Goal: Task Accomplishment & Management: Complete application form

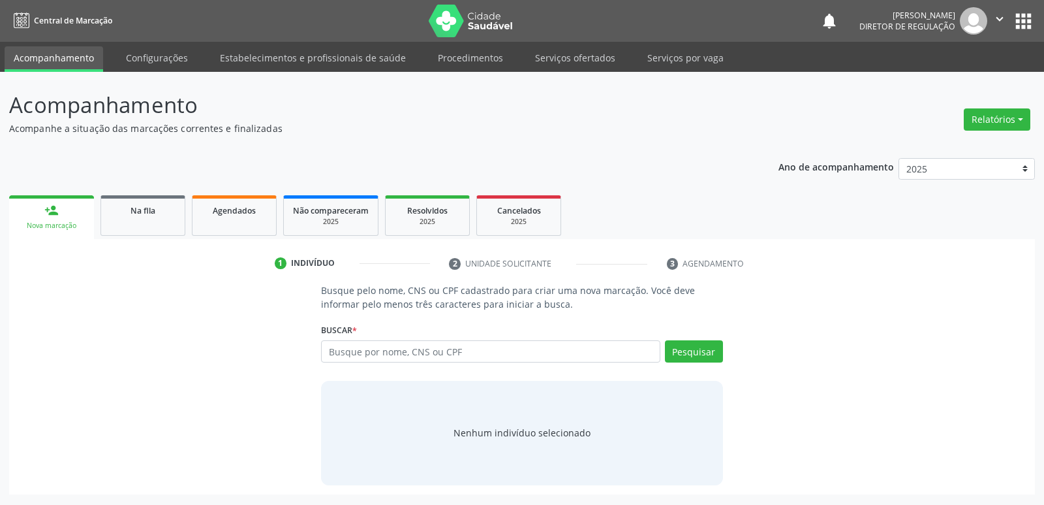
click at [352, 352] on input "text" at bounding box center [490, 351] width 339 height 22
type input "704400323686110"
click at [693, 350] on button "Pesquisar" at bounding box center [694, 351] width 58 height 22
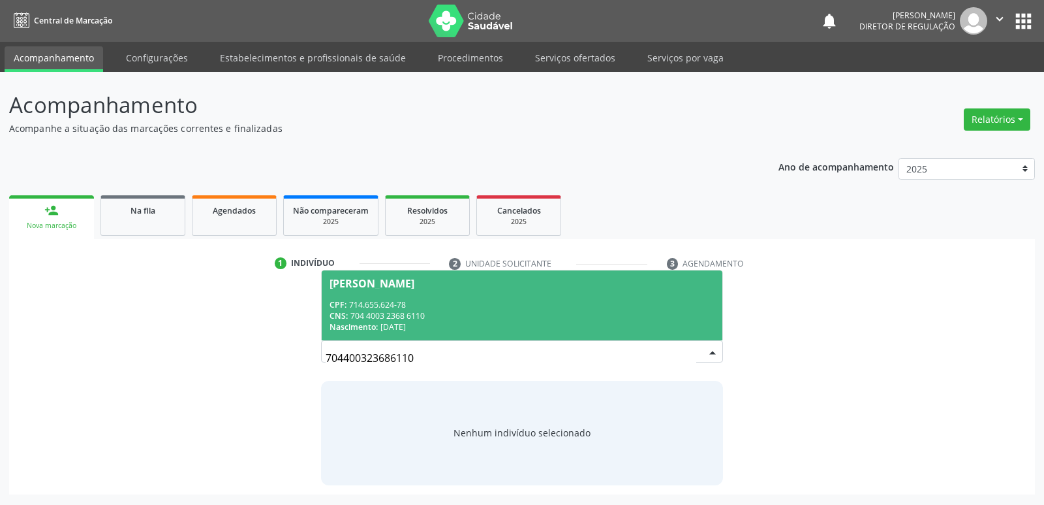
click at [486, 310] on div "CNS: 704 4003 2368 6110" at bounding box center [522, 315] width 384 height 11
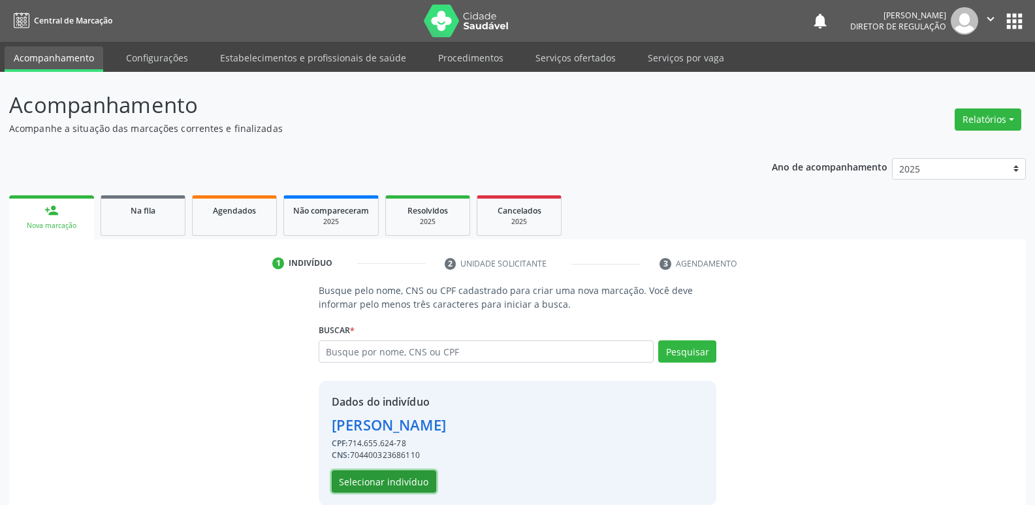
click at [395, 486] on button "Selecionar indivíduo" at bounding box center [384, 481] width 104 height 22
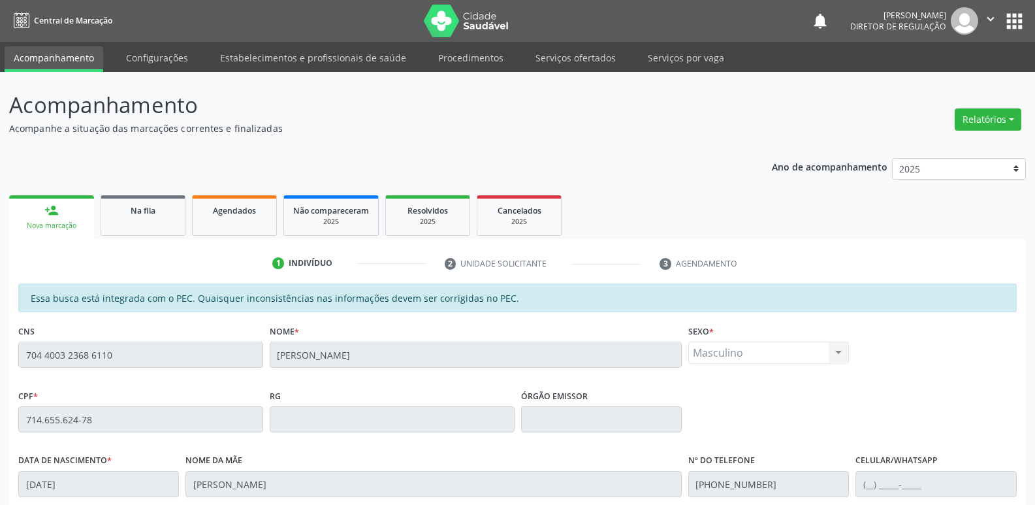
scroll to position [241, 0]
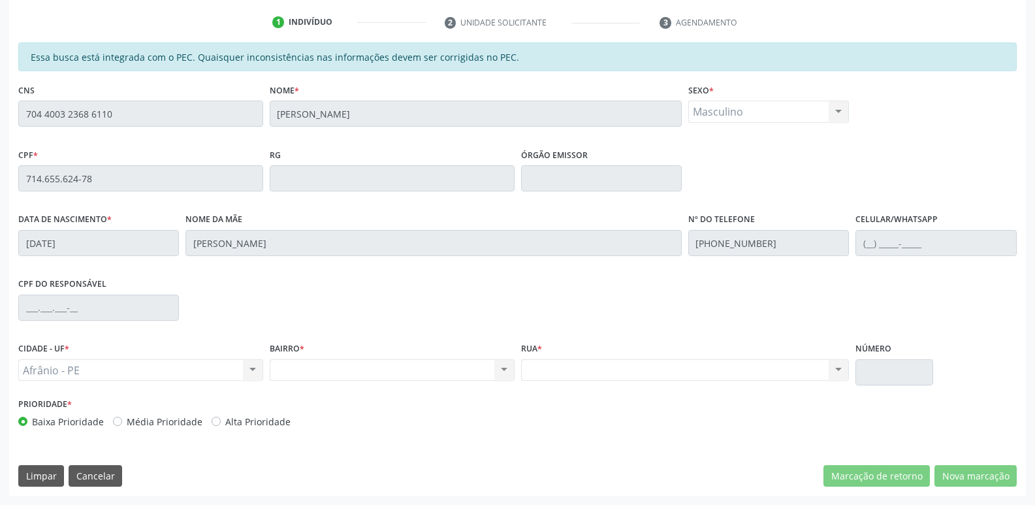
click at [0, 120] on div "Acompanhamento Acompanhe a situação das marcações correntes e finalizadas Relat…" at bounding box center [517, 168] width 1035 height 674
click at [12, 174] on div "Essa busca está integrada com o PEC. Quaisquer inconsistências nas informações …" at bounding box center [517, 268] width 1016 height 453
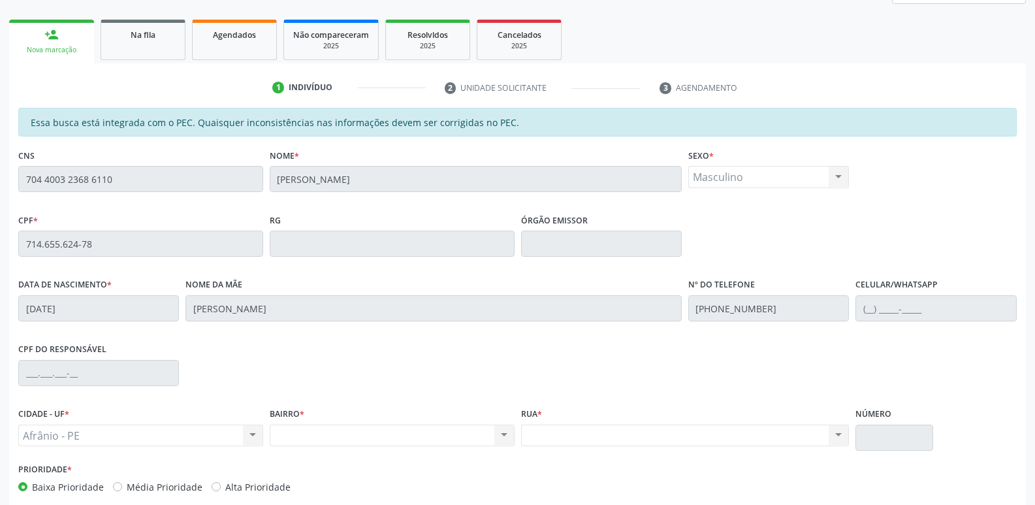
scroll to position [45, 0]
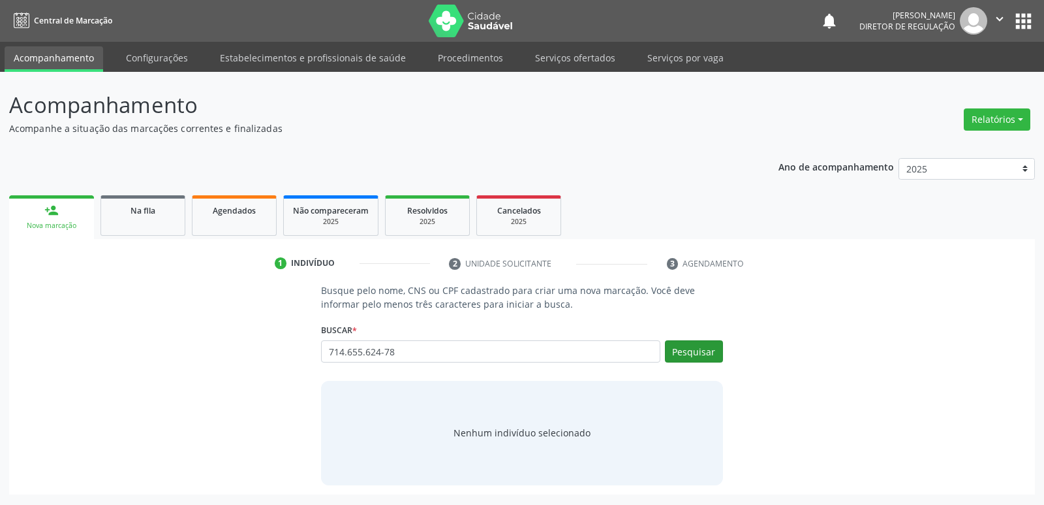
type input "714.655.624-78"
click at [691, 354] on button "Pesquisar" at bounding box center [694, 351] width 58 height 22
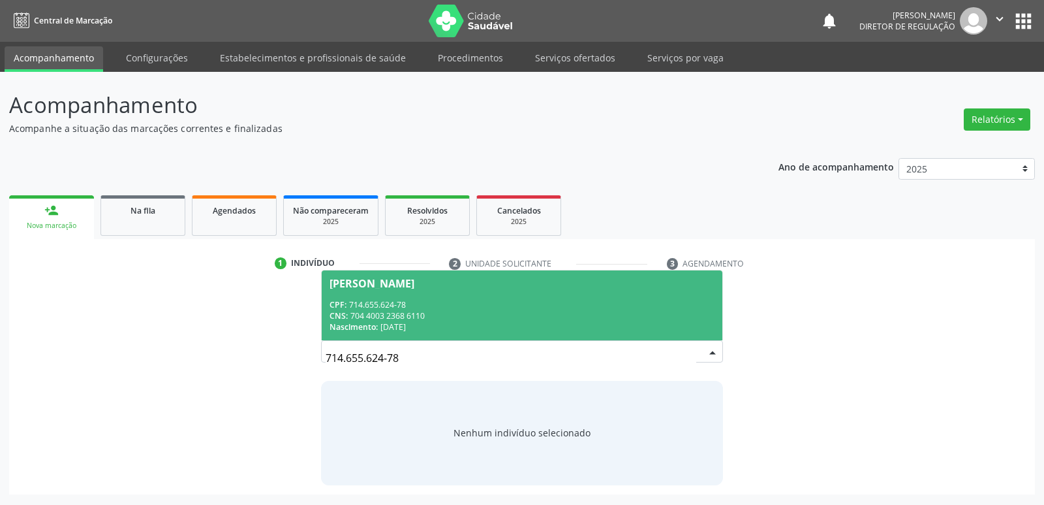
click at [417, 313] on div "CNS: 704 4003 2368 6110" at bounding box center [522, 315] width 384 height 11
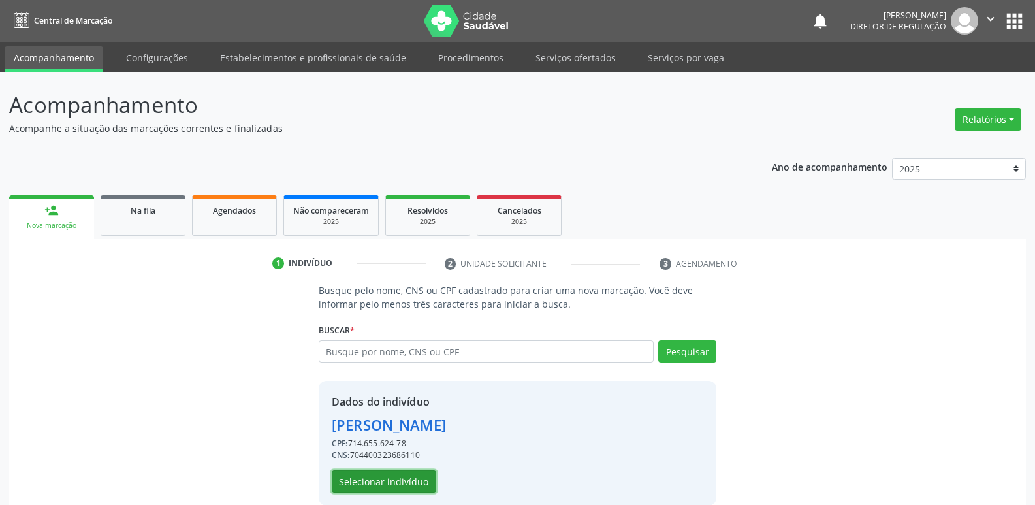
click at [413, 480] on button "Selecionar indivíduo" at bounding box center [384, 481] width 104 height 22
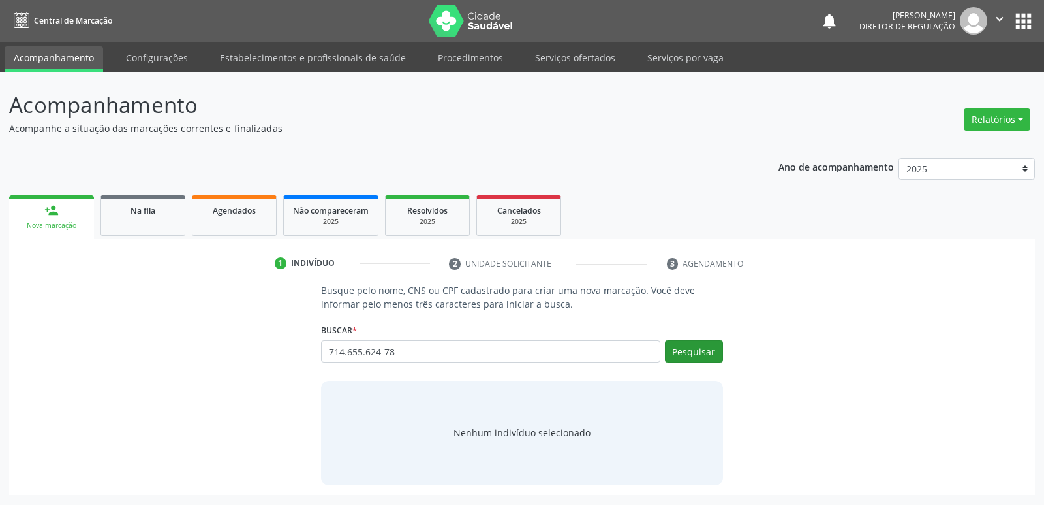
type input "714.655.624-78"
click at [695, 350] on button "Pesquisar" at bounding box center [694, 351] width 58 height 22
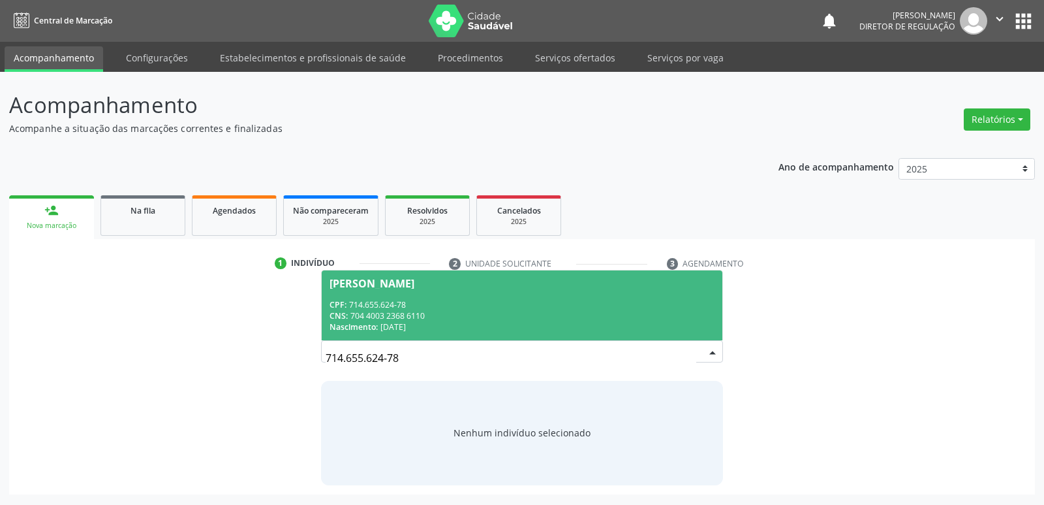
click at [430, 314] on div "CNS: 704 4003 2368 6110" at bounding box center [522, 315] width 384 height 11
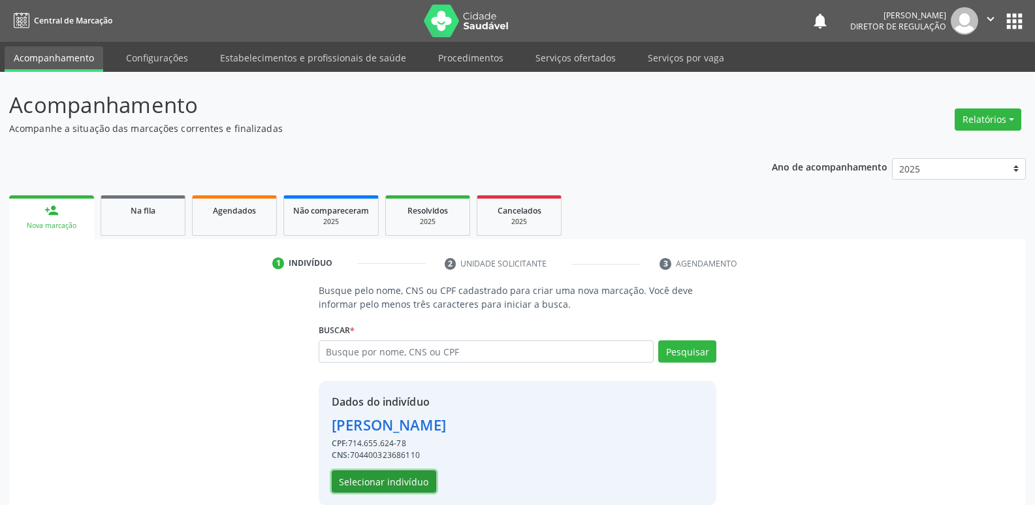
click at [410, 477] on button "Selecionar indivíduo" at bounding box center [384, 481] width 104 height 22
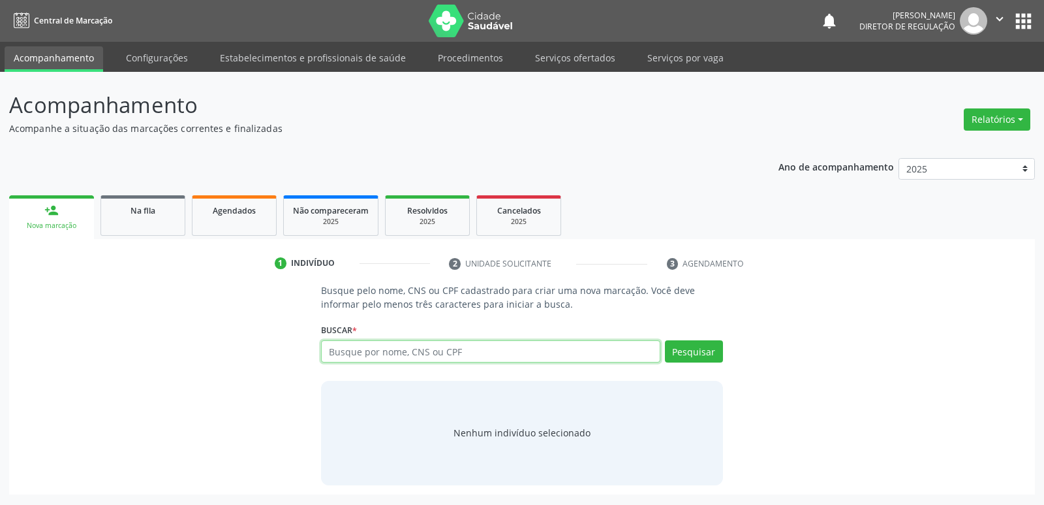
paste input "714.655.624-78"
type input "714.655.624-78"
click at [698, 350] on button "Pesquisar" at bounding box center [694, 351] width 58 height 22
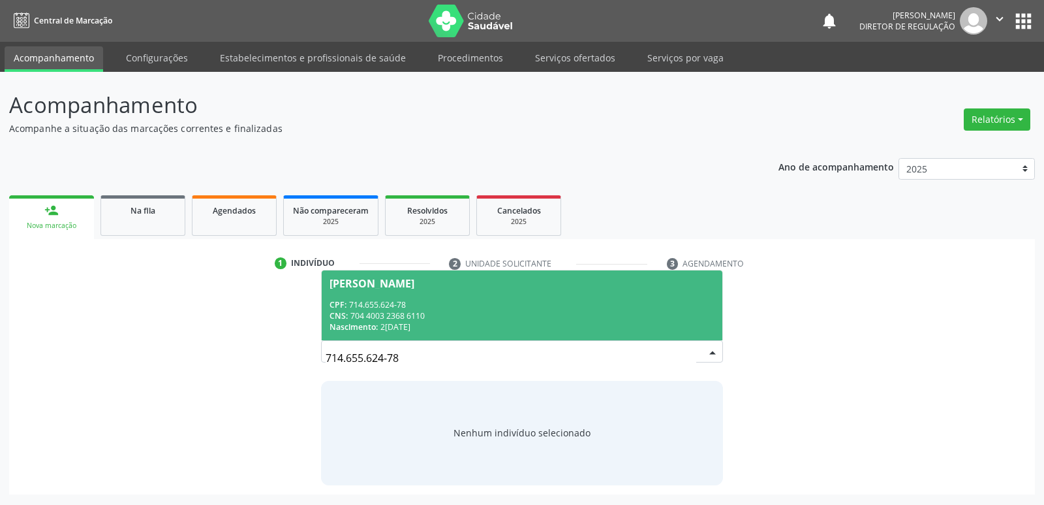
click at [408, 329] on div "Nascimento: 23/04/2015" at bounding box center [522, 326] width 384 height 11
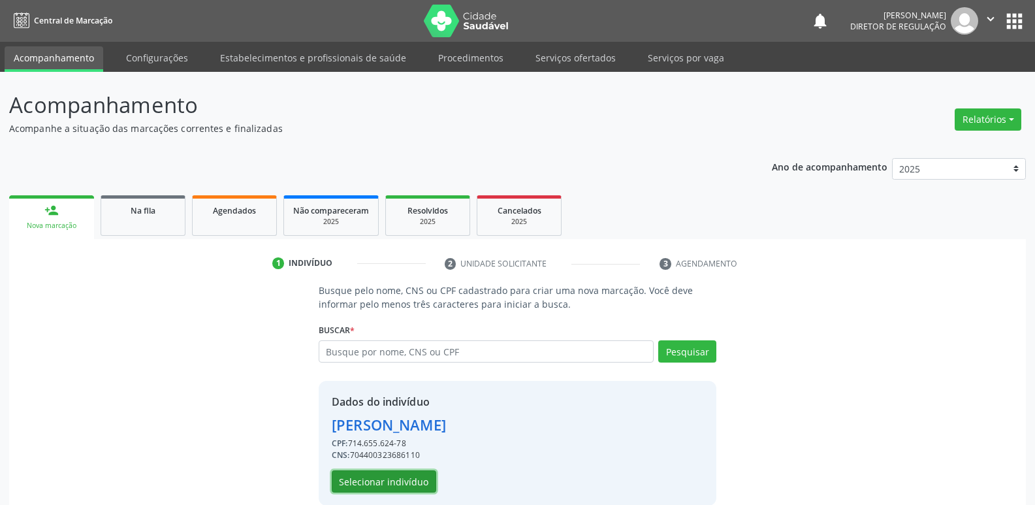
click at [417, 484] on button "Selecionar indivíduo" at bounding box center [384, 481] width 104 height 22
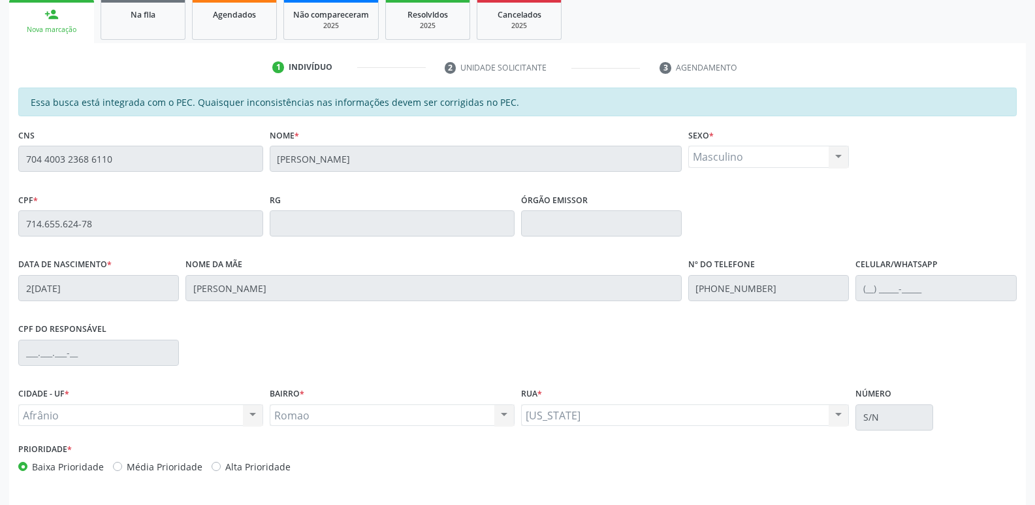
scroll to position [241, 0]
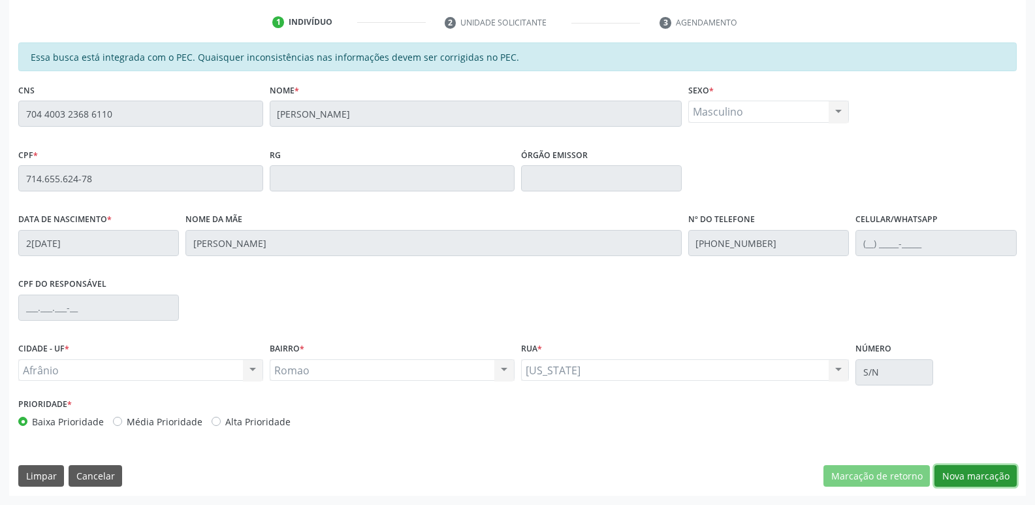
click at [994, 475] on button "Nova marcação" at bounding box center [975, 476] width 82 height 22
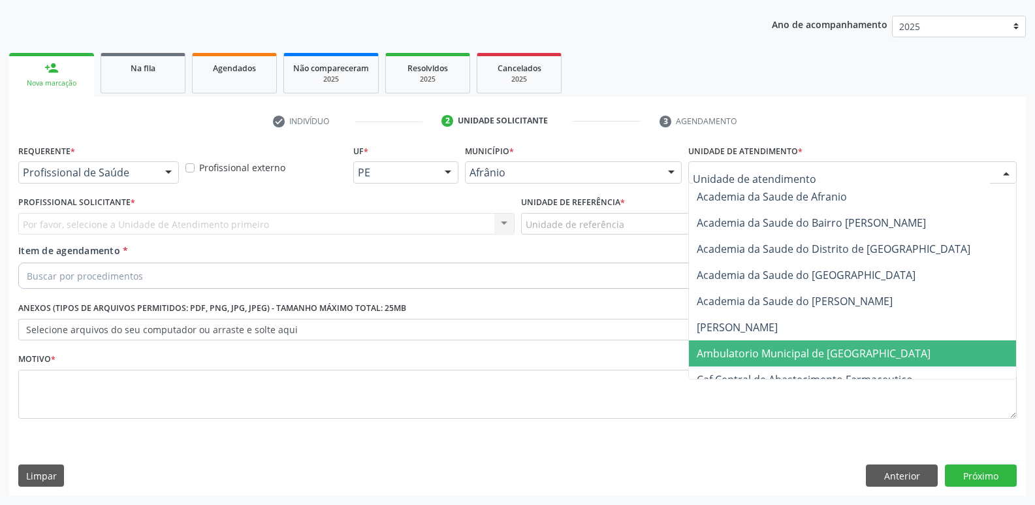
click at [728, 352] on span "Ambulatorio Municipal de [GEOGRAPHIC_DATA]" at bounding box center [813, 353] width 234 height 14
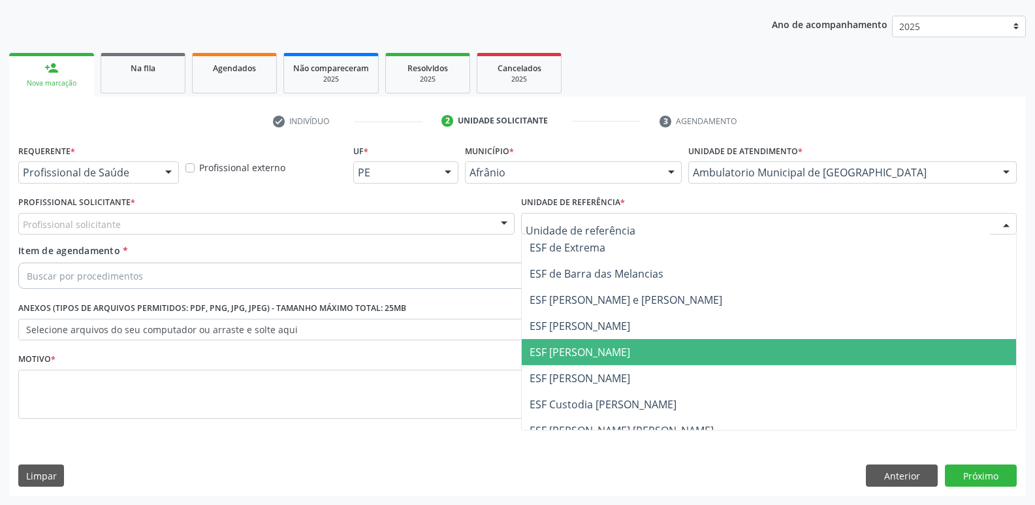
click at [588, 352] on span "ESF [PERSON_NAME]" at bounding box center [579, 352] width 101 height 14
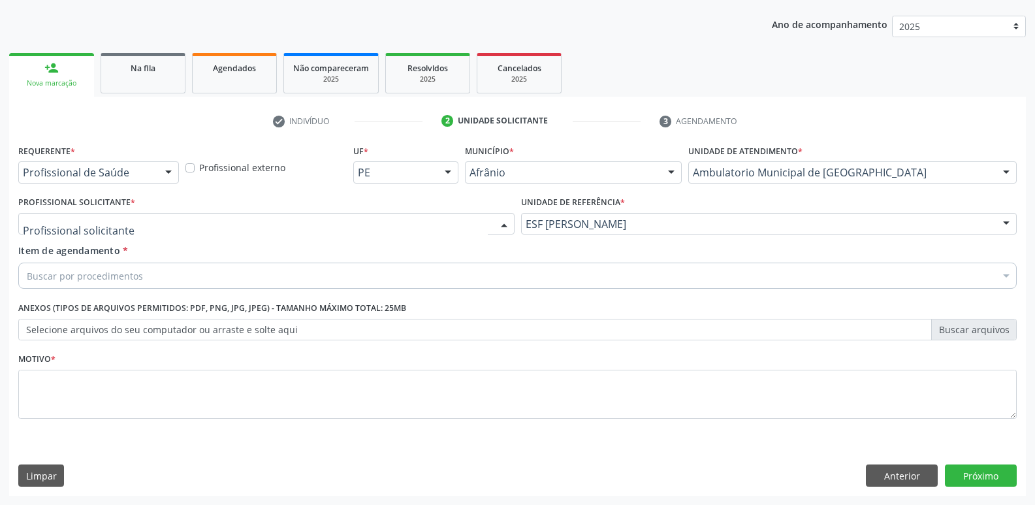
click at [384, 220] on div at bounding box center [266, 224] width 496 height 22
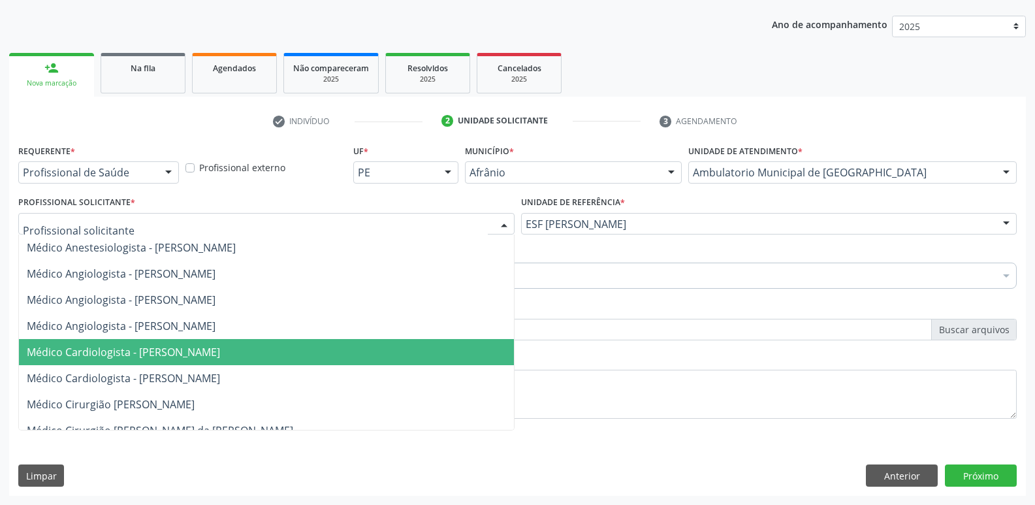
click at [351, 351] on span "Médico Cardiologista - Alysson Rodrigo Ferreira Cavalcanti" at bounding box center [266, 352] width 495 height 26
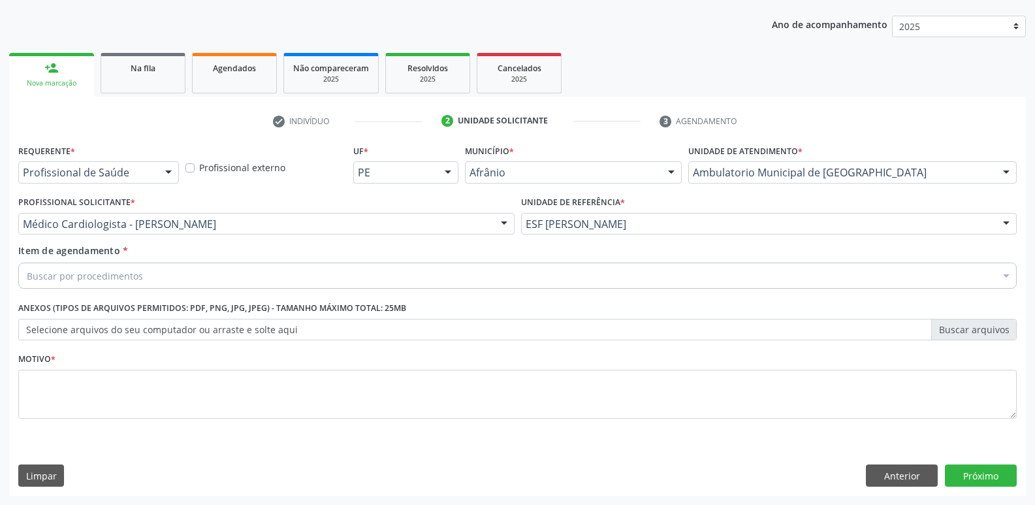
click at [264, 268] on div "Buscar por procedimentos" at bounding box center [517, 275] width 998 height 26
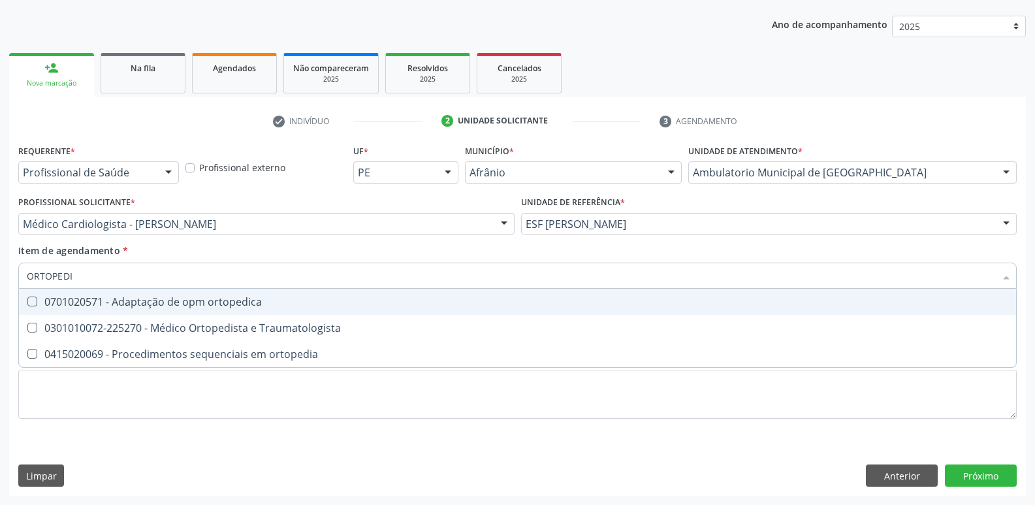
type input "ORTOPEDIS"
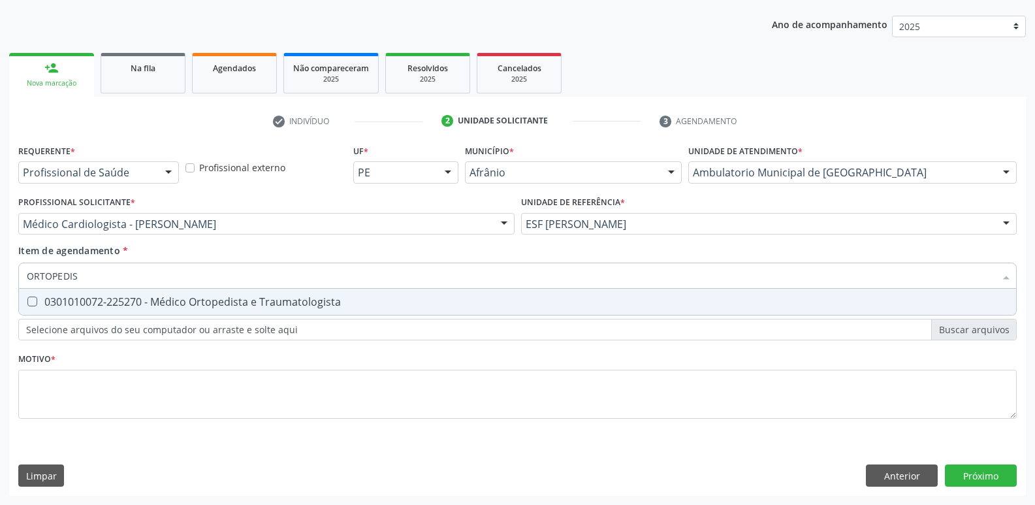
click at [270, 300] on div "0301010072-225270 - Médico Ortopedista e Traumatologista" at bounding box center [517, 301] width 981 height 10
checkbox Traumatologista "true"
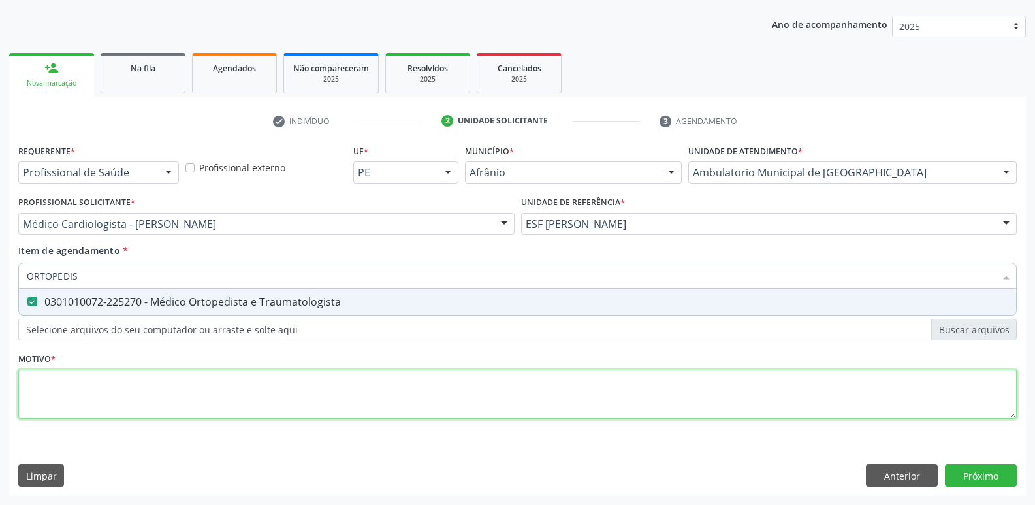
click at [272, 385] on div "Requerente * Profissional de Saúde Profissional de Saúde Paciente Nenhum result…" at bounding box center [517, 289] width 998 height 296
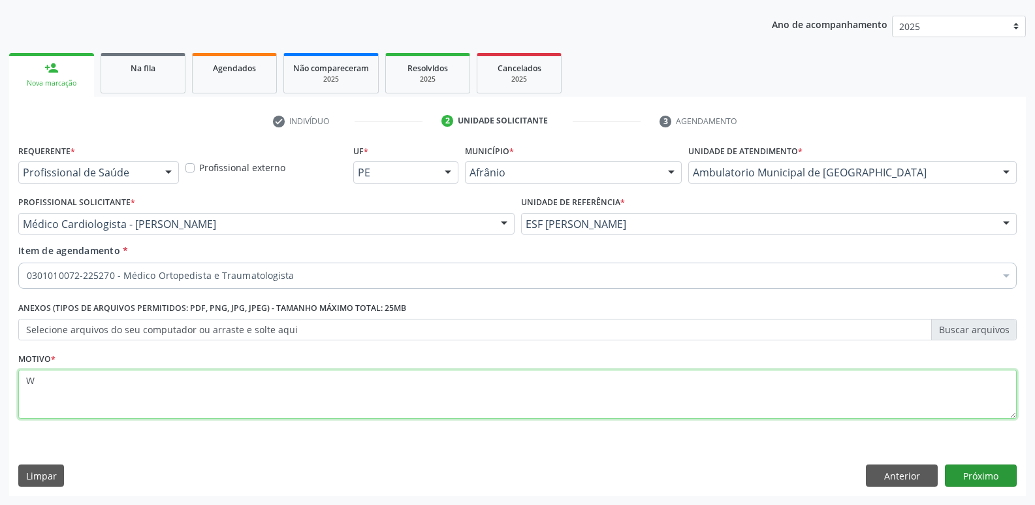
type textarea "W"
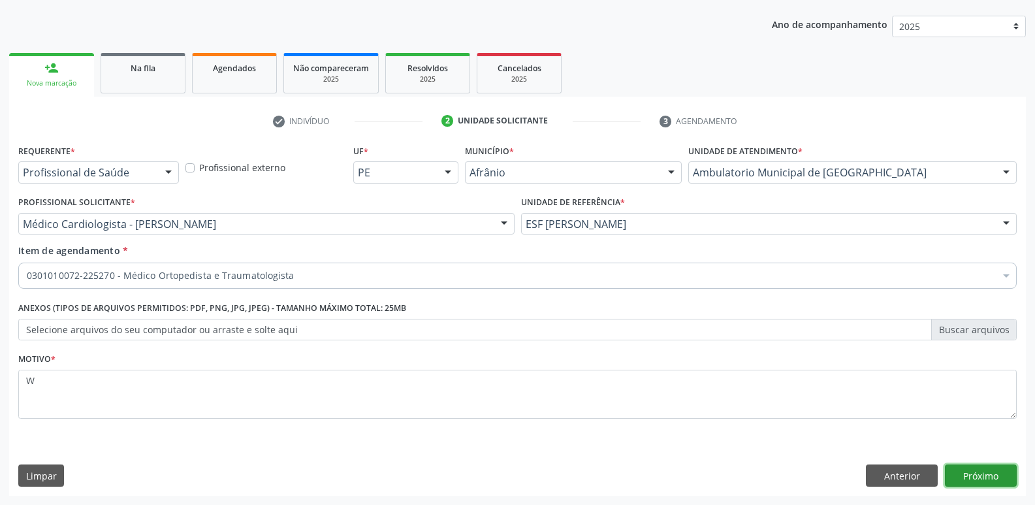
click at [984, 474] on button "Próximo" at bounding box center [981, 475] width 72 height 22
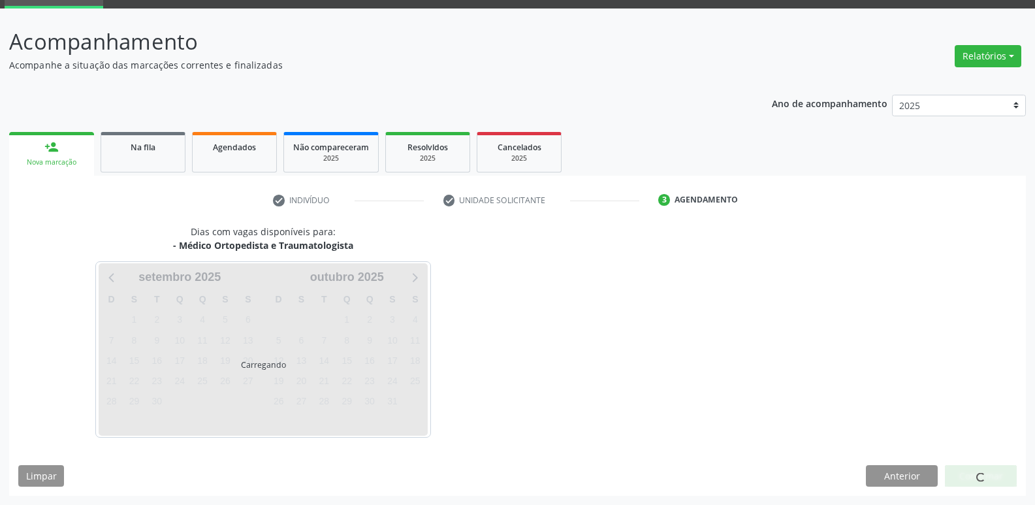
scroll to position [63, 0]
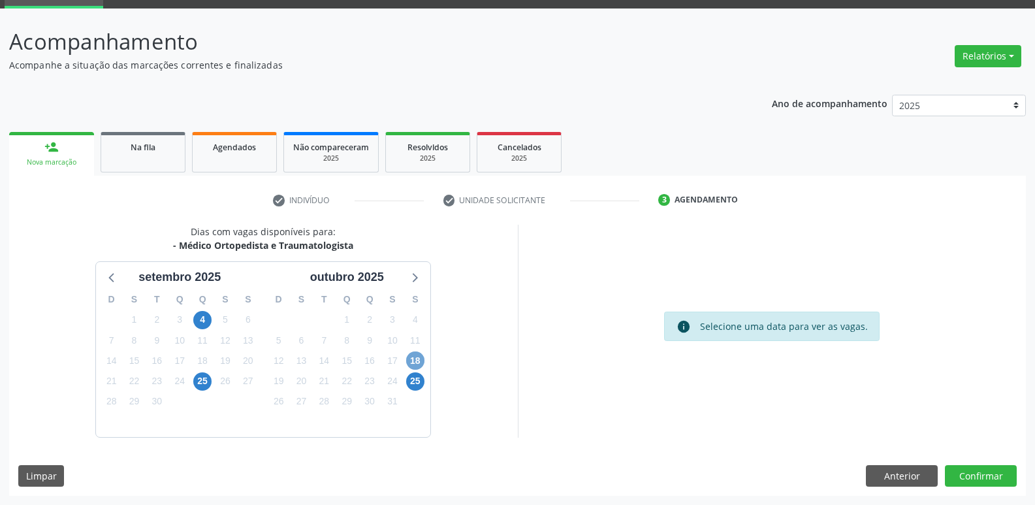
click at [415, 359] on span "18" at bounding box center [415, 360] width 18 height 18
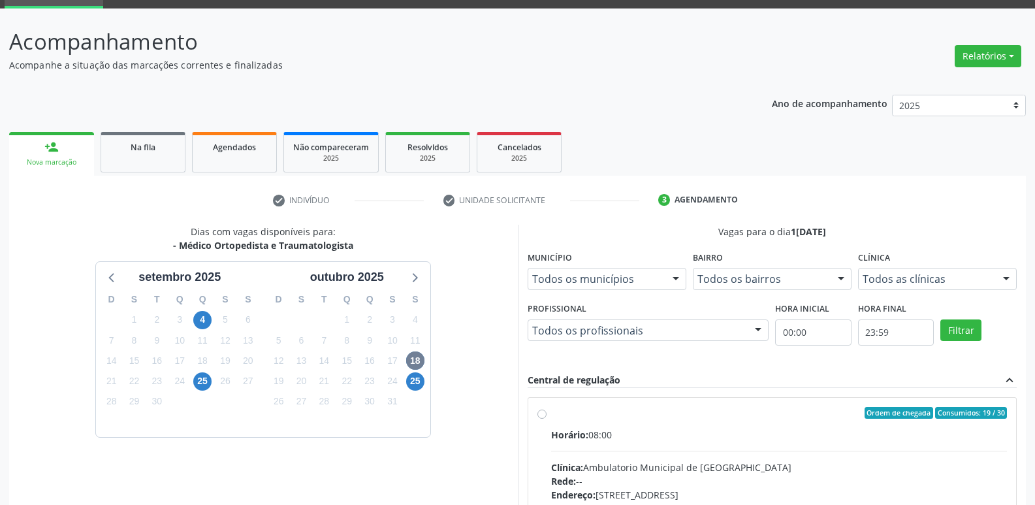
click at [616, 413] on div "Ordem de chegada Consumidos: 19 / 30" at bounding box center [779, 413] width 456 height 12
click at [546, 413] on input "Ordem de chegada Consumidos: 19 / 30 Horário: 08:00 Clínica: Ambulatorio Munici…" at bounding box center [541, 413] width 9 height 12
radio input "true"
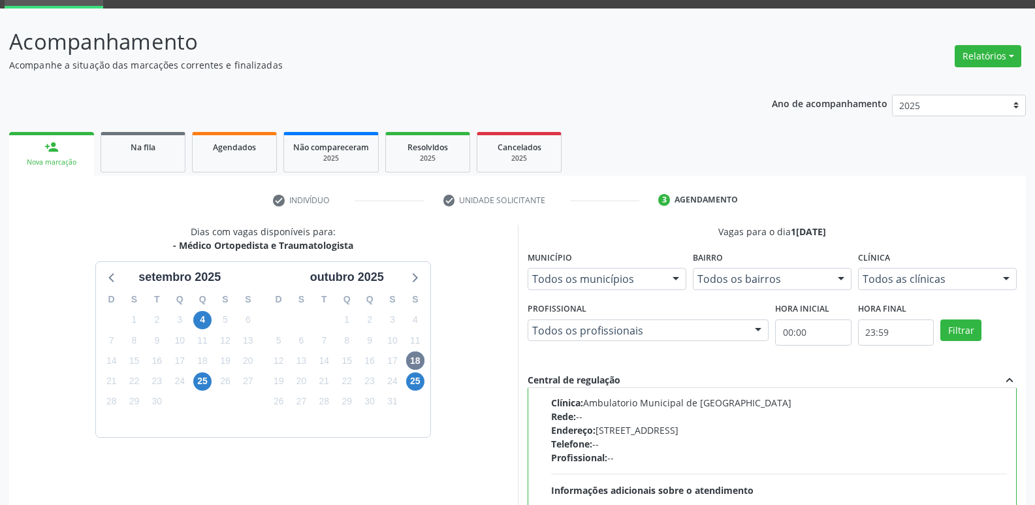
scroll to position [275, 0]
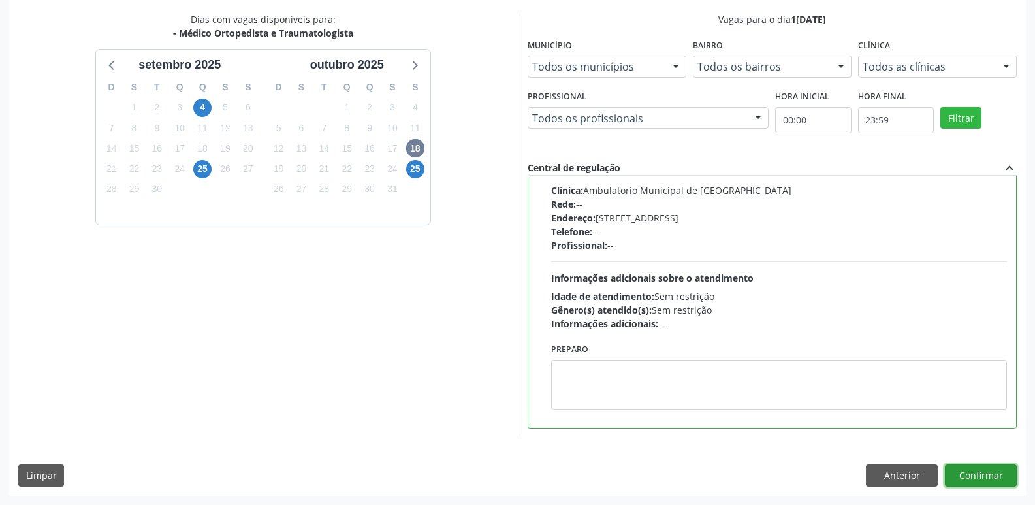
click at [990, 473] on button "Confirmar" at bounding box center [981, 475] width 72 height 22
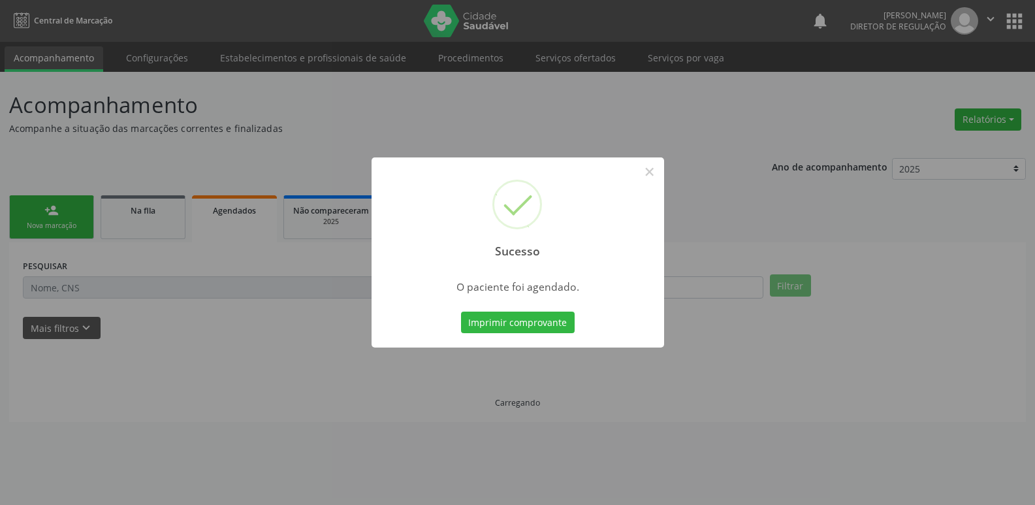
scroll to position [0, 0]
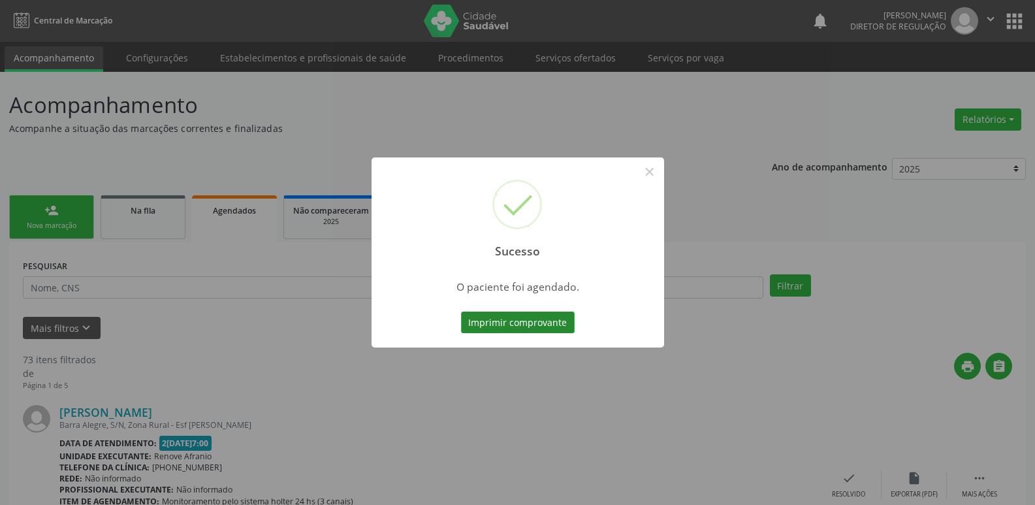
click at [559, 324] on button "Imprimir comprovante" at bounding box center [518, 322] width 114 height 22
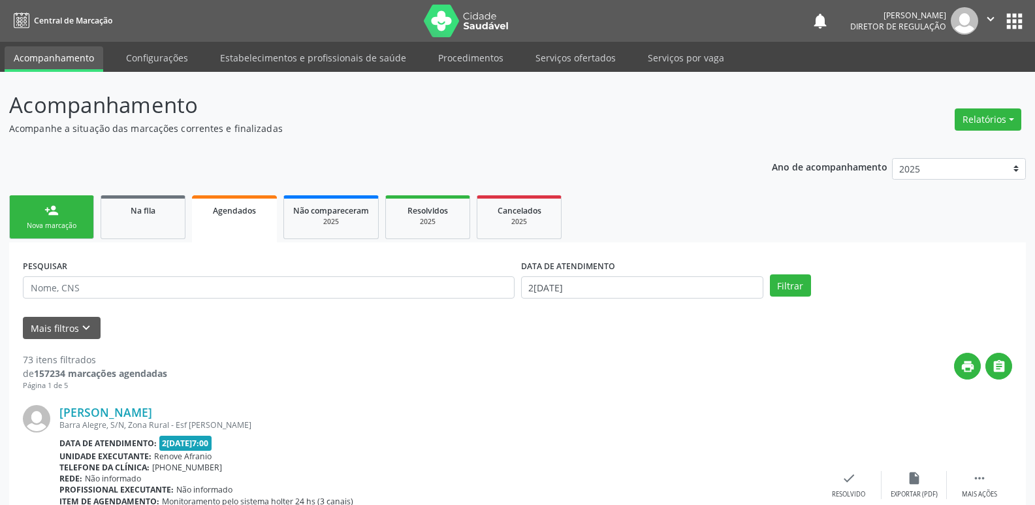
click at [83, 218] on link "person_add Nova marcação" at bounding box center [51, 217] width 85 height 44
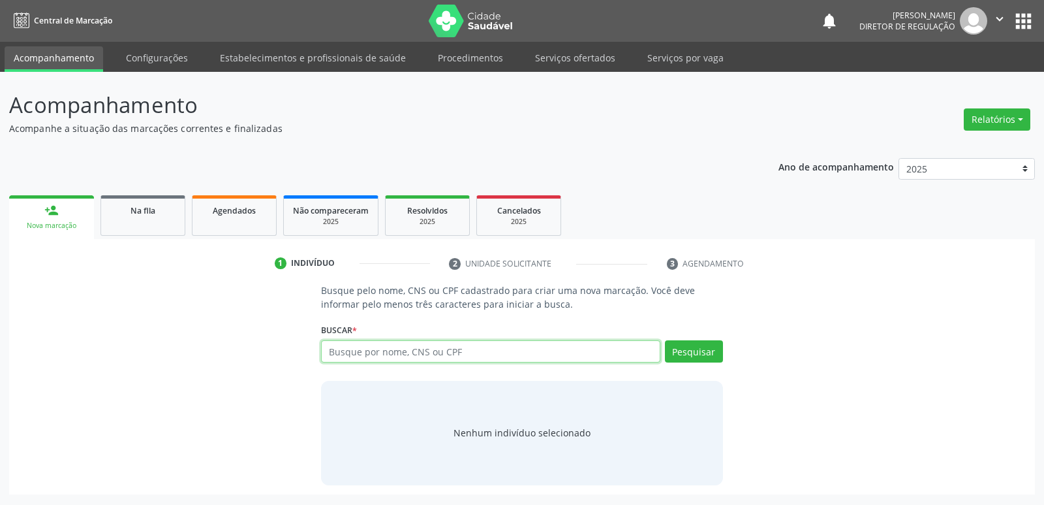
click at [418, 353] on input "text" at bounding box center [490, 351] width 339 height 22
type input "26/10/2010"
click at [687, 346] on button "Pesquisar" at bounding box center [694, 351] width 58 height 22
click at [405, 345] on input "26/10/2010" at bounding box center [490, 351] width 339 height 22
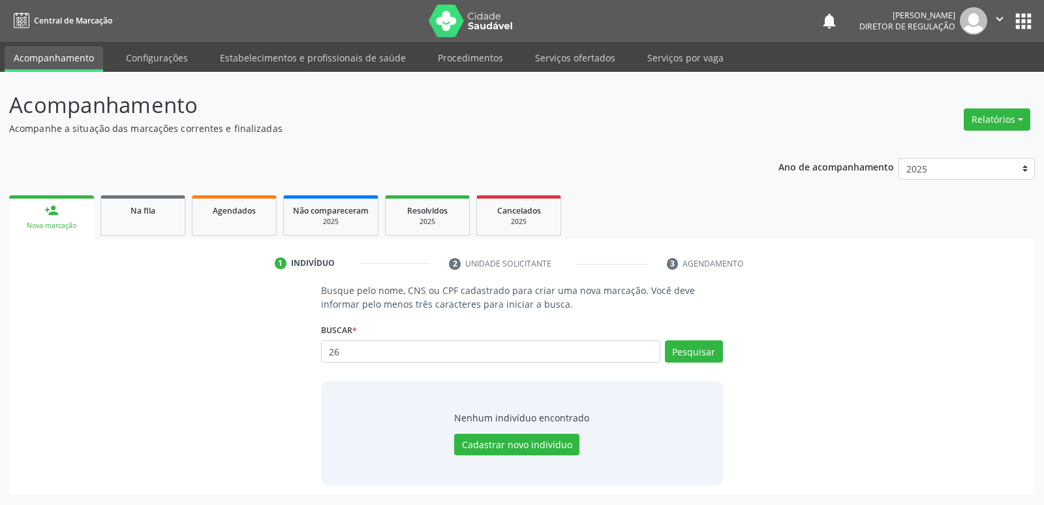
type input "2"
type input "KAILANE NUNES DE CARVALHO"
click at [708, 354] on button "Pesquisar" at bounding box center [694, 351] width 58 height 22
drag, startPoint x: 478, startPoint y: 349, endPoint x: 251, endPoint y: 364, distance: 227.6
click at [251, 364] on div "Busque pelo nome, CNS ou CPF cadastrado para criar uma nova marcação. Você deve…" at bounding box center [522, 383] width 1008 height 201
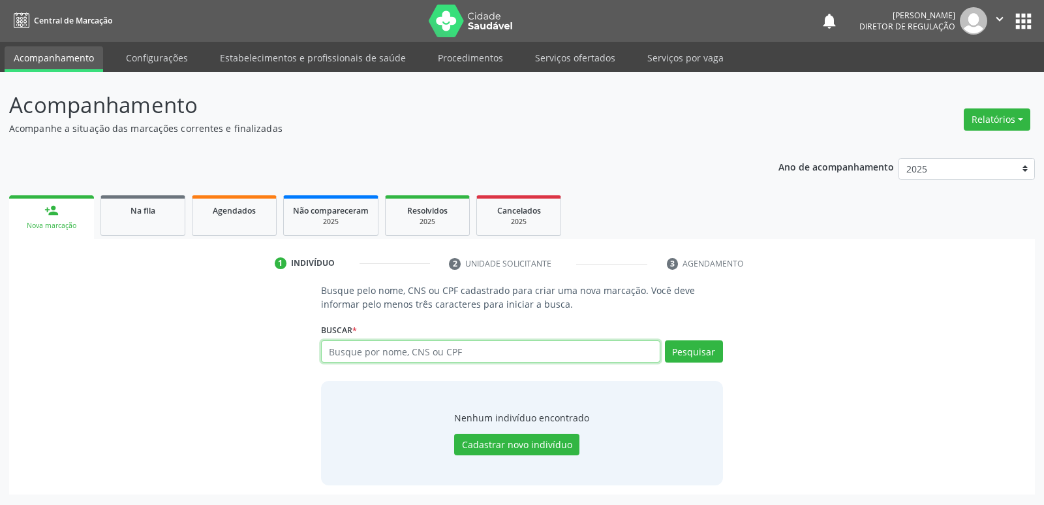
click at [341, 350] on input "text" at bounding box center [490, 351] width 339 height 22
type input "702100746414994"
click at [686, 354] on button "Pesquisar" at bounding box center [694, 351] width 58 height 22
type input "702100746414994"
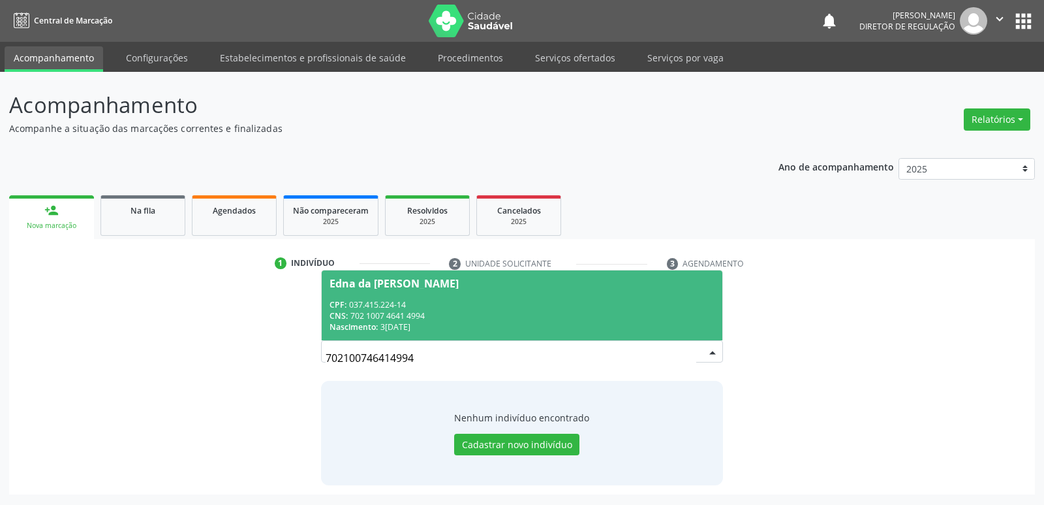
click at [425, 319] on div "CNS: 702 1007 4641 4994" at bounding box center [522, 315] width 384 height 11
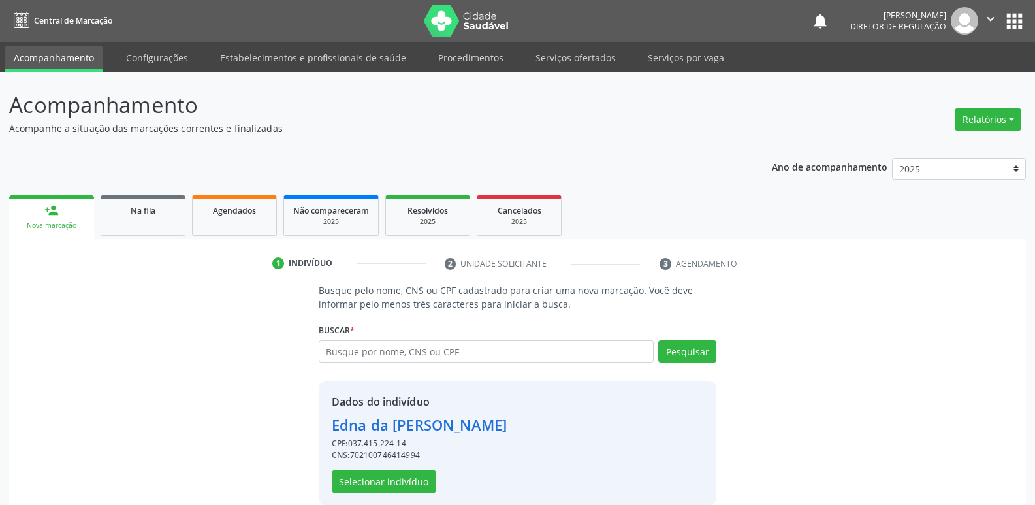
drag, startPoint x: 410, startPoint y: 439, endPoint x: 347, endPoint y: 441, distance: 62.7
click at [347, 441] on div "CPF: 037.415.224-14" at bounding box center [419, 443] width 175 height 12
copy div "037.415.224-14"
click at [416, 485] on button "Selecionar indivíduo" at bounding box center [384, 481] width 104 height 22
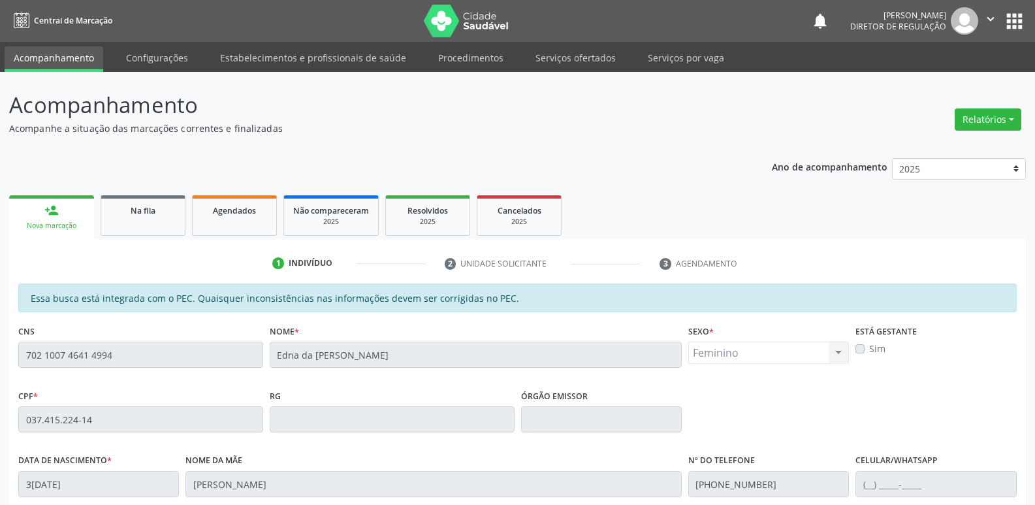
scroll to position [196, 0]
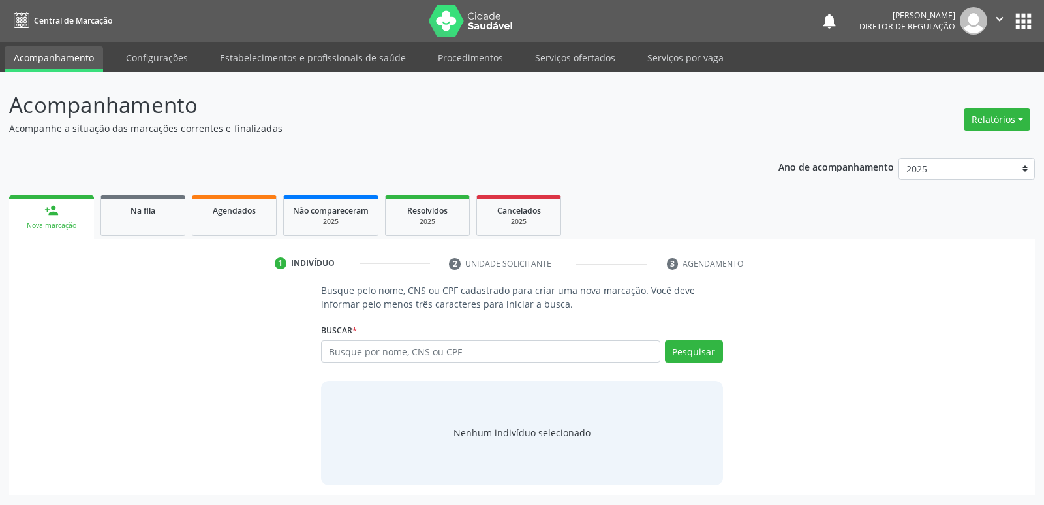
click at [362, 352] on input "text" at bounding box center [490, 351] width 339 height 22
type input "037.415.224-14"
click at [704, 347] on button "Pesquisar" at bounding box center [694, 351] width 58 height 22
type input "037.415.224-14"
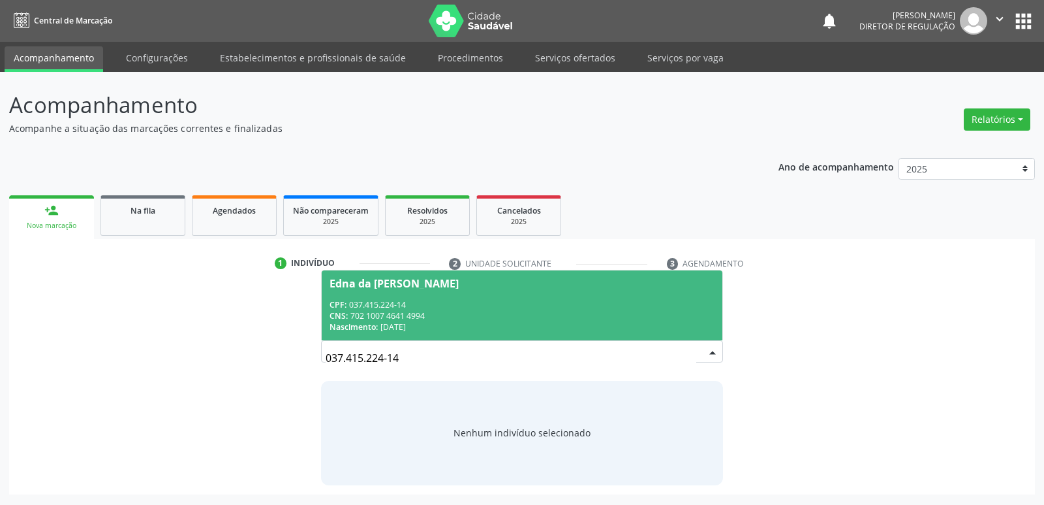
click at [450, 313] on div "CNS: 702 1007 4641 4994" at bounding box center [522, 315] width 384 height 11
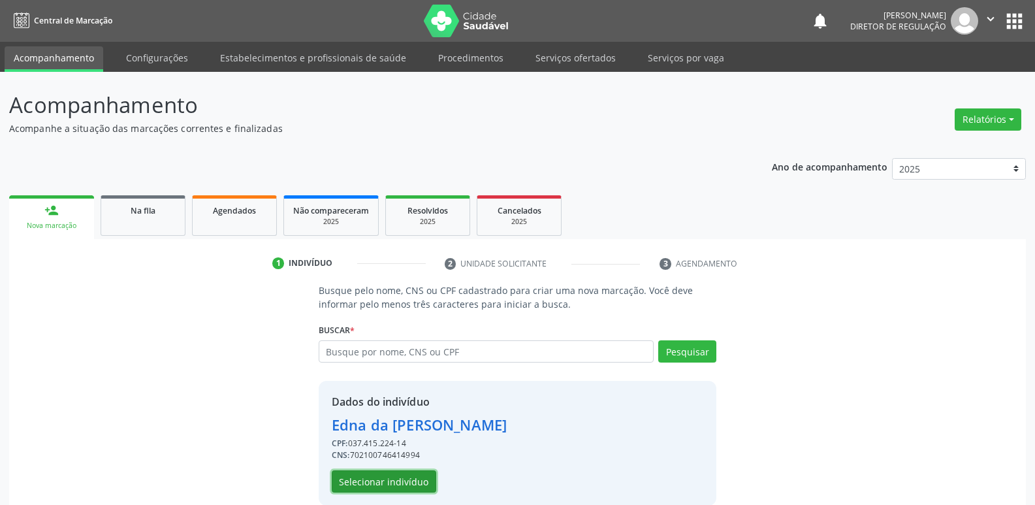
click at [408, 482] on button "Selecionar indivíduo" at bounding box center [384, 481] width 104 height 22
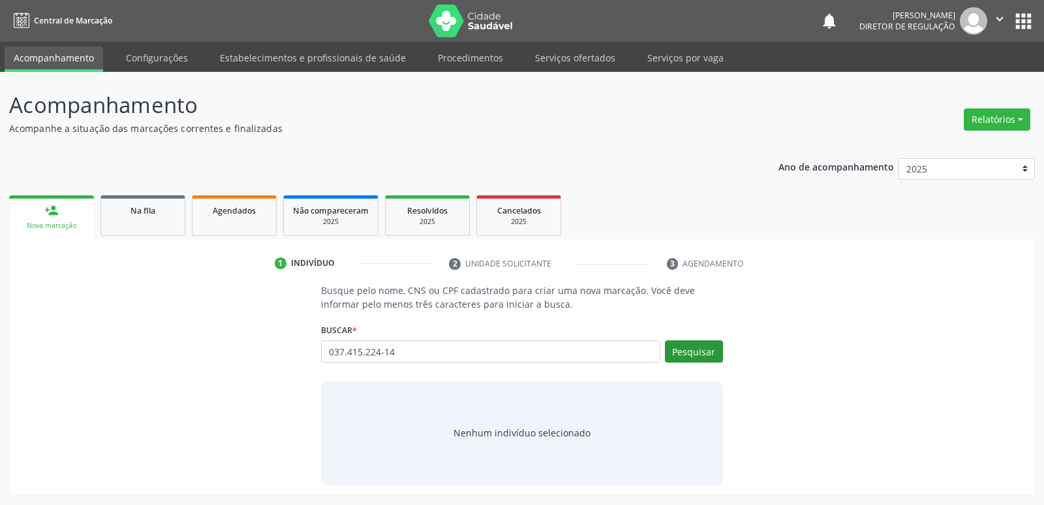
type input "037.415.224-14"
click at [688, 343] on button "Pesquisar" at bounding box center [694, 351] width 58 height 22
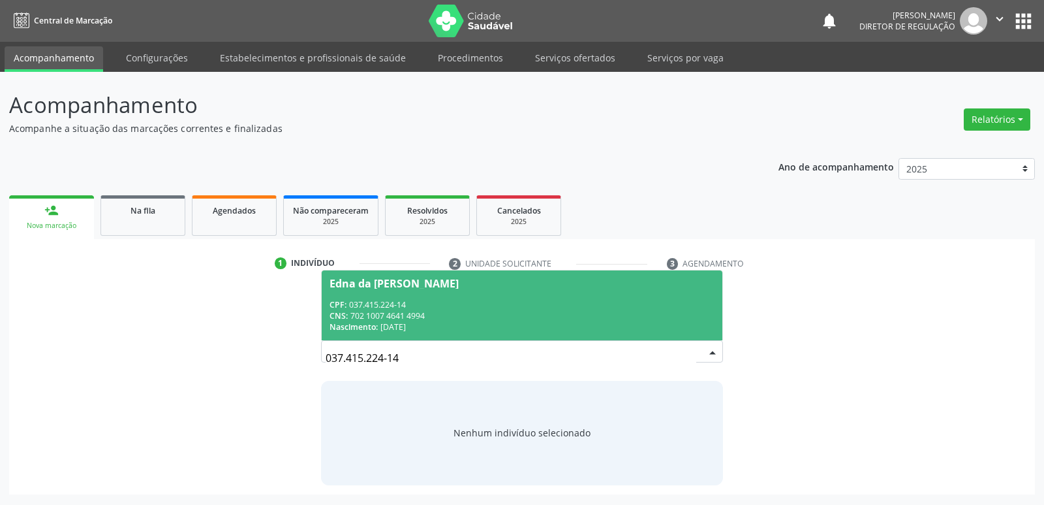
click at [437, 315] on div "CNS: 702 1007 4641 4994" at bounding box center [522, 315] width 384 height 11
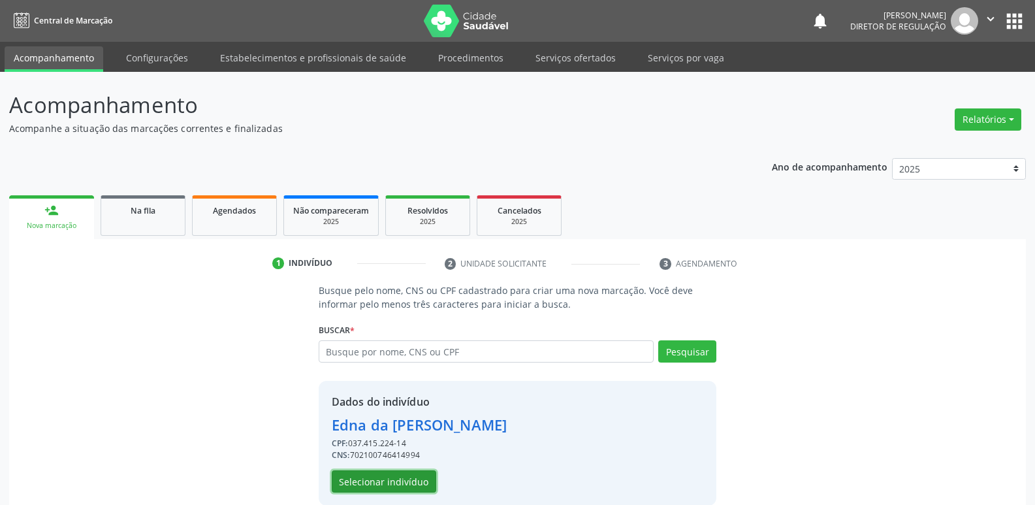
click at [410, 486] on button "Selecionar indivíduo" at bounding box center [384, 481] width 104 height 22
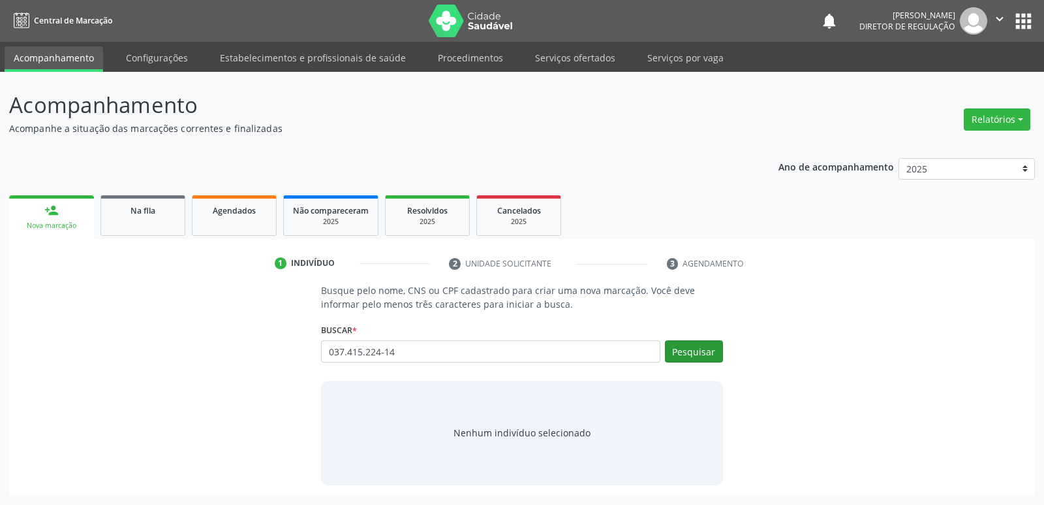
type input "037.415.224-14"
click at [699, 352] on button "Pesquisar" at bounding box center [694, 351] width 58 height 22
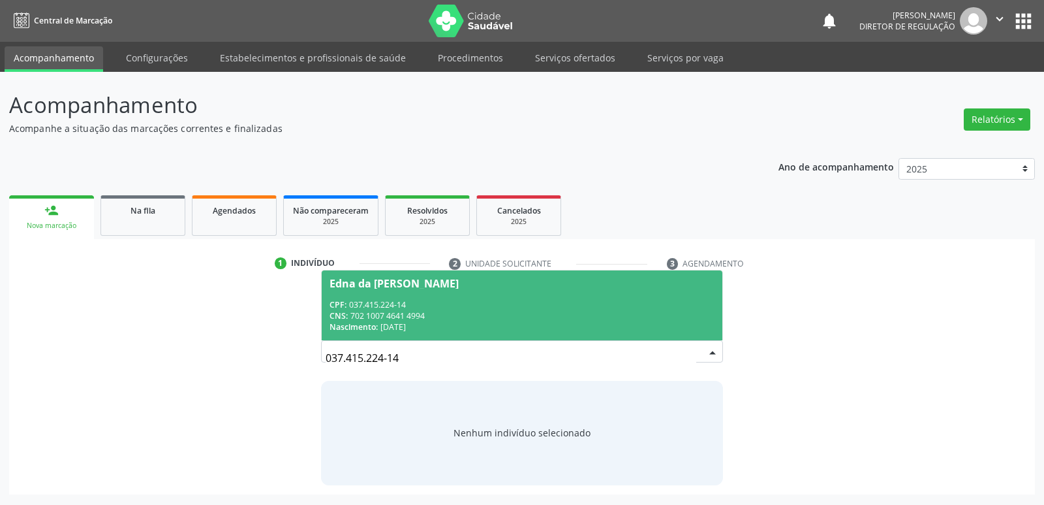
click at [381, 326] on div "Nascimento: 30/09/1979" at bounding box center [522, 326] width 384 height 11
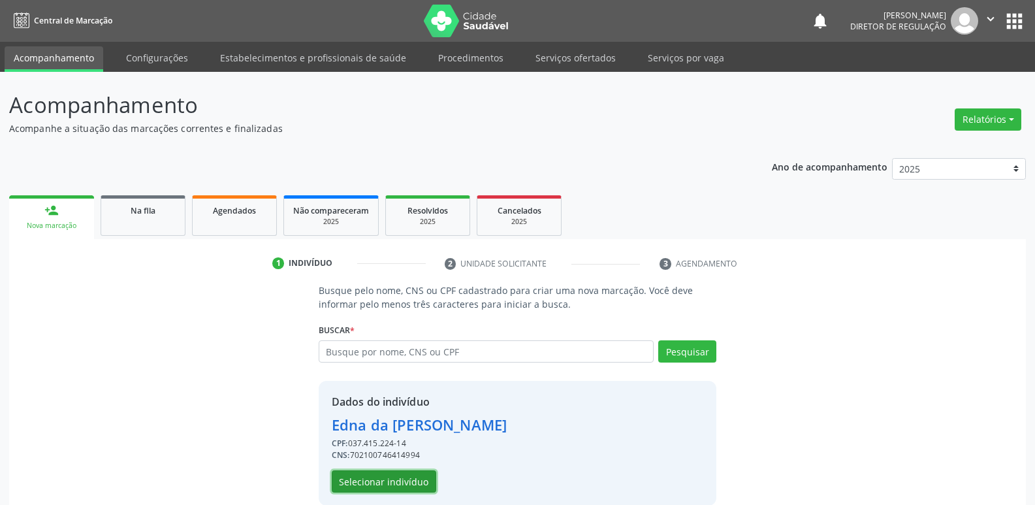
click at [407, 483] on button "Selecionar indivíduo" at bounding box center [384, 481] width 104 height 22
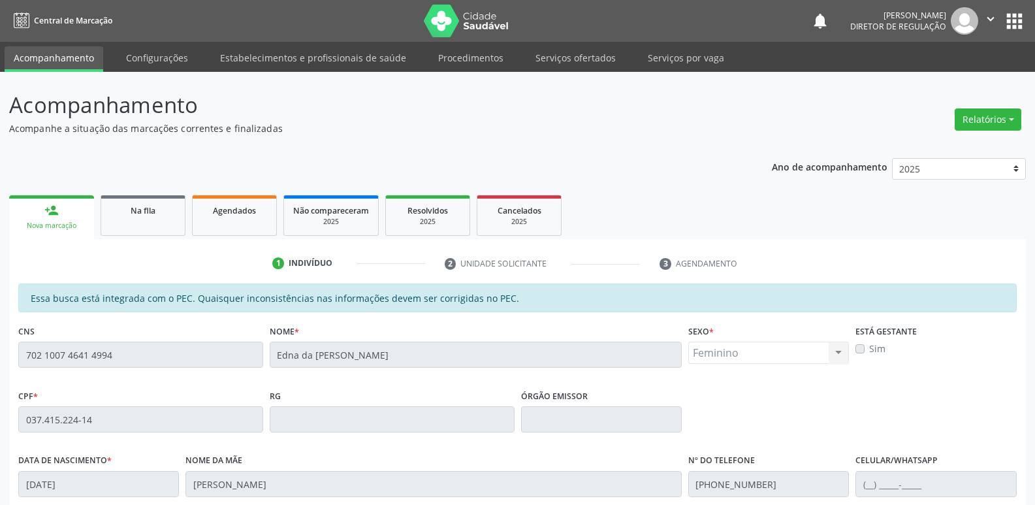
scroll to position [241, 0]
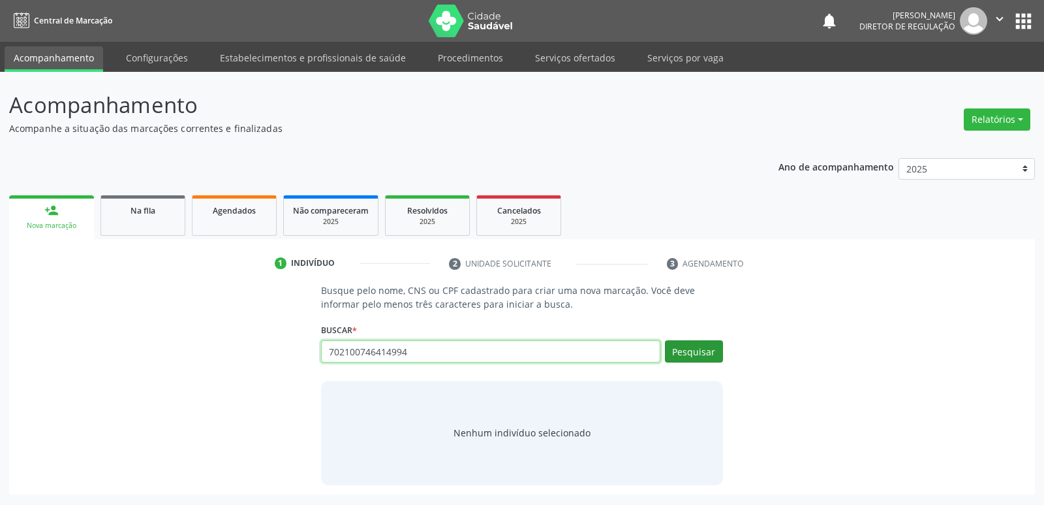
type input "702100746414994"
click at [690, 354] on button "Pesquisar" at bounding box center [694, 351] width 58 height 22
type input "702100746414994"
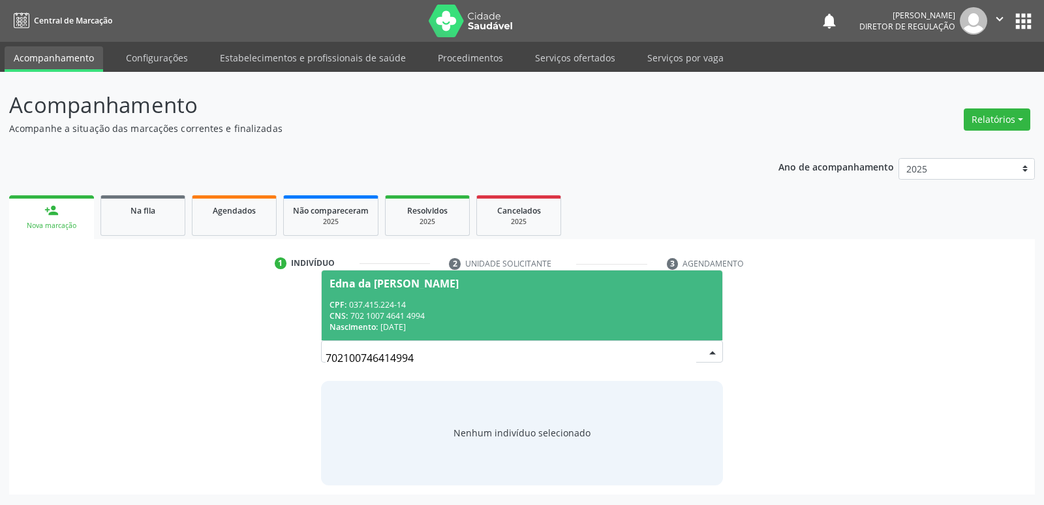
click at [394, 304] on div "CPF: 037.415.224-14" at bounding box center [522, 304] width 384 height 11
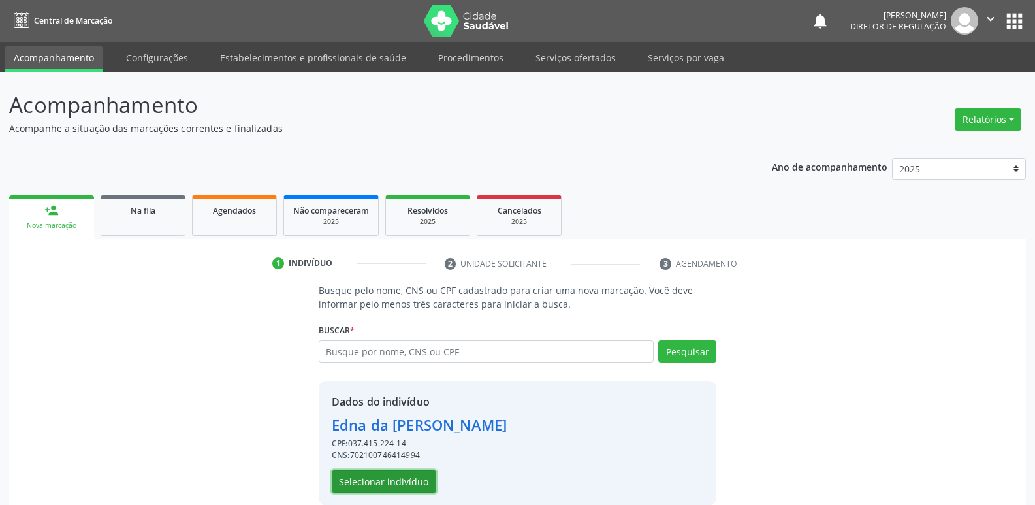
click at [401, 482] on button "Selecionar indivíduo" at bounding box center [384, 481] width 104 height 22
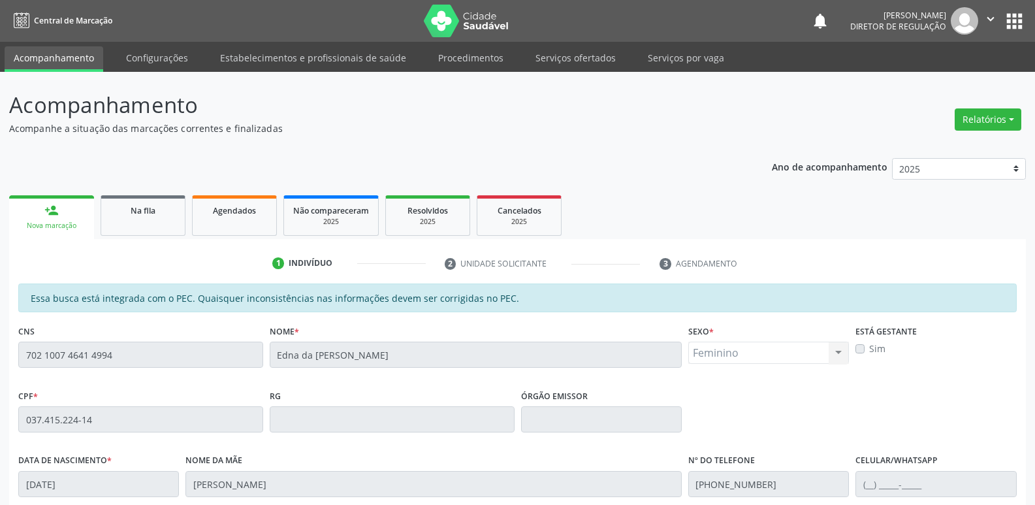
scroll to position [241, 0]
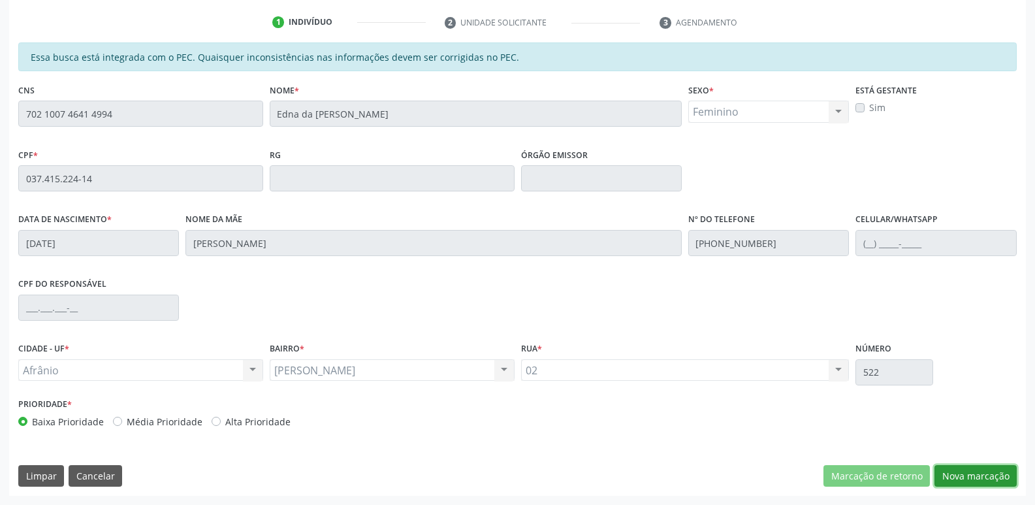
click at [990, 475] on button "Nova marcação" at bounding box center [975, 476] width 82 height 22
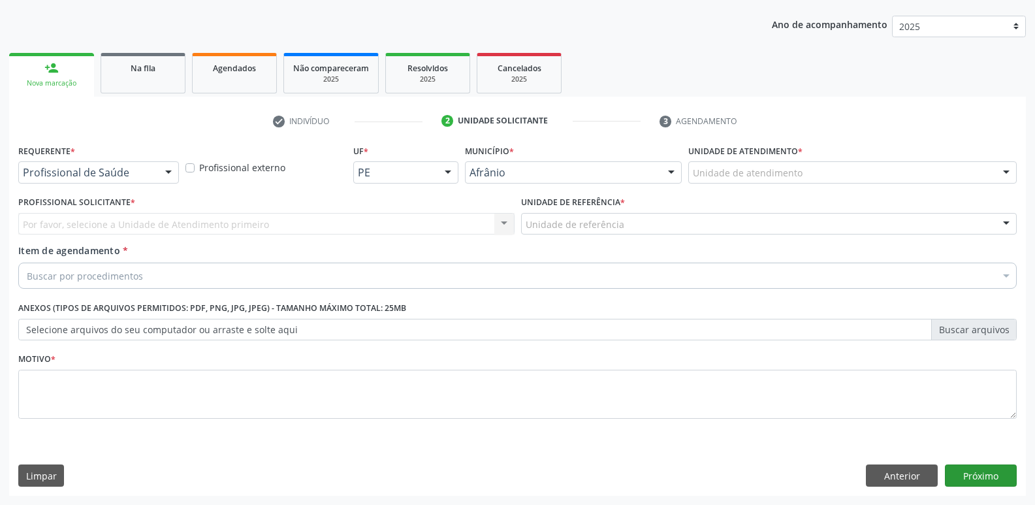
scroll to position [142, 0]
drag, startPoint x: 827, startPoint y: 170, endPoint x: 833, endPoint y: 174, distance: 7.4
click at [832, 174] on div "Unidade de atendimento" at bounding box center [852, 172] width 328 height 22
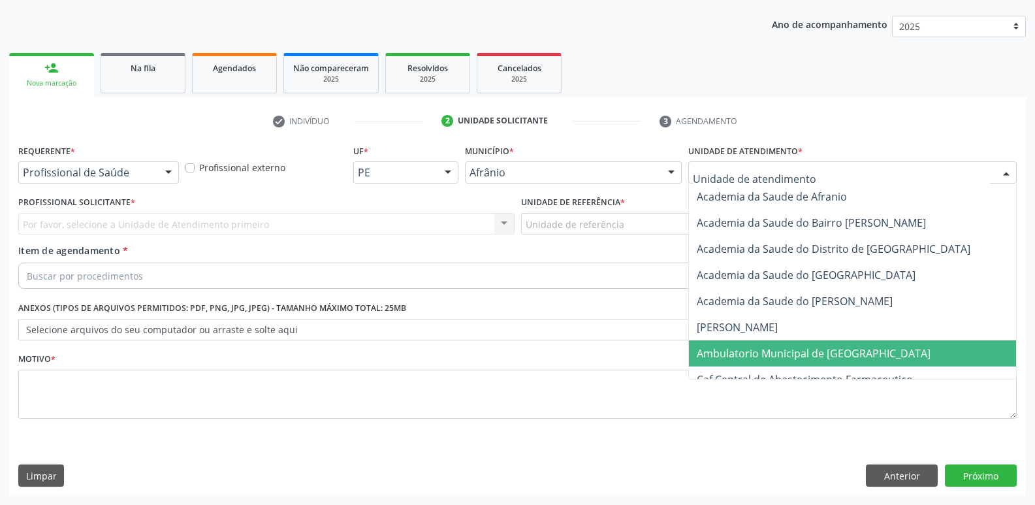
click at [827, 348] on span "Ambulatorio Municipal de [GEOGRAPHIC_DATA]" at bounding box center [813, 353] width 234 height 14
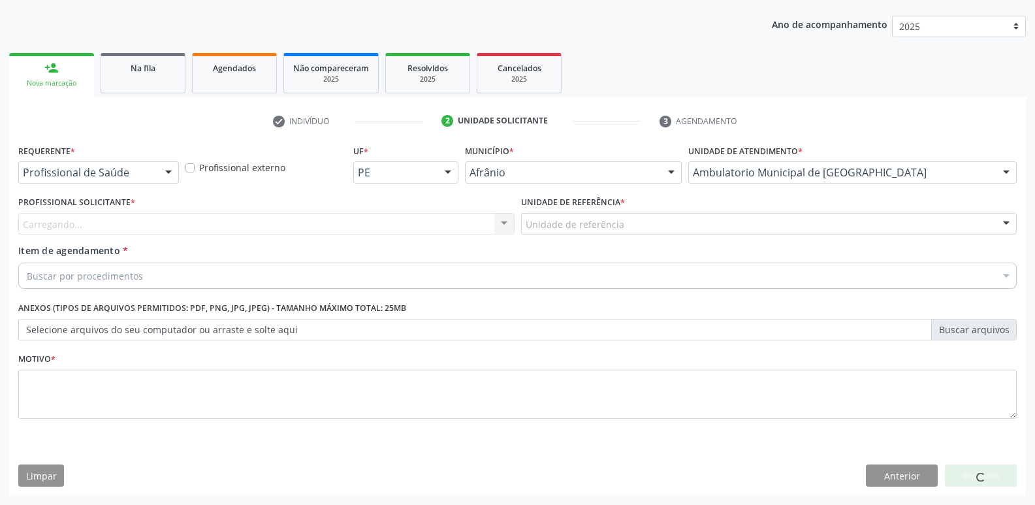
click at [689, 223] on div "Unidade de referência" at bounding box center [769, 224] width 496 height 22
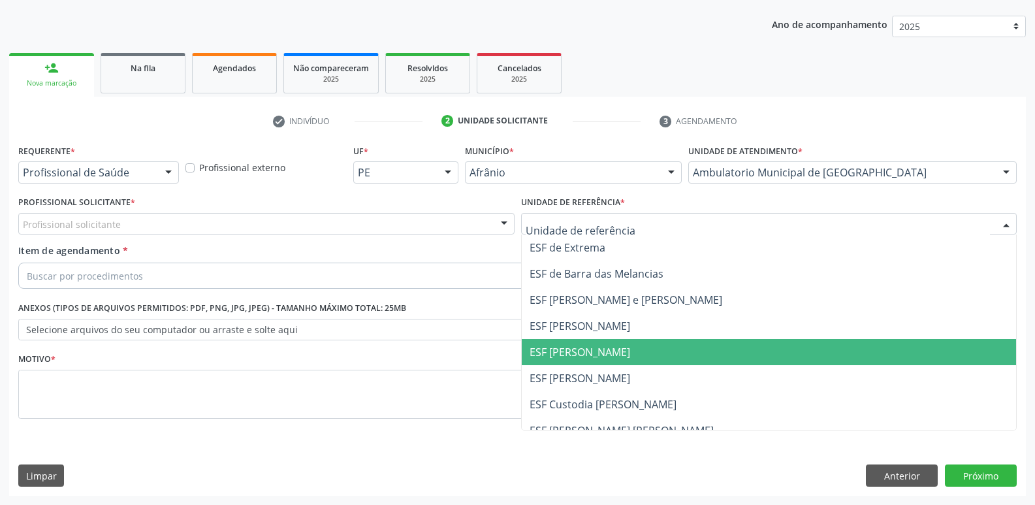
click at [669, 353] on span "ESF [PERSON_NAME]" at bounding box center [769, 352] width 495 height 26
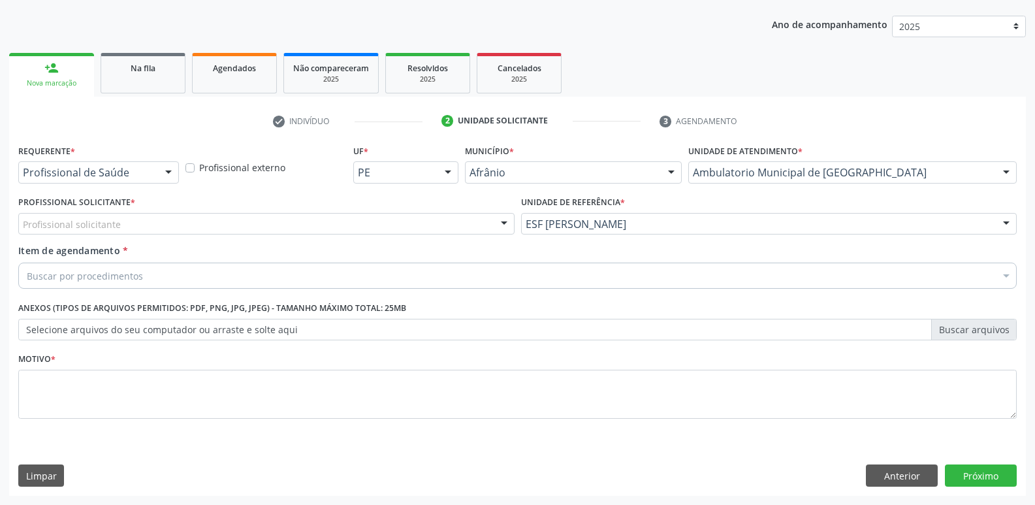
click at [356, 218] on div "Profissional solicitante" at bounding box center [266, 224] width 496 height 22
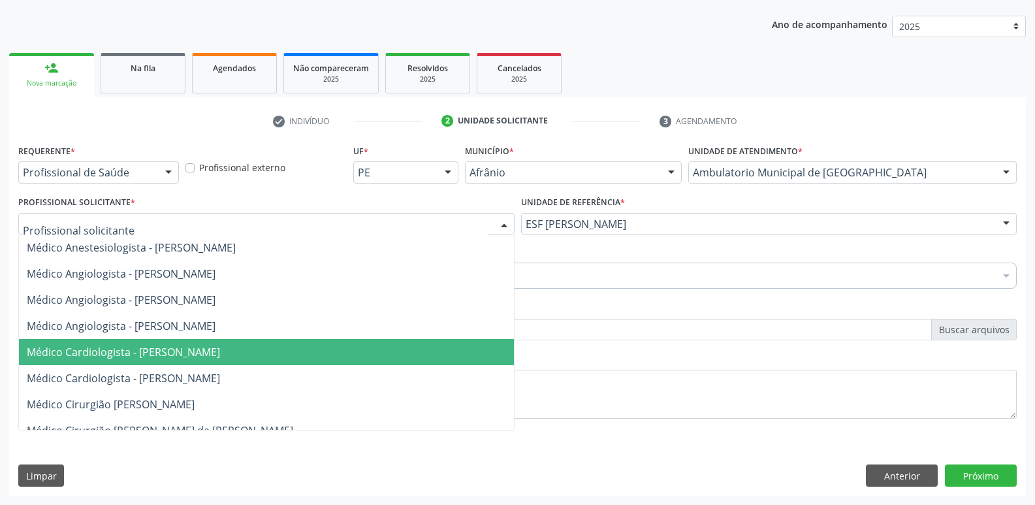
click at [341, 355] on span "Médico Cardiologista - [PERSON_NAME]" at bounding box center [266, 352] width 495 height 26
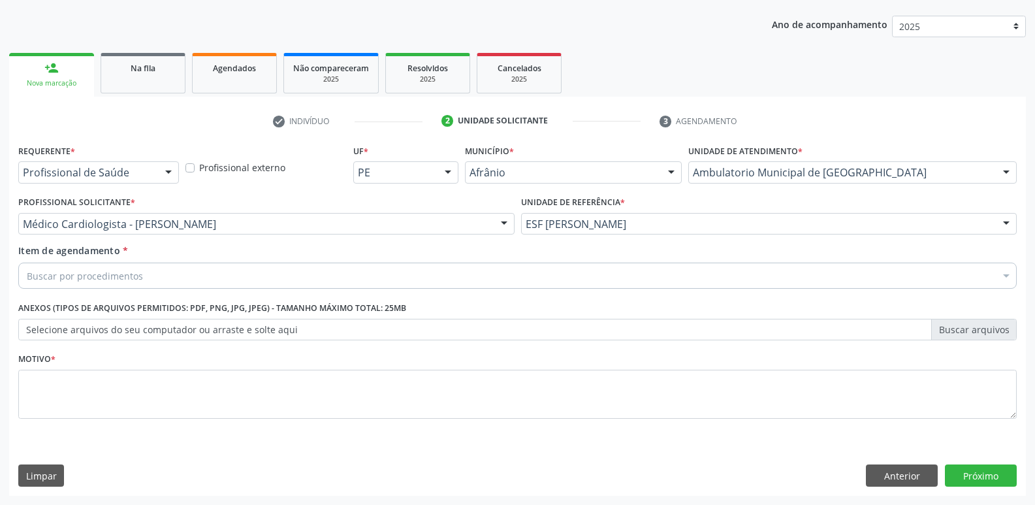
click at [314, 273] on div "Buscar por procedimentos" at bounding box center [517, 275] width 998 height 26
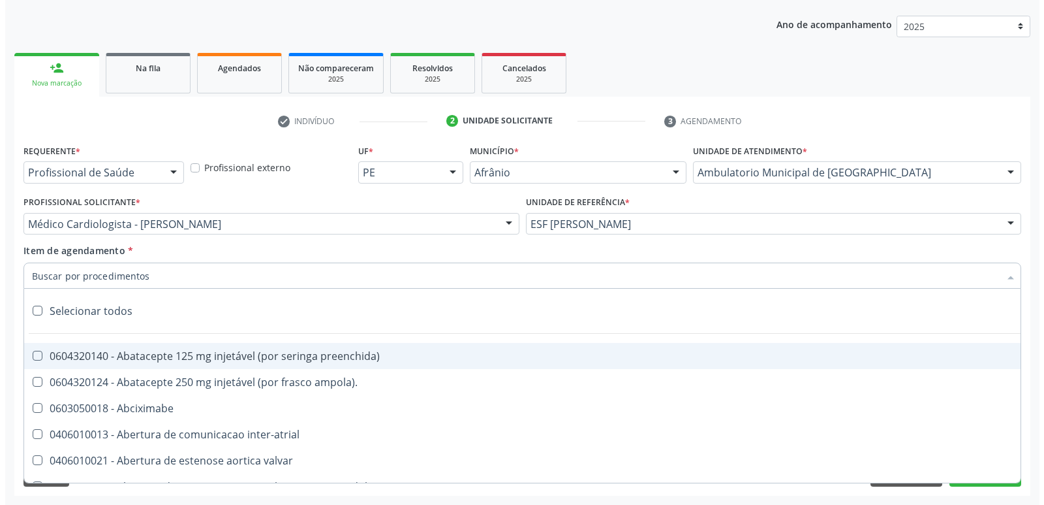
scroll to position [0, 0]
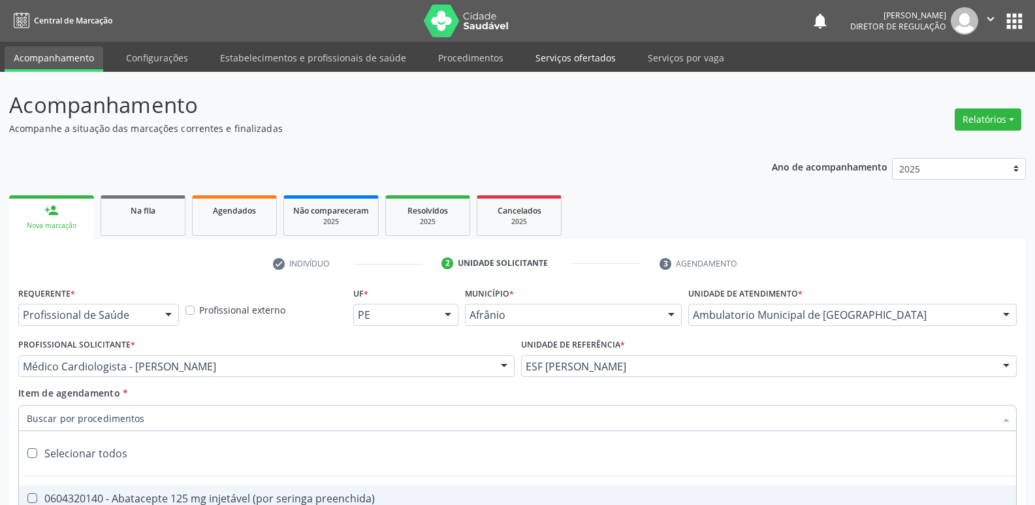
click at [572, 65] on link "Serviços ofertados" at bounding box center [575, 57] width 99 height 23
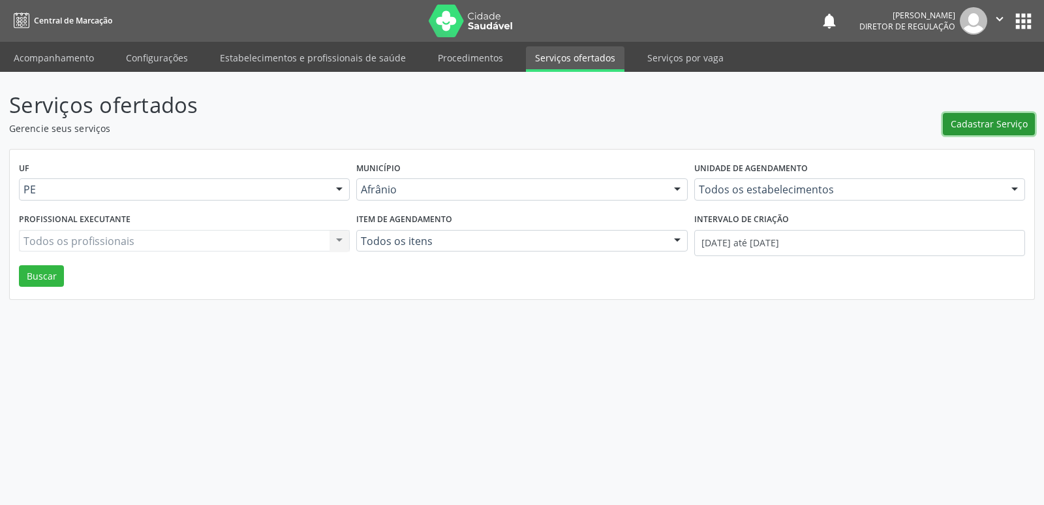
click at [980, 125] on span "Cadastrar Serviço" at bounding box center [989, 124] width 77 height 14
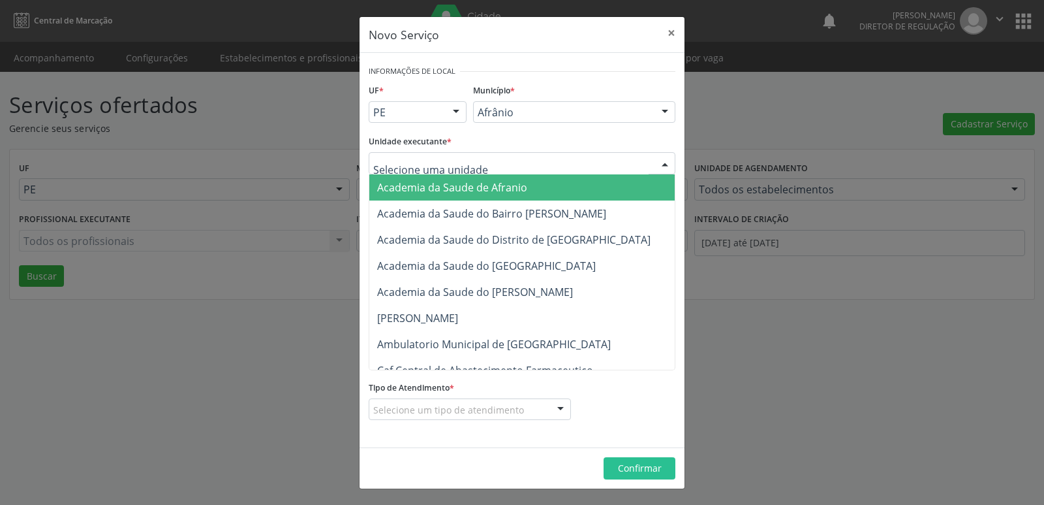
click at [518, 159] on div at bounding box center [522, 163] width 307 height 22
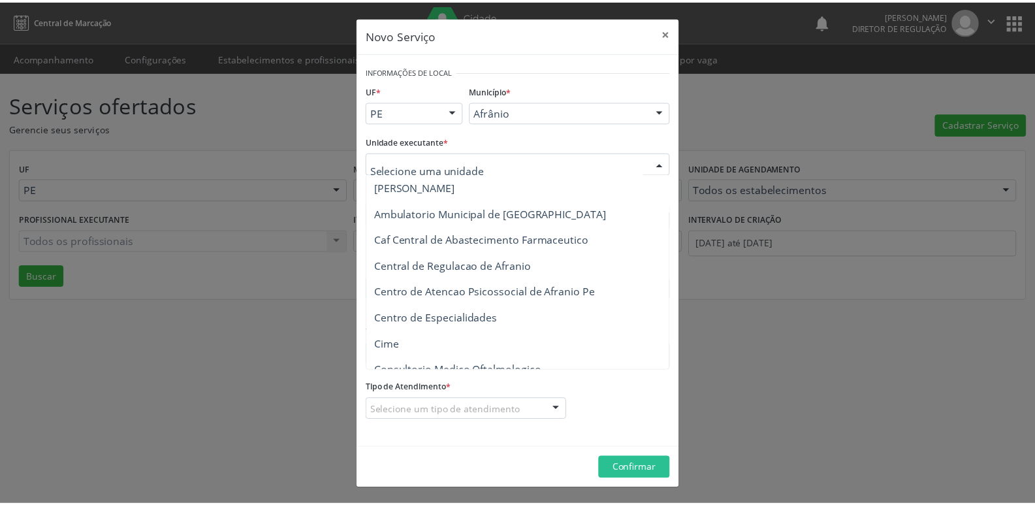
scroll to position [196, 0]
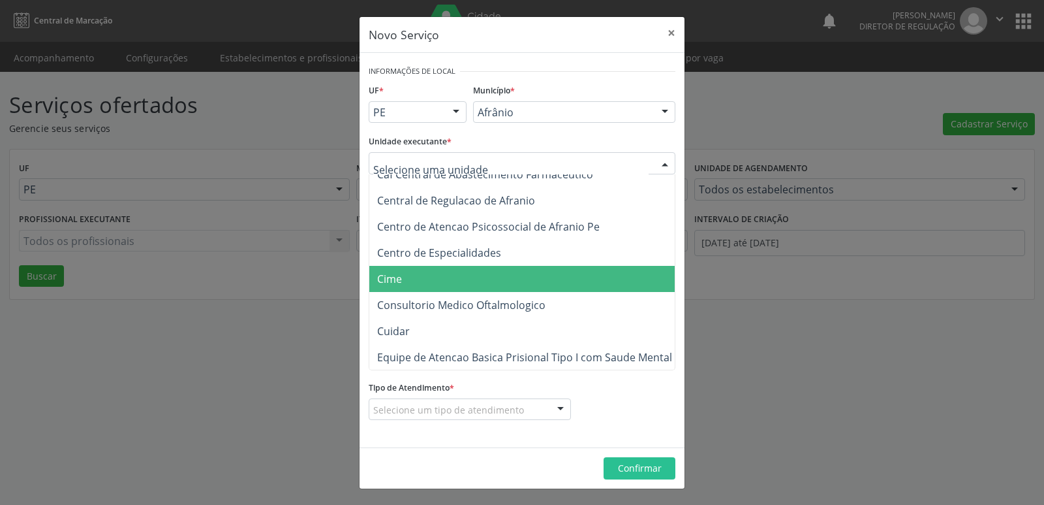
click at [470, 277] on span "Cime" at bounding box center [528, 279] width 319 height 26
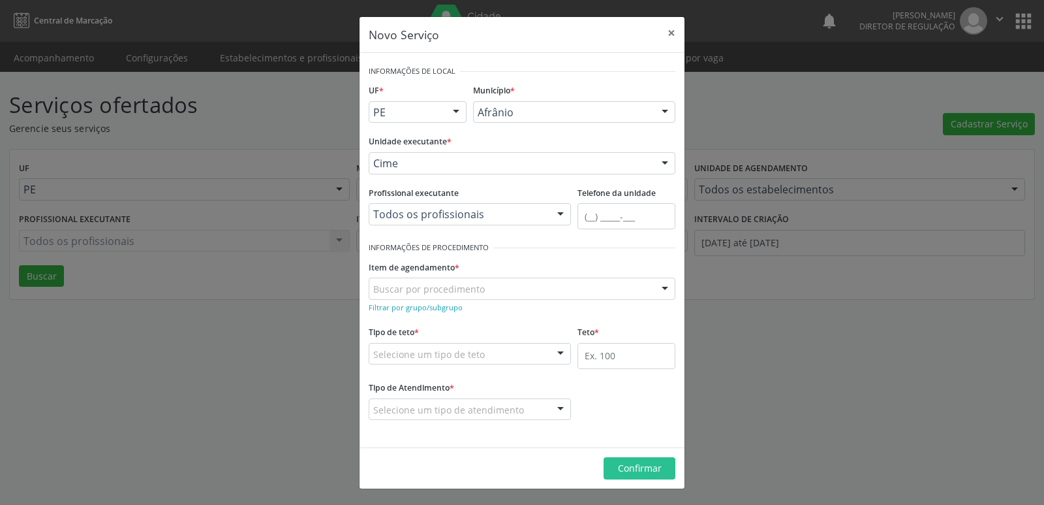
click at [486, 286] on div "Buscar por procedimento" at bounding box center [522, 288] width 307 height 22
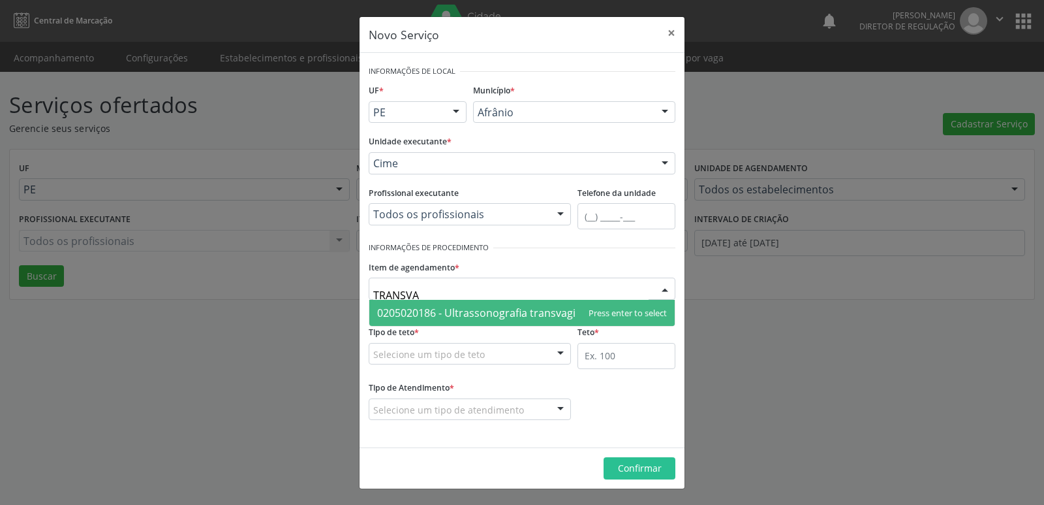
type input "TRANSVAG"
click at [498, 313] on span "0205020186 - Ultrassonografia transvaginal" at bounding box center [483, 312] width 213 height 14
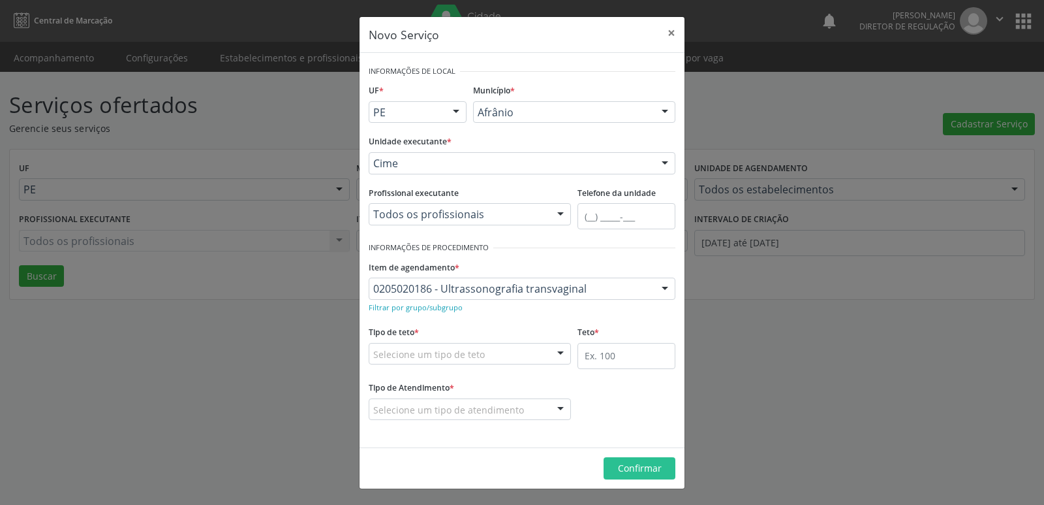
click at [494, 358] on div "Selecione um tipo de teto" at bounding box center [470, 354] width 202 height 22
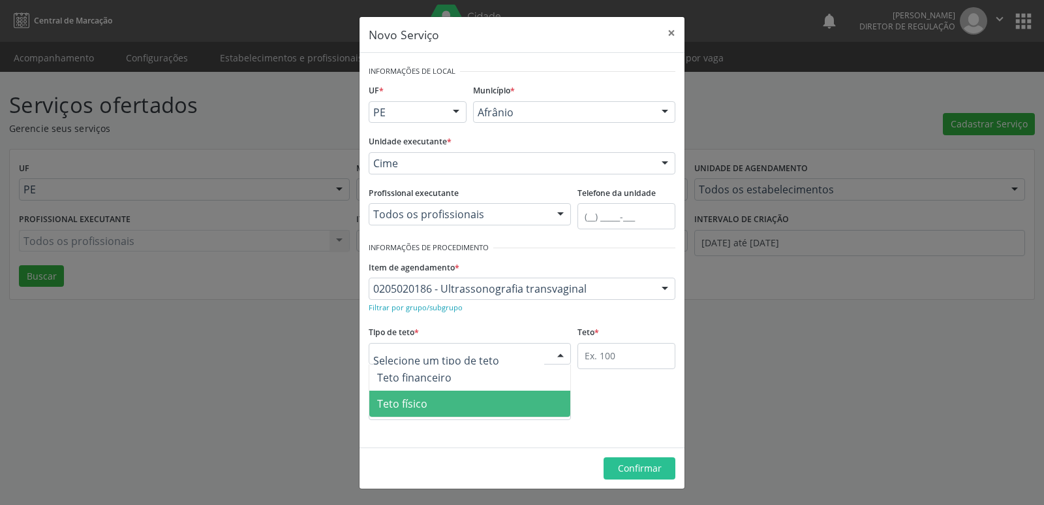
click at [505, 405] on span "Teto físico" at bounding box center [469, 403] width 201 height 26
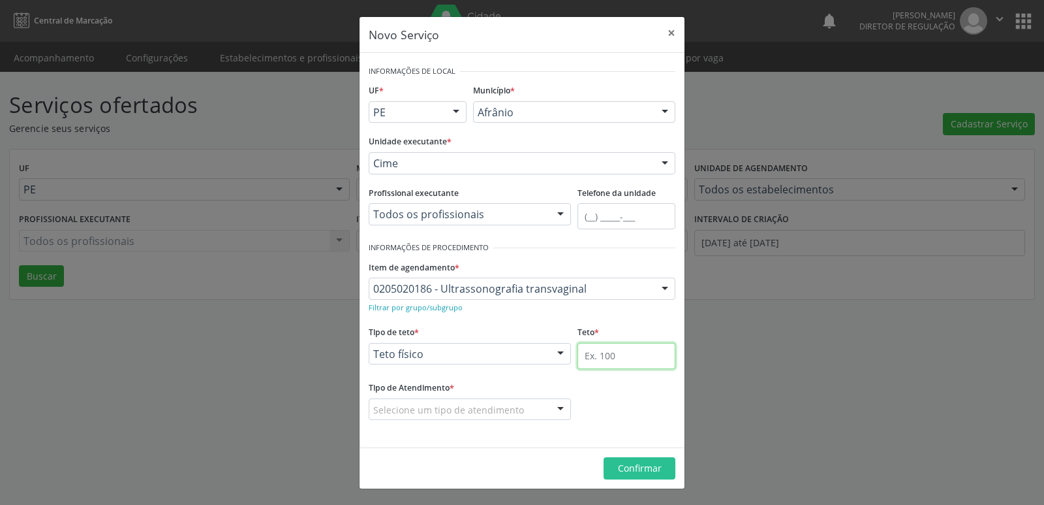
click at [630, 352] on input "text" at bounding box center [627, 356] width 98 height 26
type input "1"
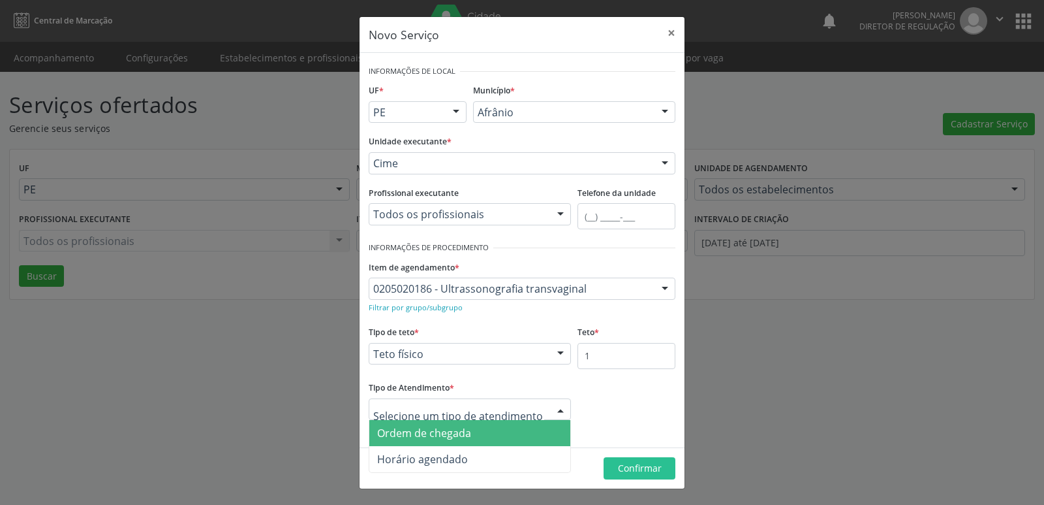
click at [503, 429] on span "Ordem de chegada" at bounding box center [469, 433] width 201 height 26
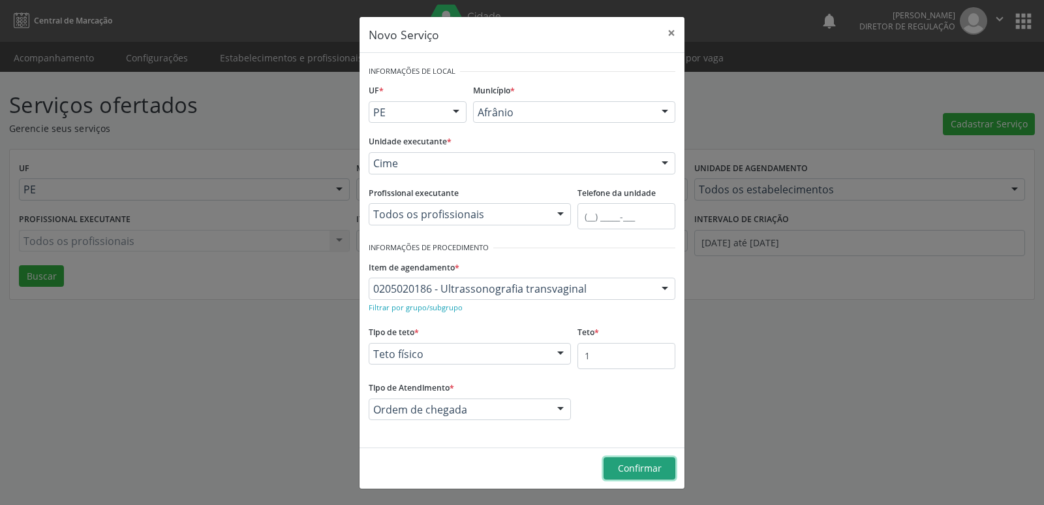
click at [631, 469] on span "Confirmar" at bounding box center [640, 467] width 44 height 12
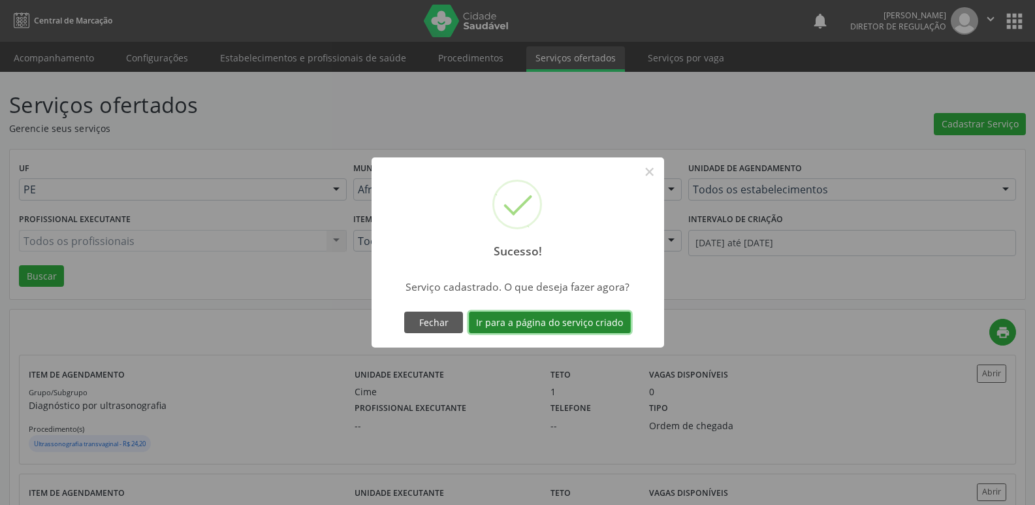
click at [616, 324] on button "Ir para a página do serviço criado" at bounding box center [550, 322] width 162 height 22
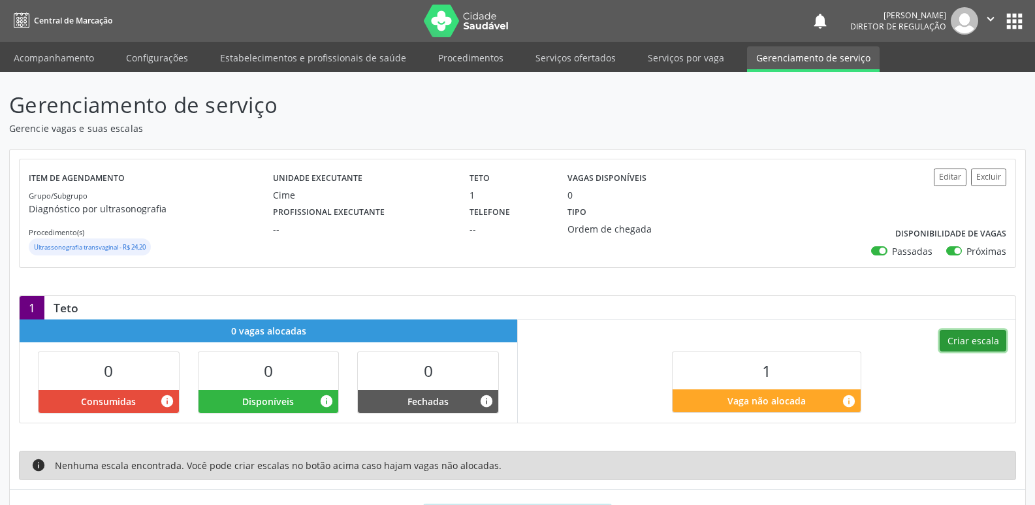
click at [982, 341] on button "Criar escala" at bounding box center [972, 341] width 67 height 22
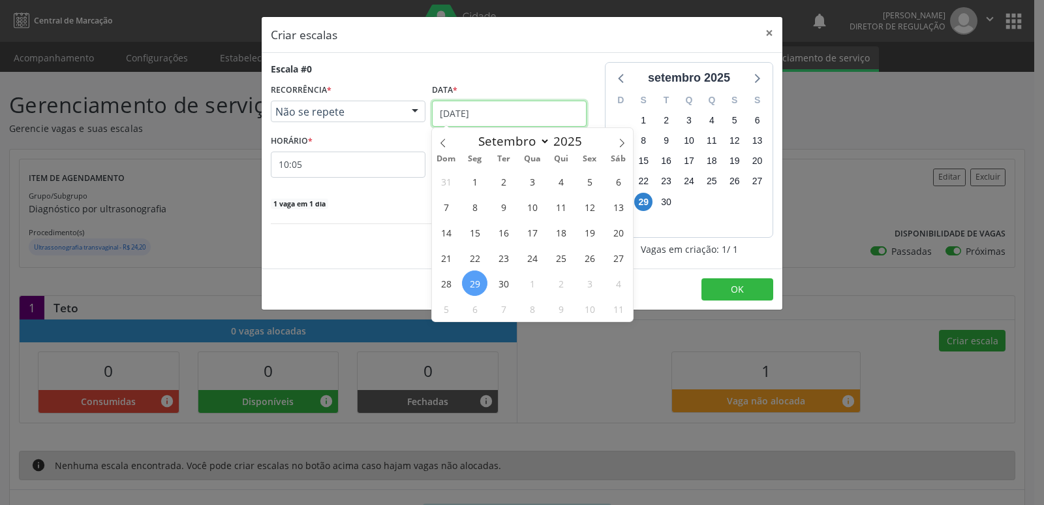
click at [508, 112] on input "[DATE]" at bounding box center [509, 114] width 155 height 26
click at [505, 283] on span "30" at bounding box center [503, 282] width 25 height 25
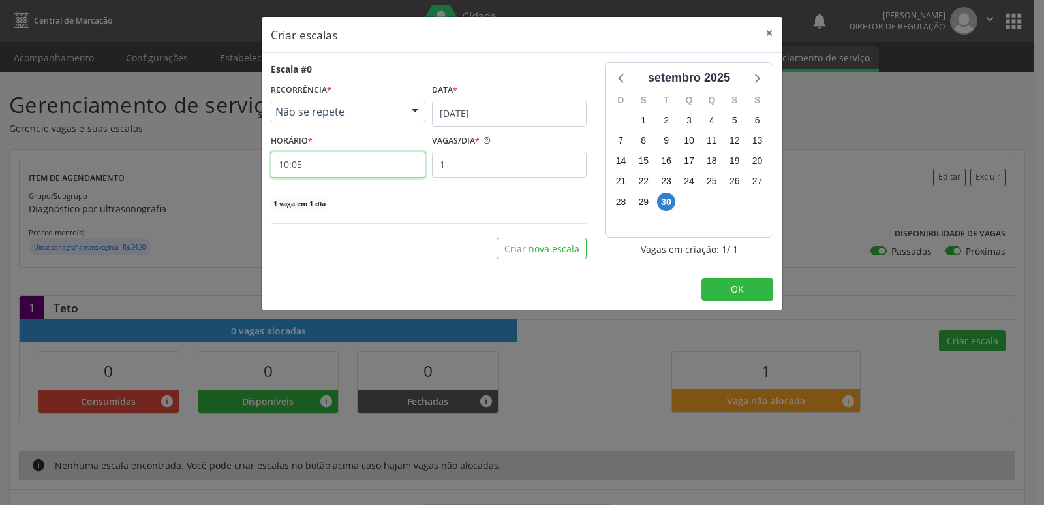
click at [358, 161] on input "10:05" at bounding box center [348, 164] width 155 height 26
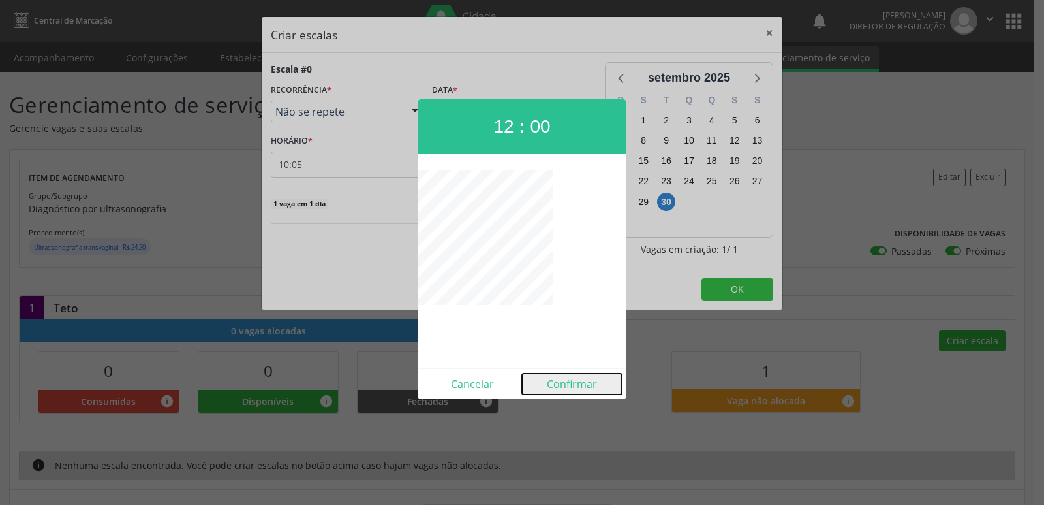
click at [570, 382] on button "Confirmar" at bounding box center [572, 383] width 100 height 21
type input "12:00"
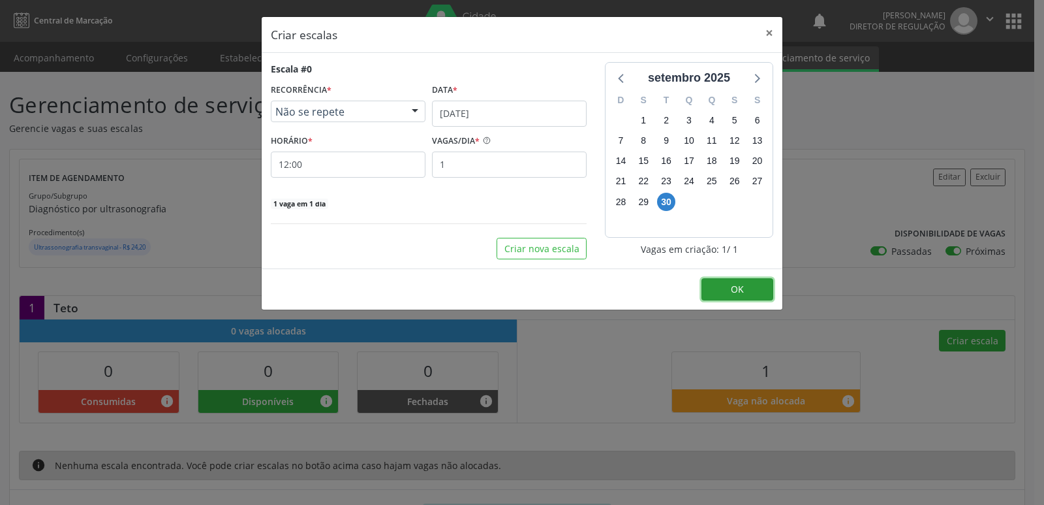
click at [747, 286] on button "OK" at bounding box center [738, 289] width 72 height 22
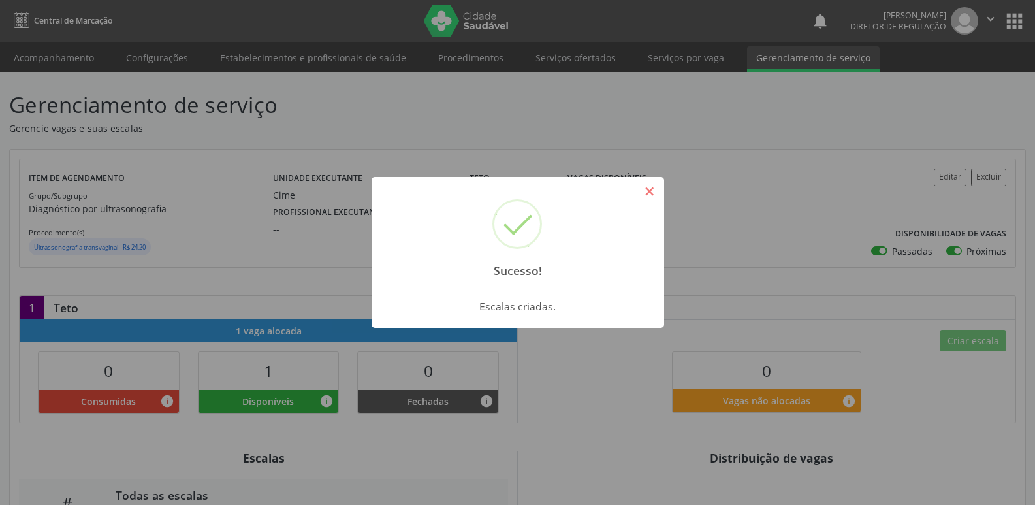
click at [649, 193] on button "×" at bounding box center [649, 191] width 22 height 22
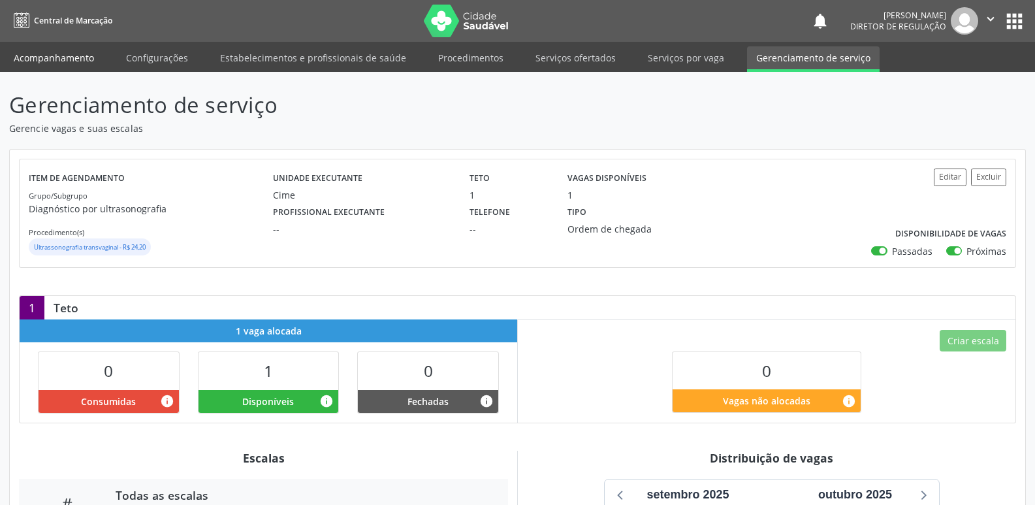
click at [59, 60] on link "Acompanhamento" at bounding box center [54, 57] width 99 height 23
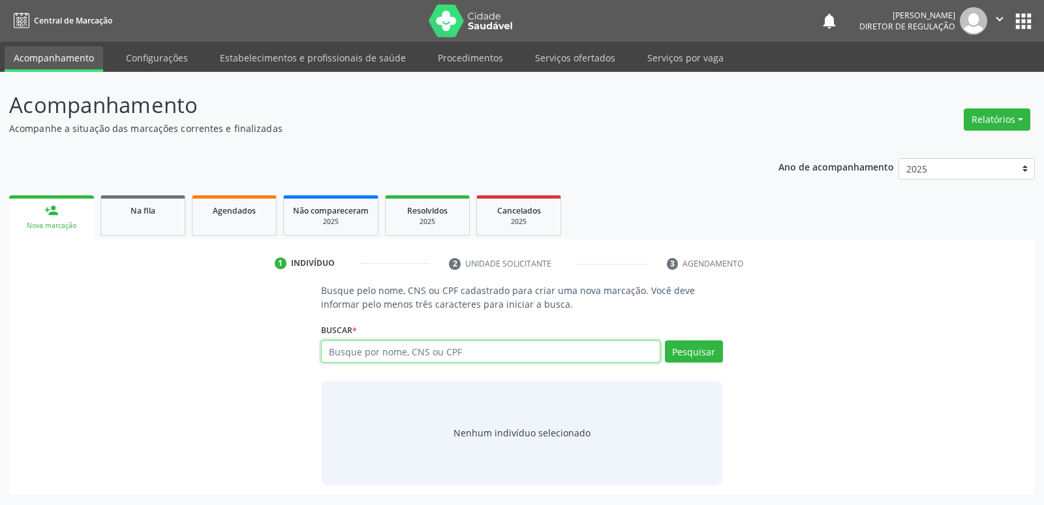
click at [356, 352] on input "text" at bounding box center [490, 351] width 339 height 22
type input "702100746414934"
click at [693, 354] on button "Pesquisar" at bounding box center [694, 351] width 58 height 22
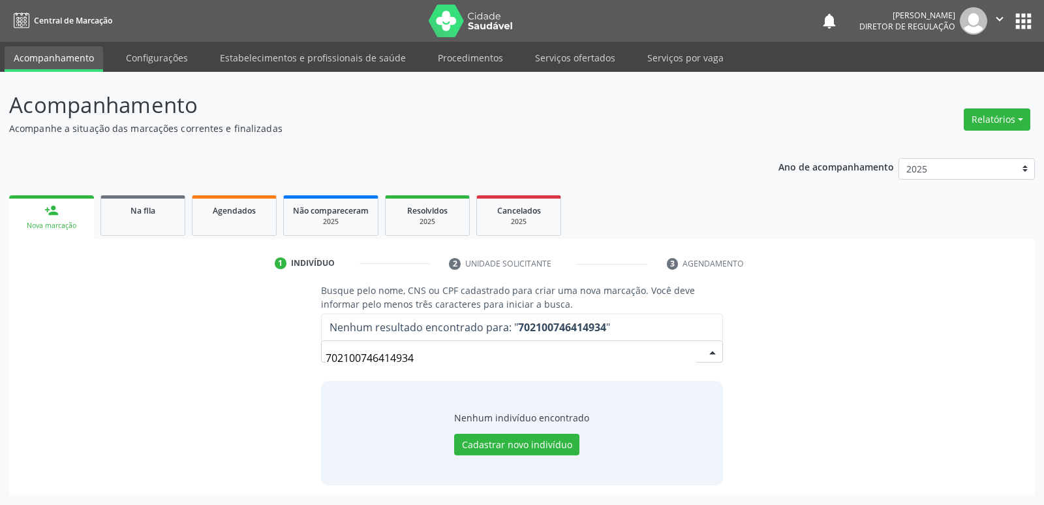
click at [409, 356] on input "702100746414934" at bounding box center [511, 358] width 370 height 26
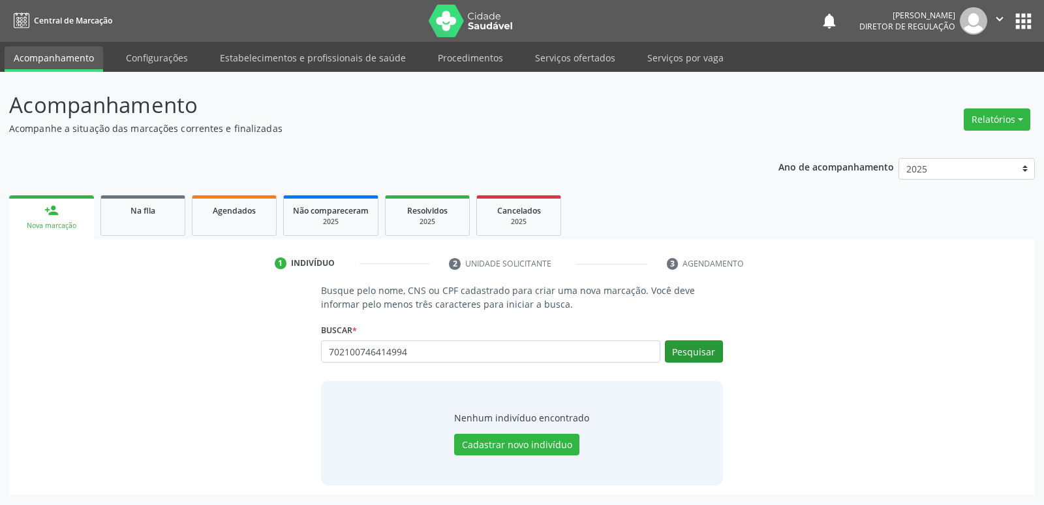
type input "702100746414994"
click at [691, 352] on button "Pesquisar" at bounding box center [694, 351] width 58 height 22
type input "702100746414994"
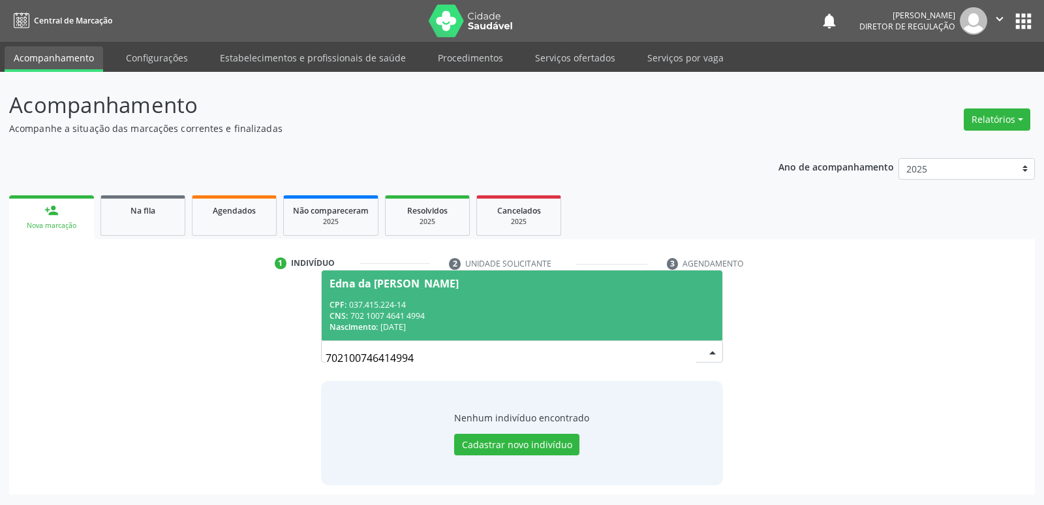
click at [376, 319] on div "CNS: 702 1007 4641 4994" at bounding box center [522, 315] width 384 height 11
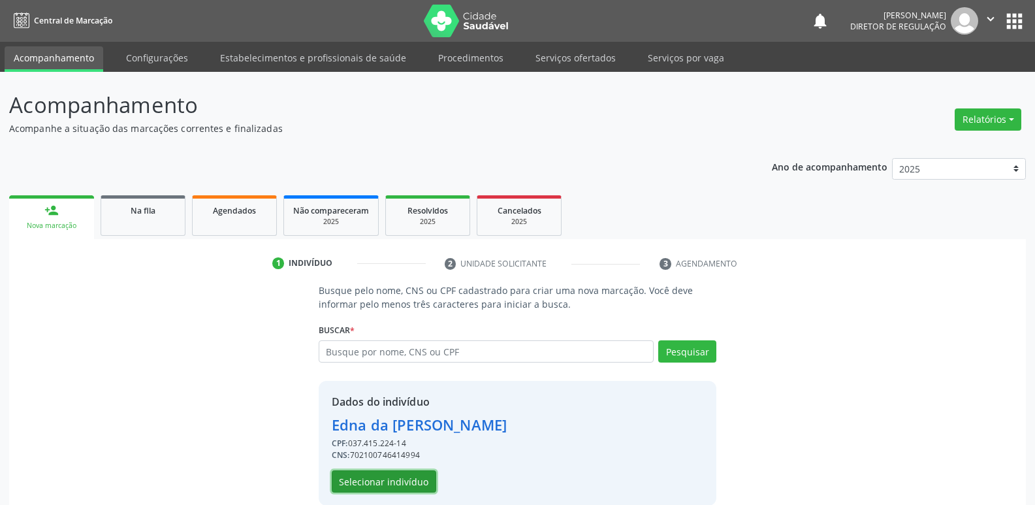
click at [411, 484] on button "Selecionar indivíduo" at bounding box center [384, 481] width 104 height 22
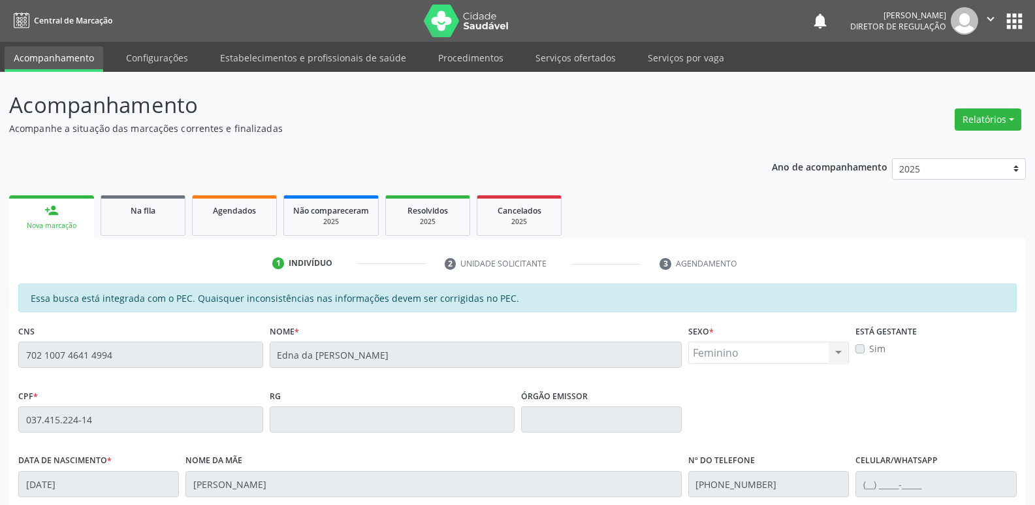
scroll to position [241, 0]
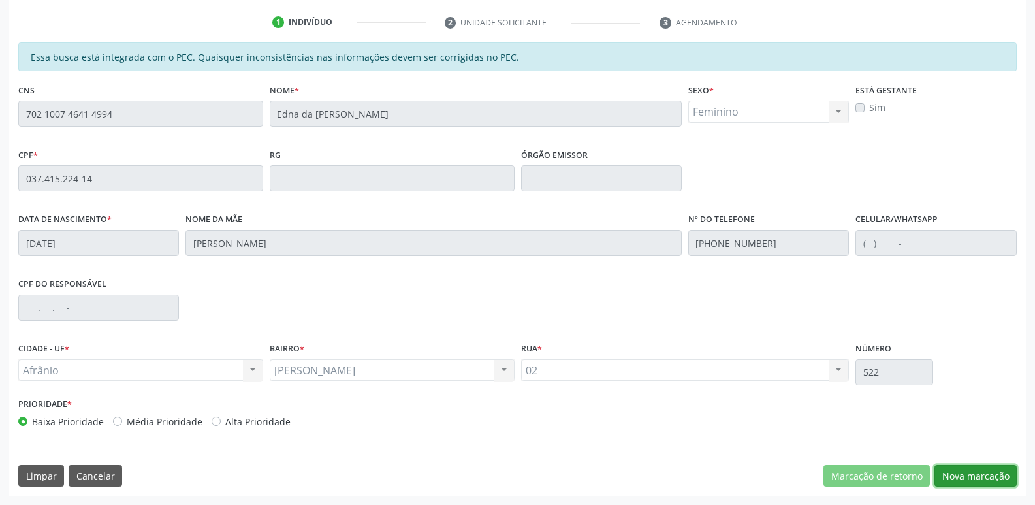
click at [956, 478] on button "Nova marcação" at bounding box center [975, 476] width 82 height 22
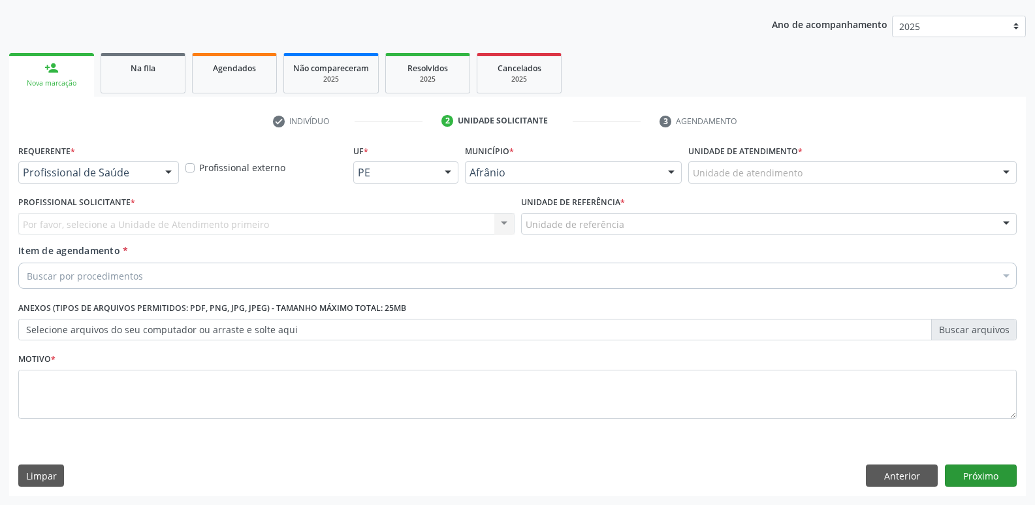
scroll to position [142, 0]
click at [817, 174] on div "Unidade de atendimento" at bounding box center [852, 172] width 328 height 22
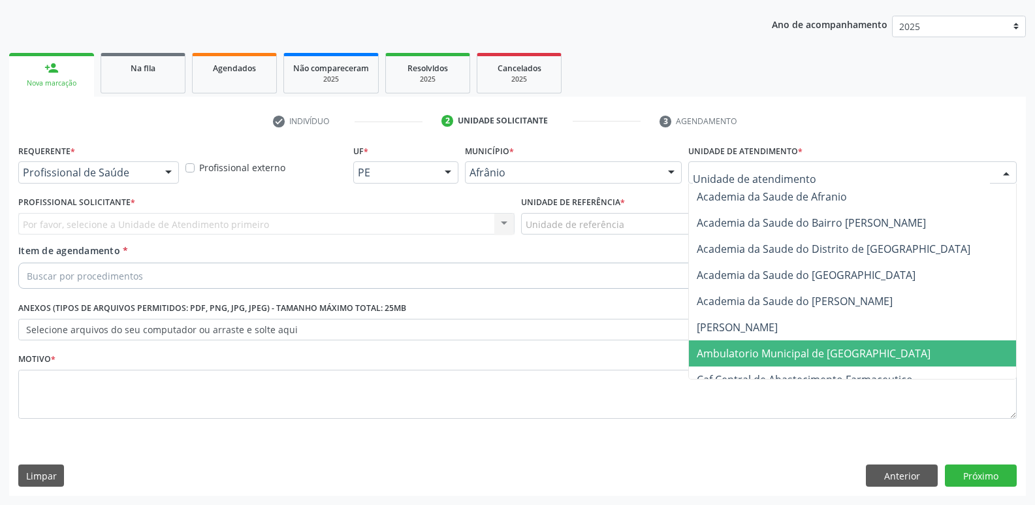
click at [814, 358] on span "Ambulatorio Municipal de [GEOGRAPHIC_DATA]" at bounding box center [813, 353] width 234 height 14
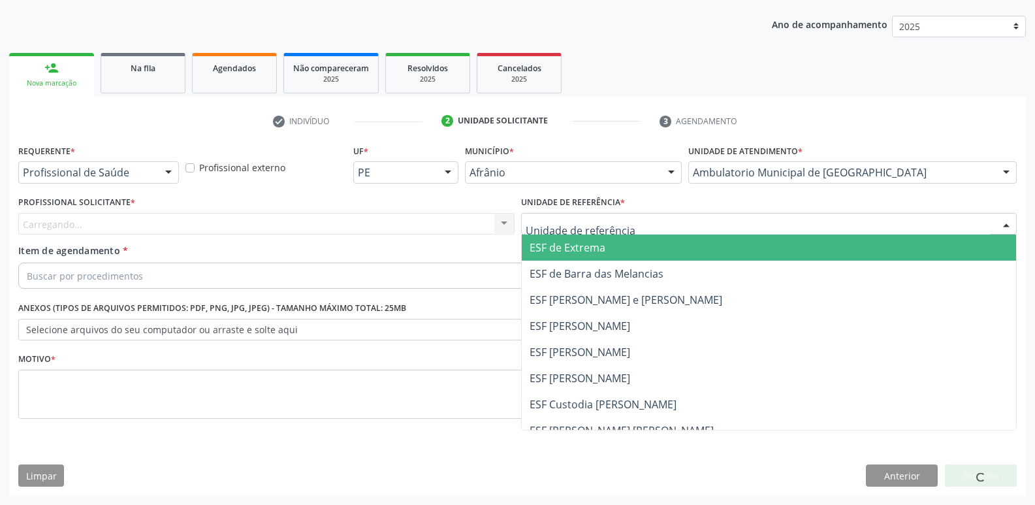
click at [673, 219] on div at bounding box center [769, 224] width 496 height 22
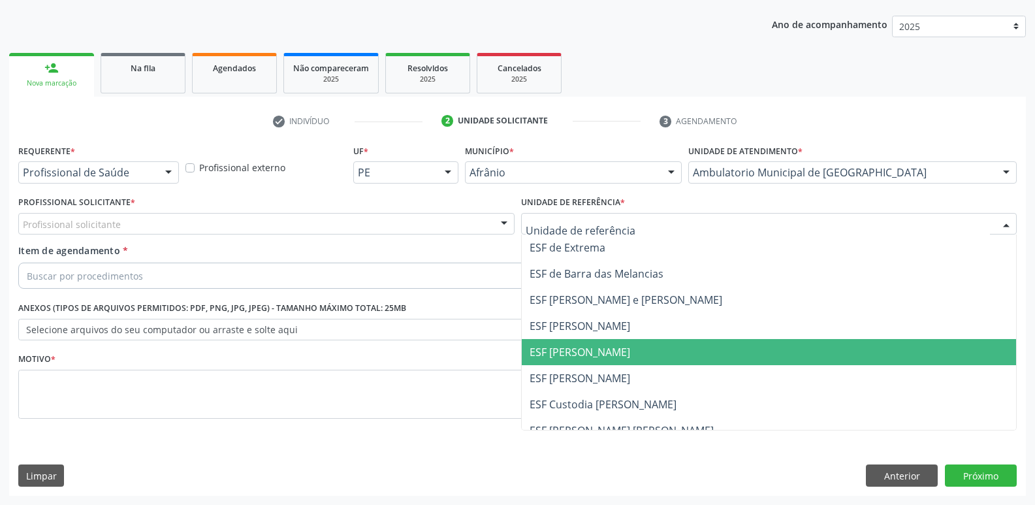
click at [655, 355] on span "ESF [PERSON_NAME]" at bounding box center [769, 352] width 495 height 26
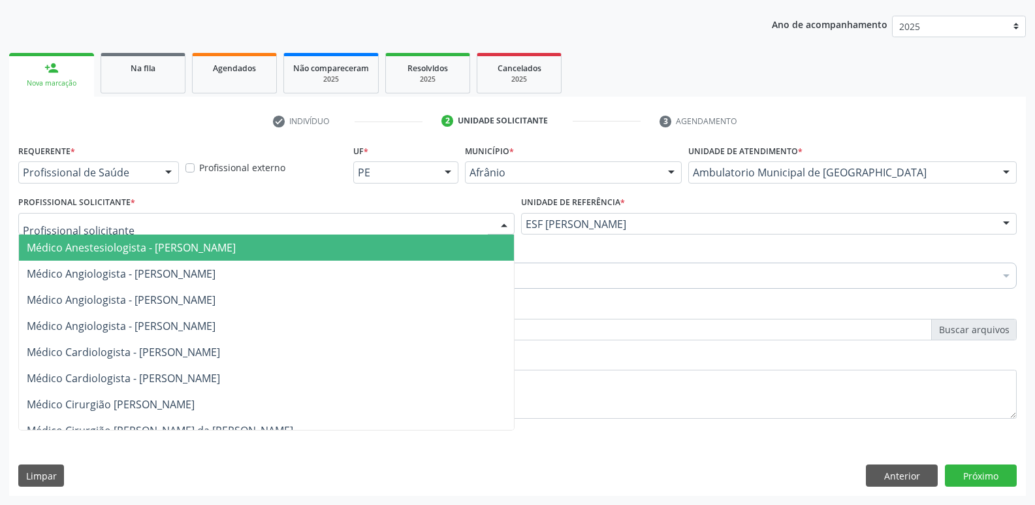
click at [414, 222] on div at bounding box center [266, 224] width 496 height 22
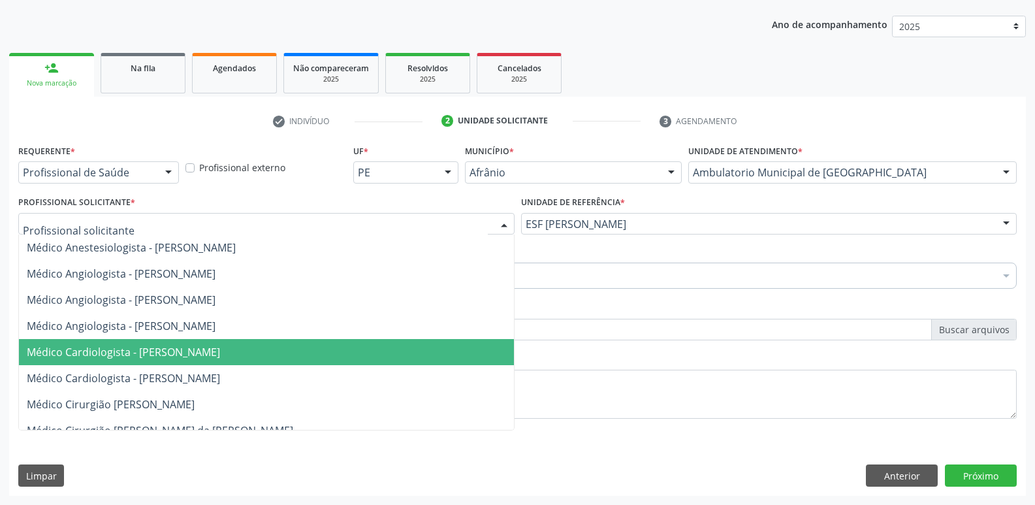
click at [420, 354] on span "Médico Cardiologista - [PERSON_NAME]" at bounding box center [266, 352] width 495 height 26
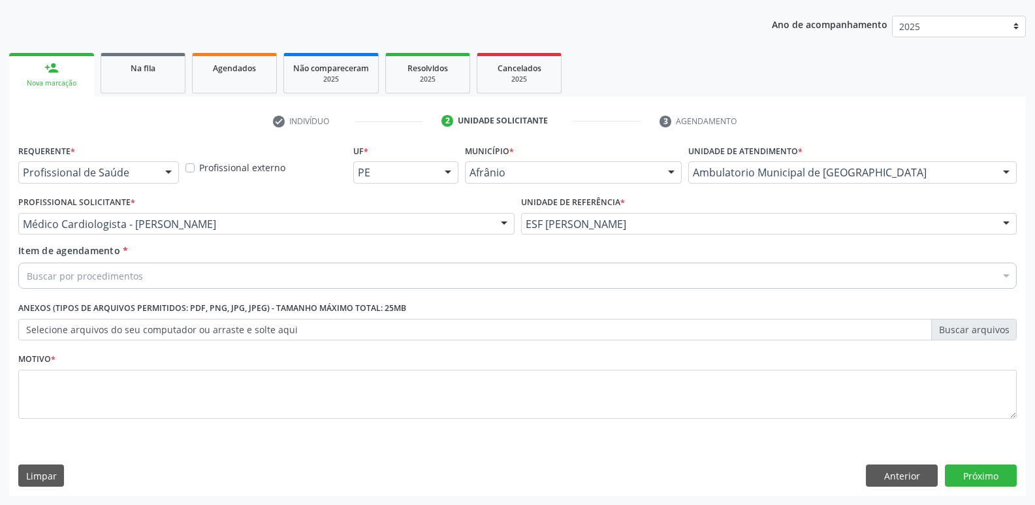
click at [343, 272] on div "Buscar por procedimentos" at bounding box center [517, 275] width 998 height 26
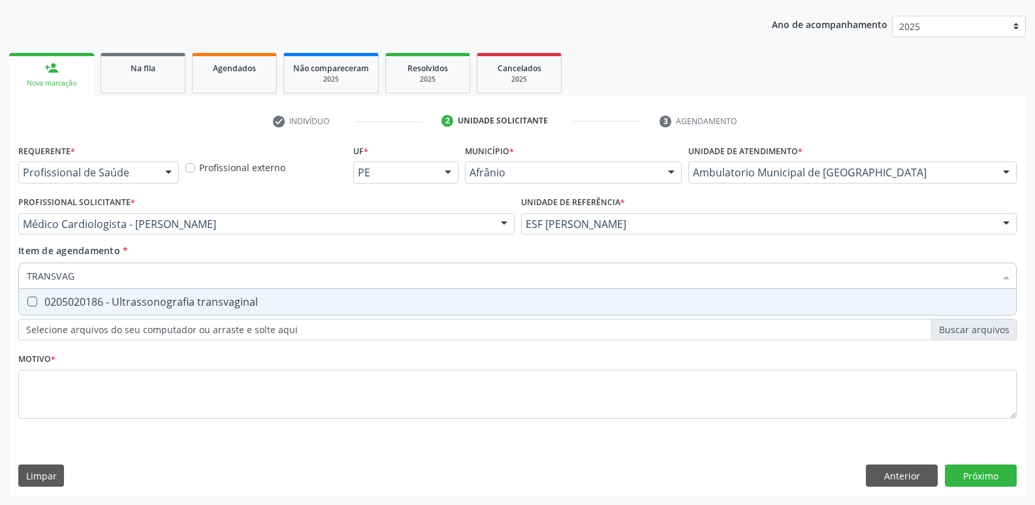
type input "TRANSVAGI"
click at [317, 307] on div "0205020186 - Ultrassonografia transvaginal" at bounding box center [517, 301] width 981 height 10
checkbox transvaginal "true"
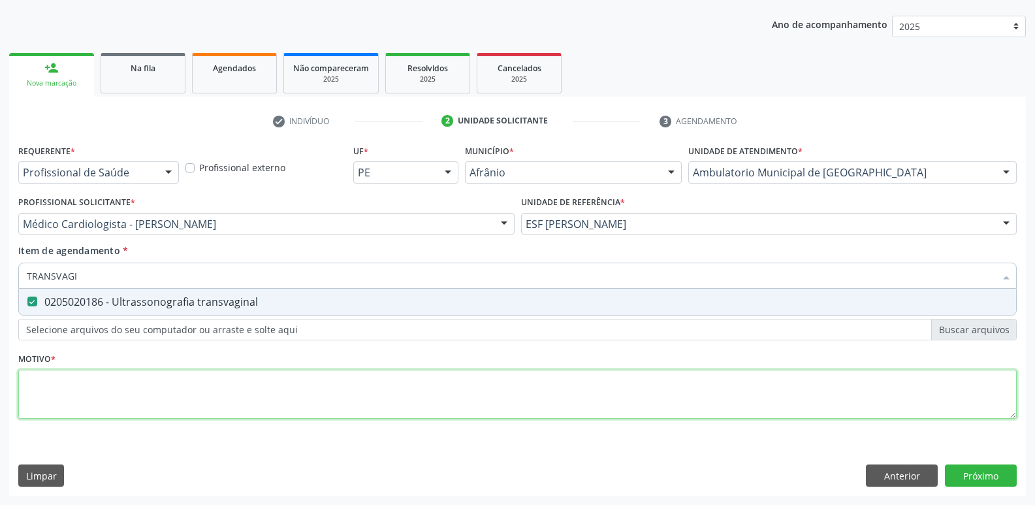
click at [336, 401] on div "Requerente * Profissional de Saúde Profissional de Saúde Paciente Nenhum result…" at bounding box center [517, 289] width 998 height 296
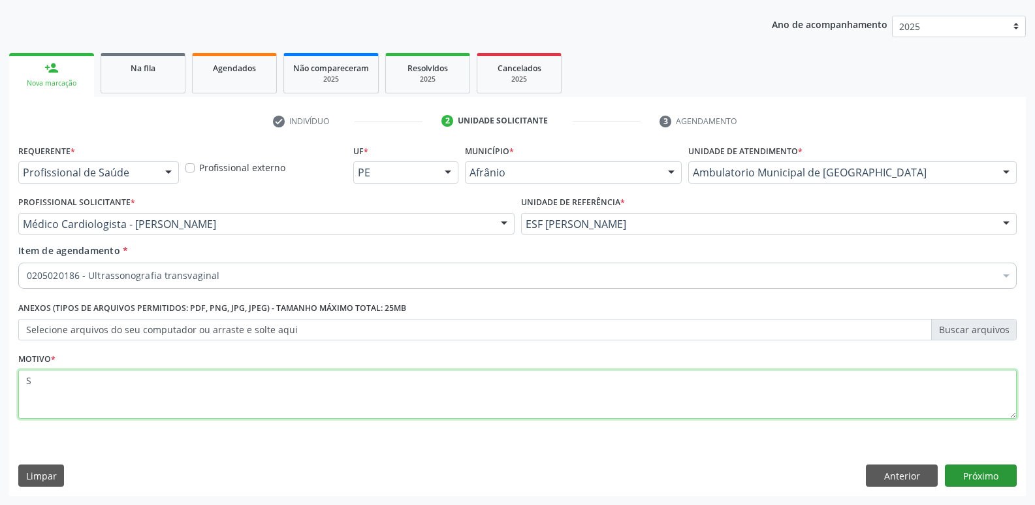
type textarea "S"
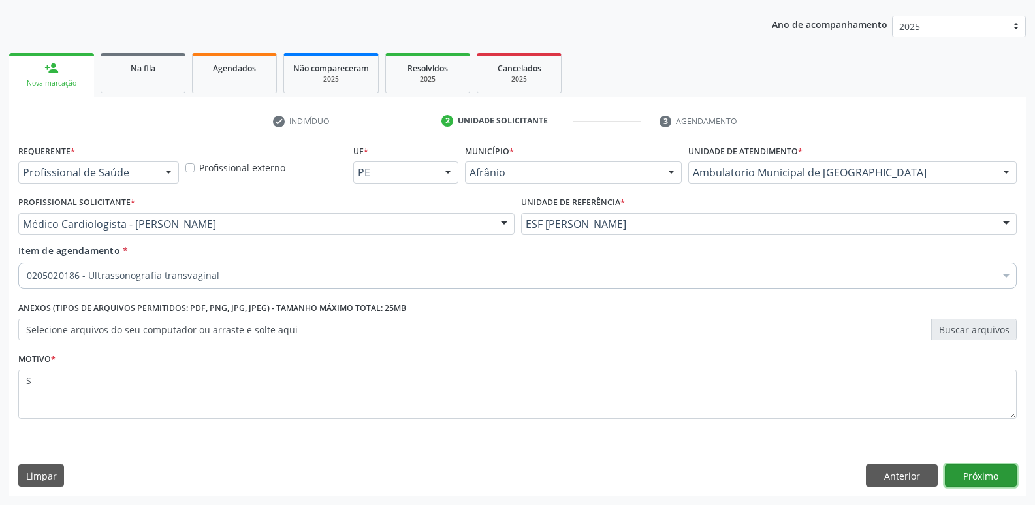
click at [977, 473] on button "Próximo" at bounding box center [981, 475] width 72 height 22
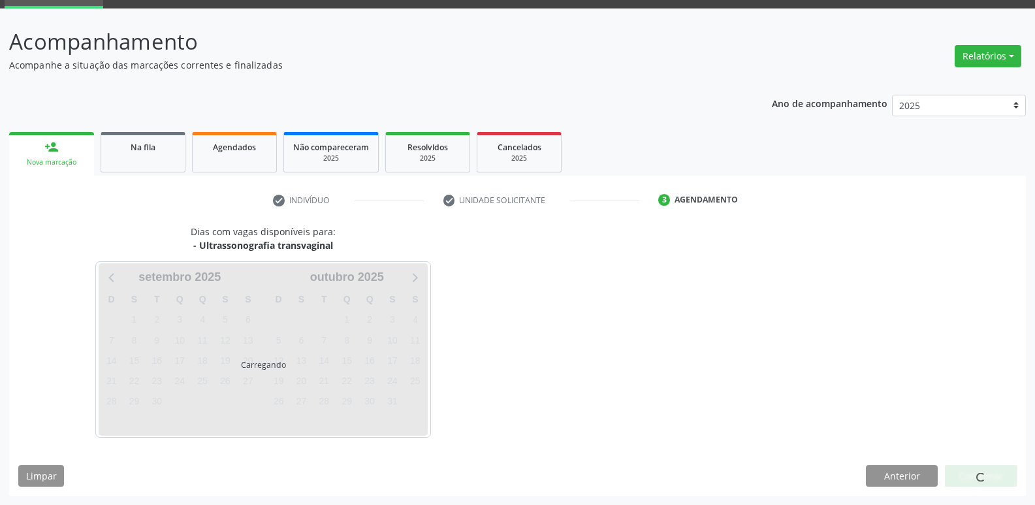
scroll to position [63, 0]
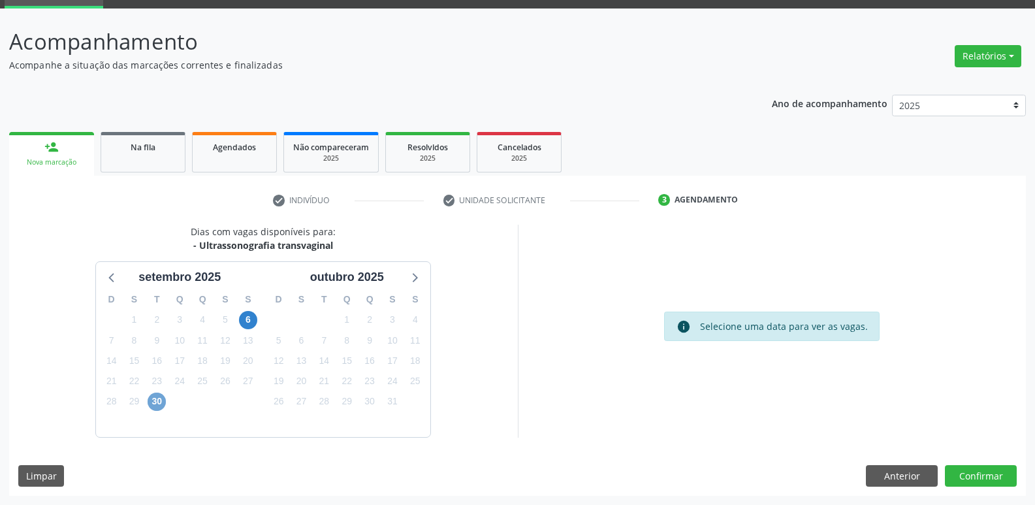
click at [156, 405] on span "30" at bounding box center [157, 401] width 18 height 18
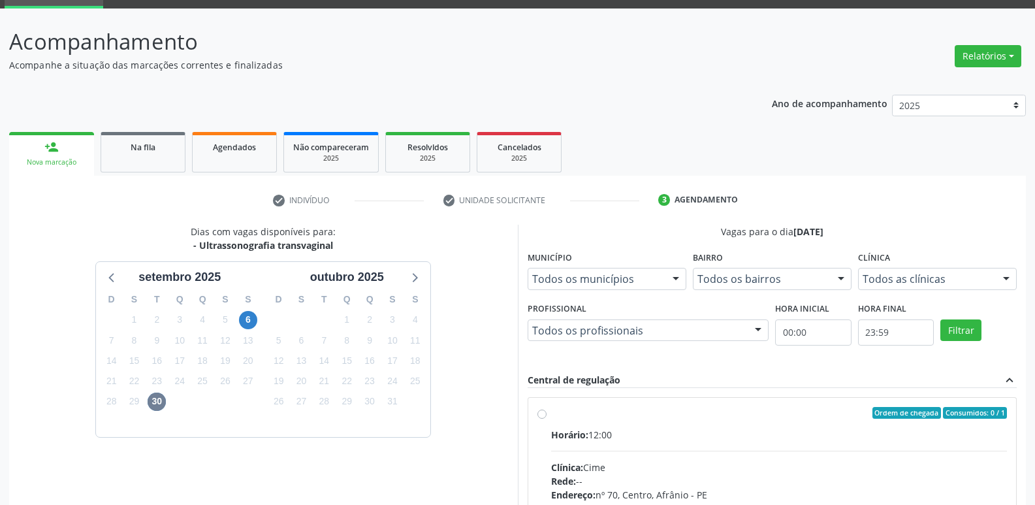
click at [563, 414] on div "Ordem de chegada Consumidos: 0 / 1" at bounding box center [779, 413] width 456 height 12
click at [546, 414] on input "Ordem de chegada Consumidos: 0 / 1 Horário: 12:00 Clínica: Cime Rede: -- Endere…" at bounding box center [541, 413] width 9 height 12
radio input "true"
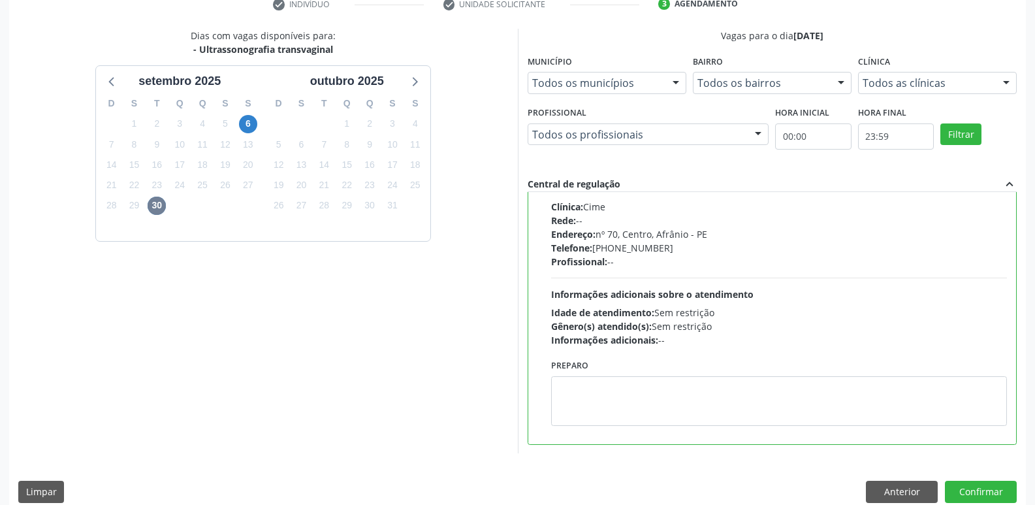
scroll to position [275, 0]
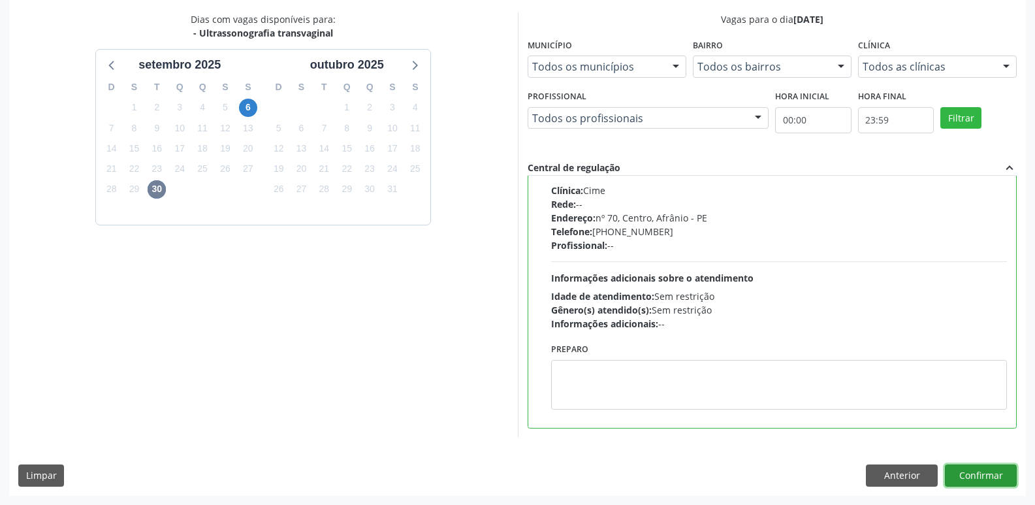
click at [965, 478] on button "Confirmar" at bounding box center [981, 475] width 72 height 22
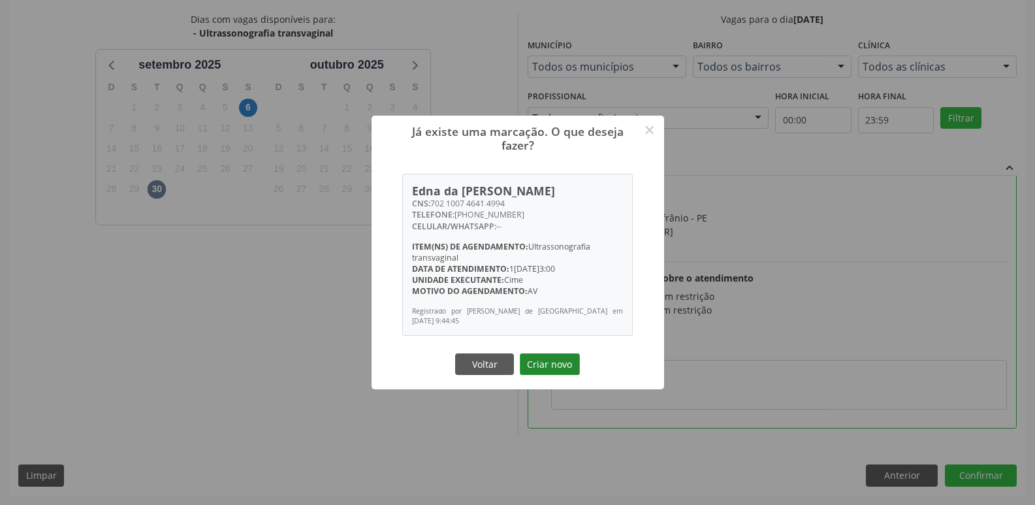
click at [560, 364] on button "Criar novo" at bounding box center [550, 364] width 60 height 22
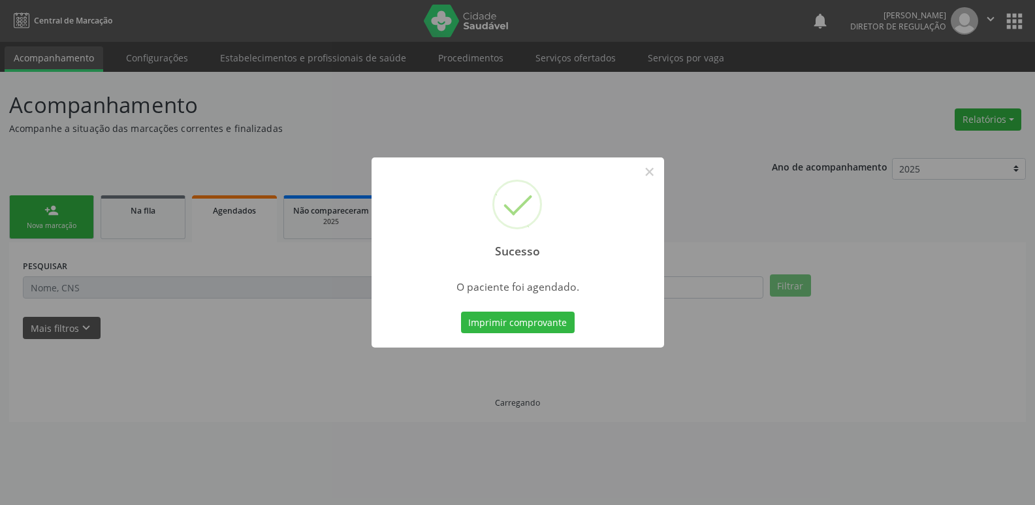
scroll to position [0, 0]
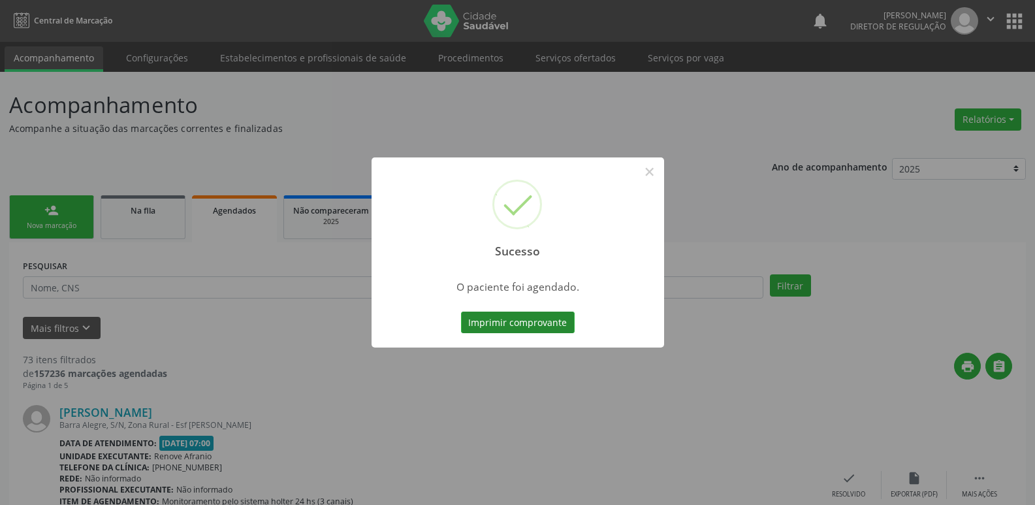
click at [564, 330] on button "Imprimir comprovante" at bounding box center [518, 322] width 114 height 22
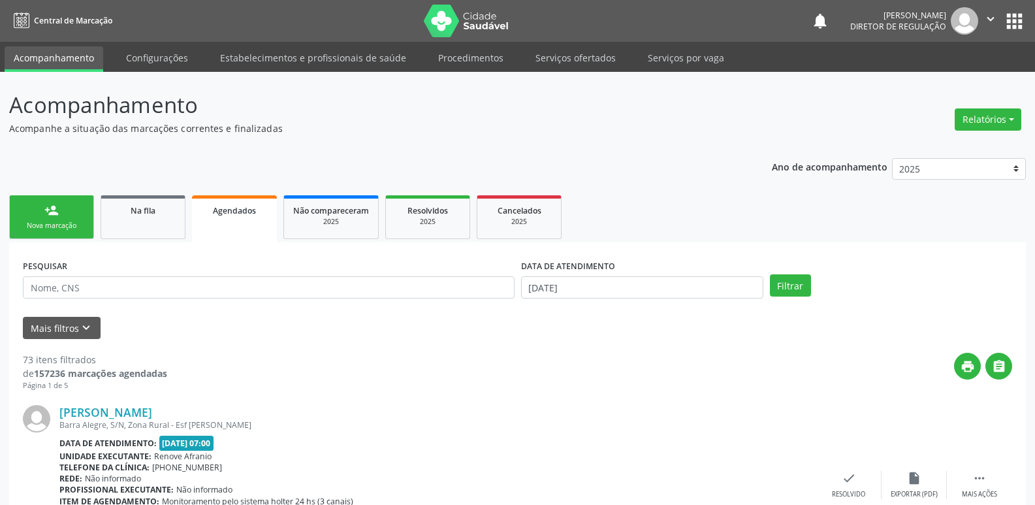
click at [69, 227] on div "Nova marcação" at bounding box center [51, 226] width 65 height 10
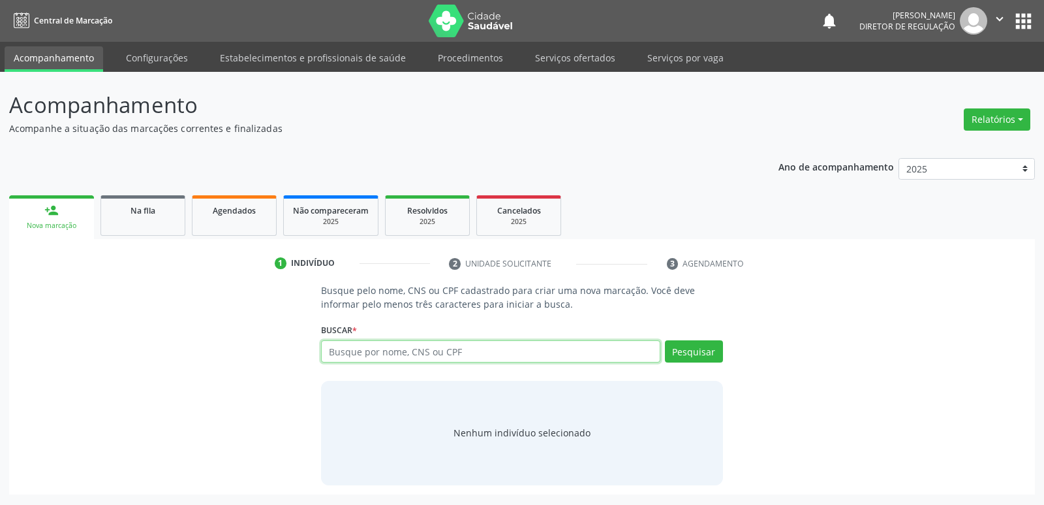
click at [354, 351] on input "text" at bounding box center [490, 351] width 339 height 22
type input "05915781403"
click at [691, 347] on button "Pesquisar" at bounding box center [694, 351] width 58 height 22
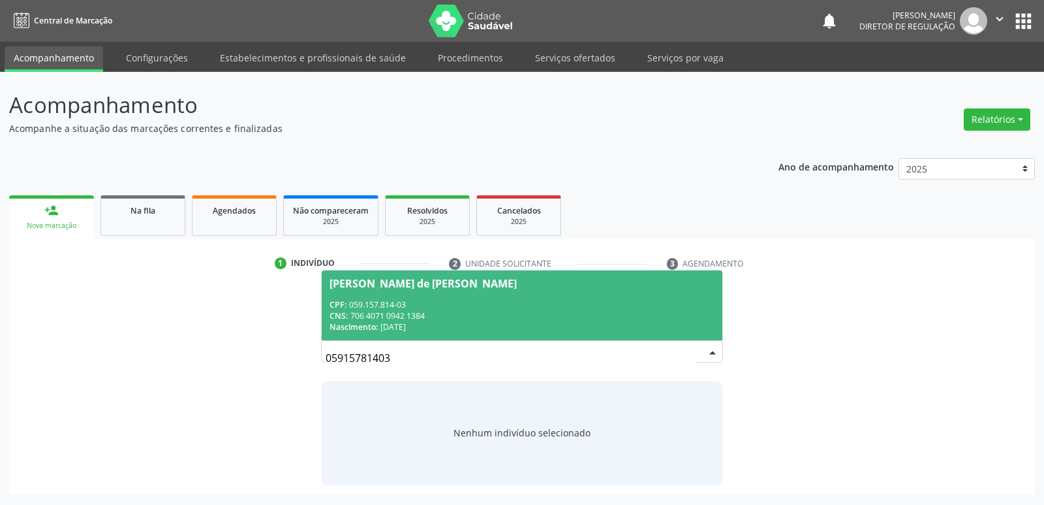
click at [386, 311] on div "CNS: 706 4071 0942 1384" at bounding box center [522, 315] width 384 height 11
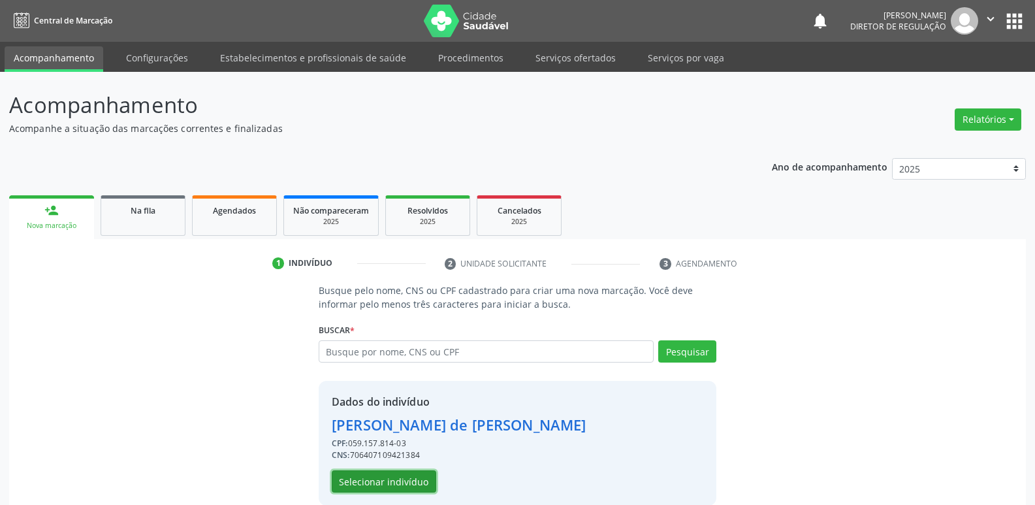
click at [395, 484] on button "Selecionar indivíduo" at bounding box center [384, 481] width 104 height 22
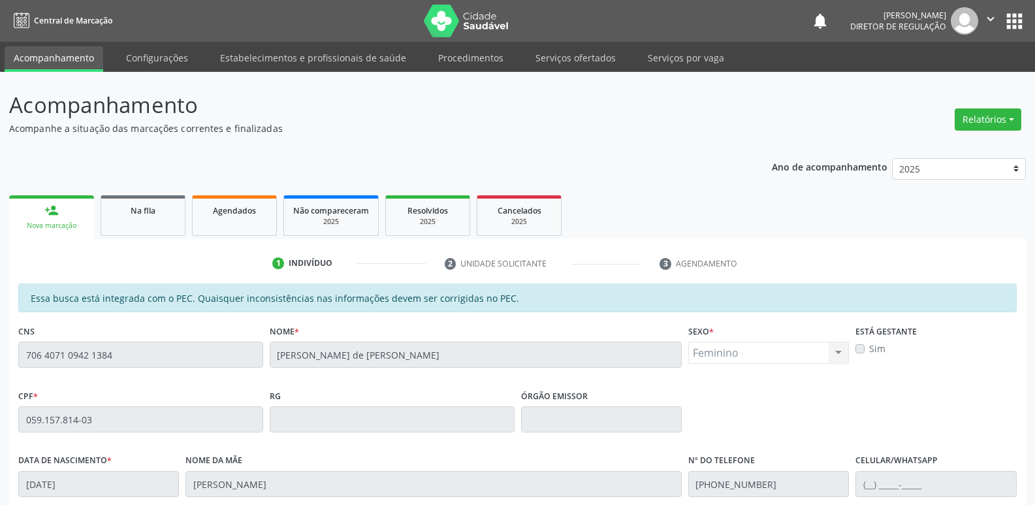
scroll to position [241, 0]
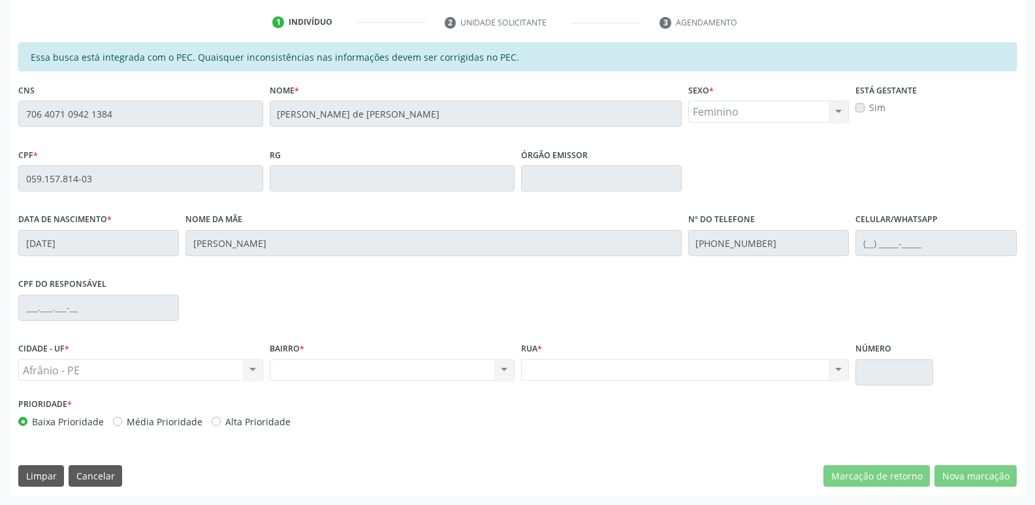
click at [78, 195] on fieldset "CPF * 059.157.814-03" at bounding box center [140, 172] width 245 height 55
click at [9, 185] on div "Essa busca está integrada com o PEC. Quaisquer inconsistências nas informações …" at bounding box center [517, 268] width 1016 height 453
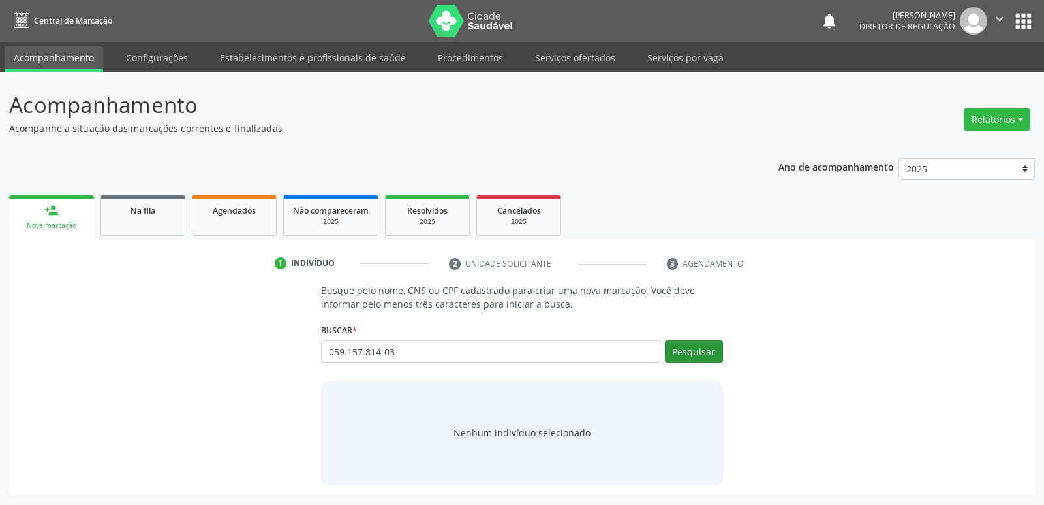
type input "059.157.814-03"
click at [696, 348] on button "Pesquisar" at bounding box center [694, 351] width 58 height 22
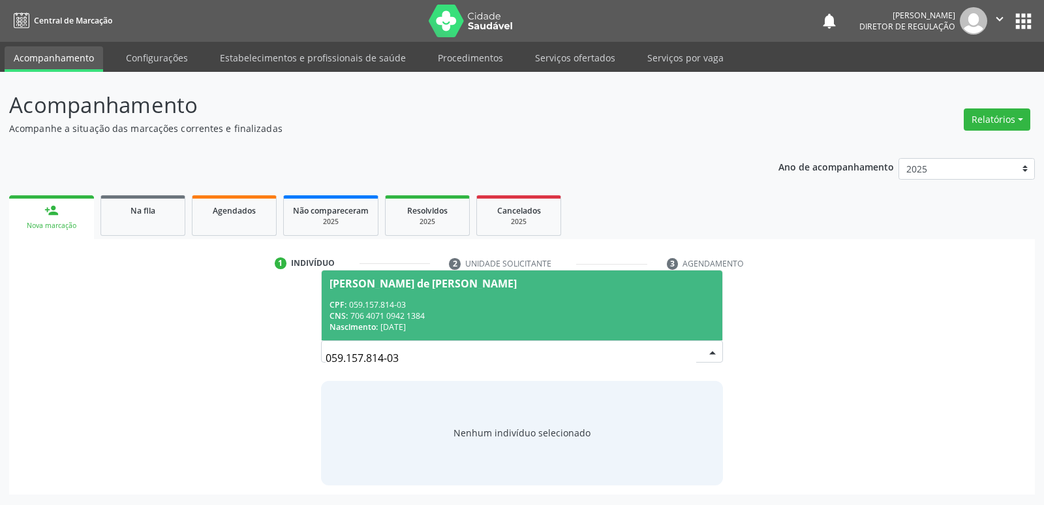
click at [409, 315] on div "CNS: 706 4071 0942 1384" at bounding box center [522, 315] width 384 height 11
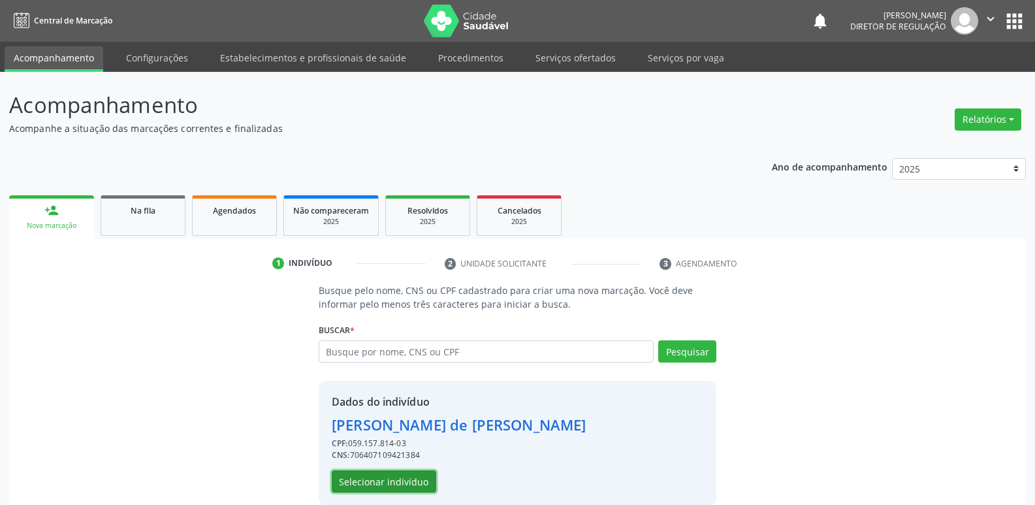
click at [409, 486] on button "Selecionar indivíduo" at bounding box center [384, 481] width 104 height 22
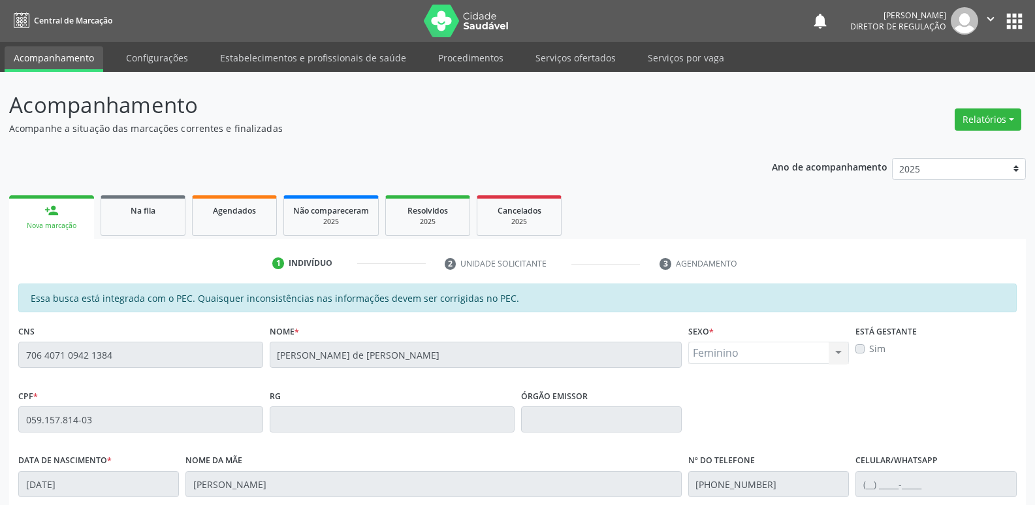
scroll to position [196, 0]
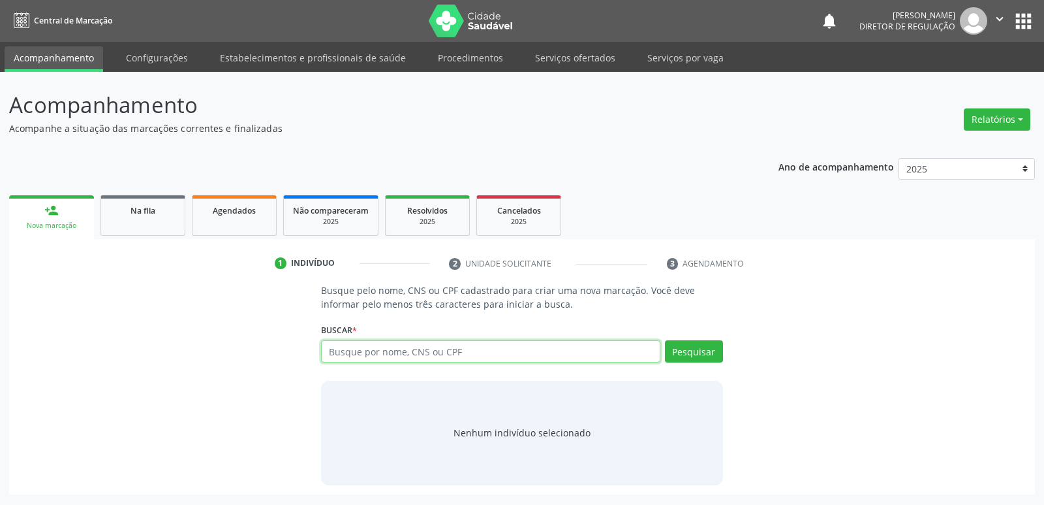
paste input "059.157.814-03"
type input "059.157.814-03"
click at [687, 353] on button "Pesquisar" at bounding box center [694, 351] width 58 height 22
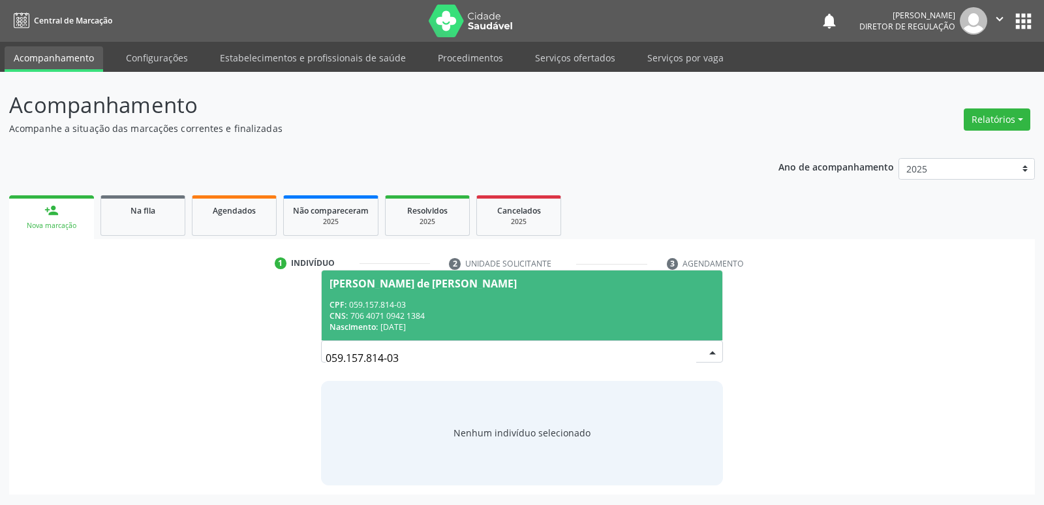
click at [439, 314] on div "CNS: 706 4071 0942 1384" at bounding box center [522, 315] width 384 height 11
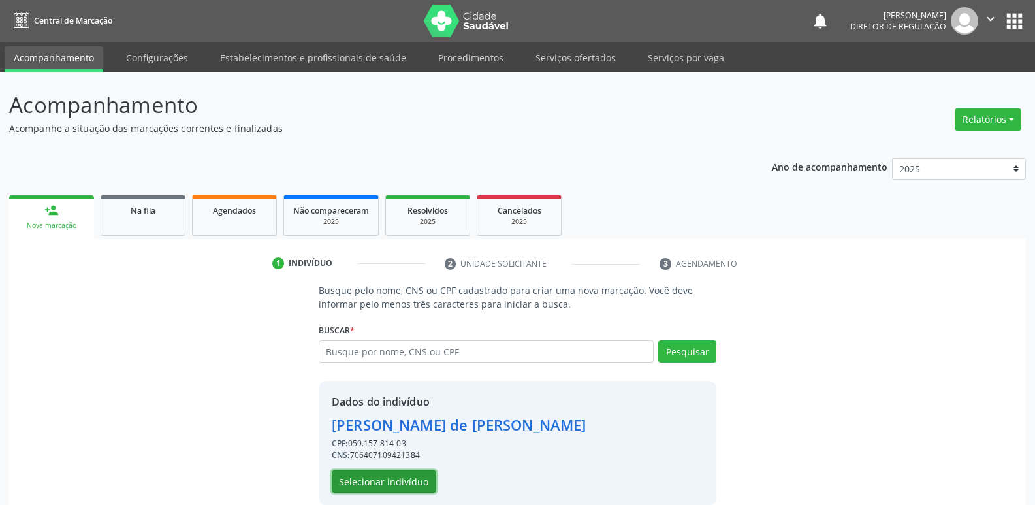
click at [422, 476] on button "Selecionar indivíduo" at bounding box center [384, 481] width 104 height 22
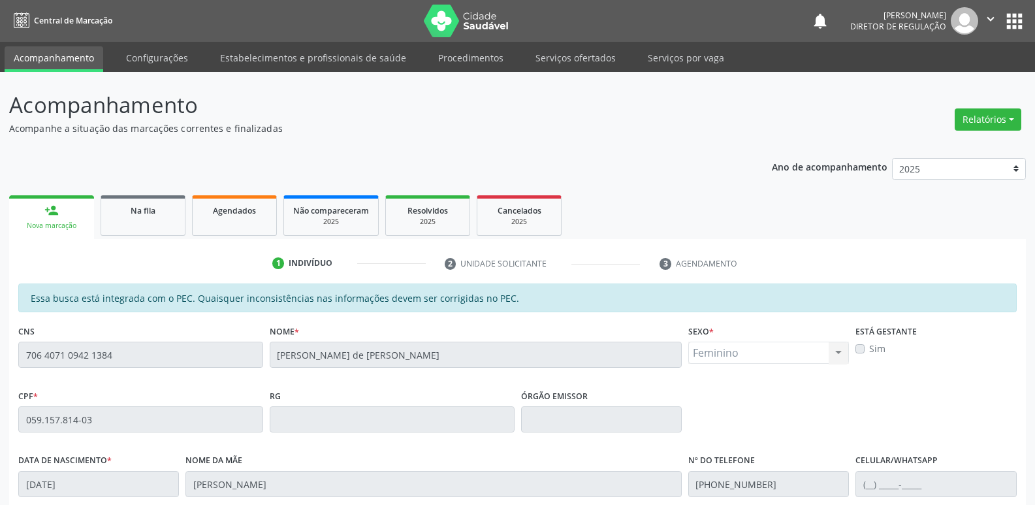
scroll to position [241, 0]
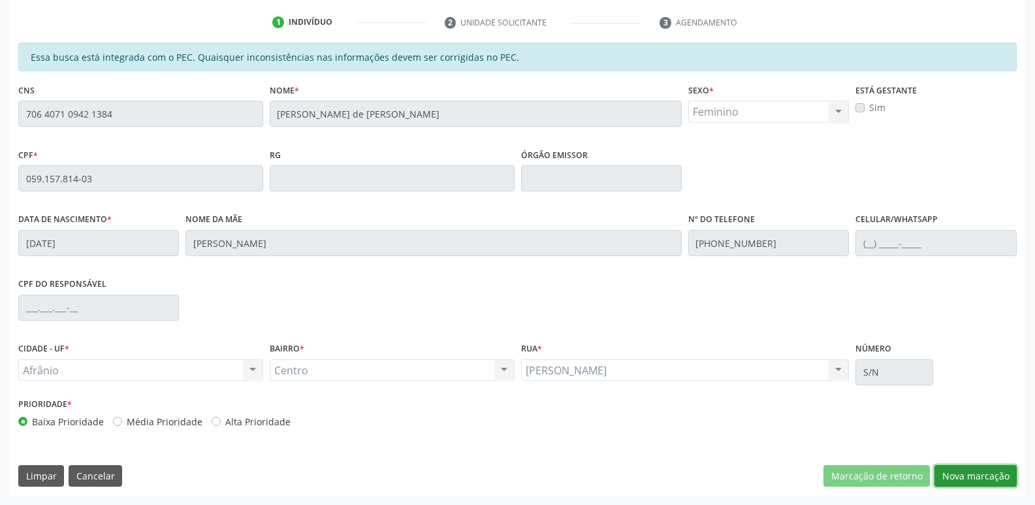
click at [973, 473] on button "Nova marcação" at bounding box center [975, 476] width 82 height 22
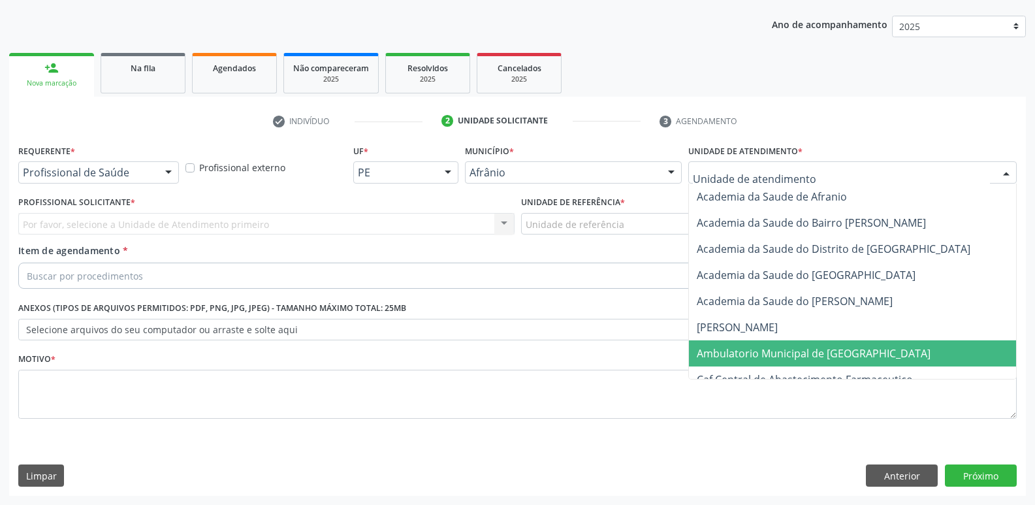
drag, startPoint x: 809, startPoint y: 353, endPoint x: 807, endPoint y: 346, distance: 7.4
click at [809, 350] on span "Ambulatorio Municipal de [GEOGRAPHIC_DATA]" at bounding box center [813, 353] width 234 height 14
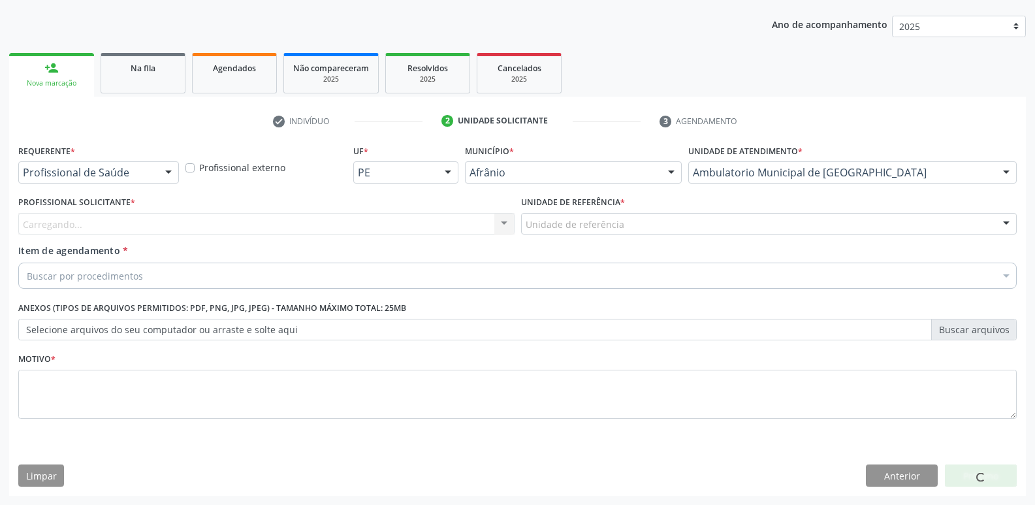
click at [655, 223] on div "Unidade de referência" at bounding box center [769, 224] width 496 height 22
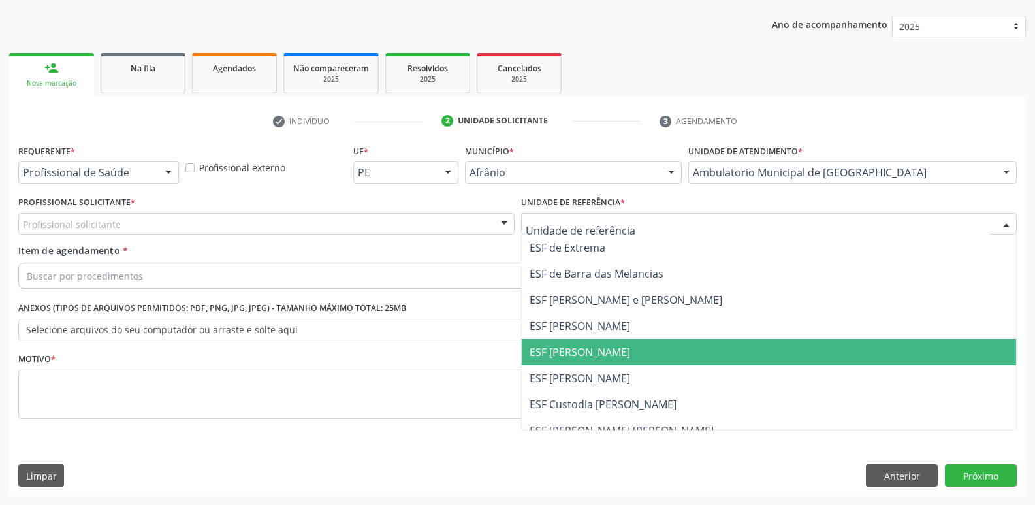
click at [640, 353] on span "ESF [PERSON_NAME]" at bounding box center [769, 352] width 495 height 26
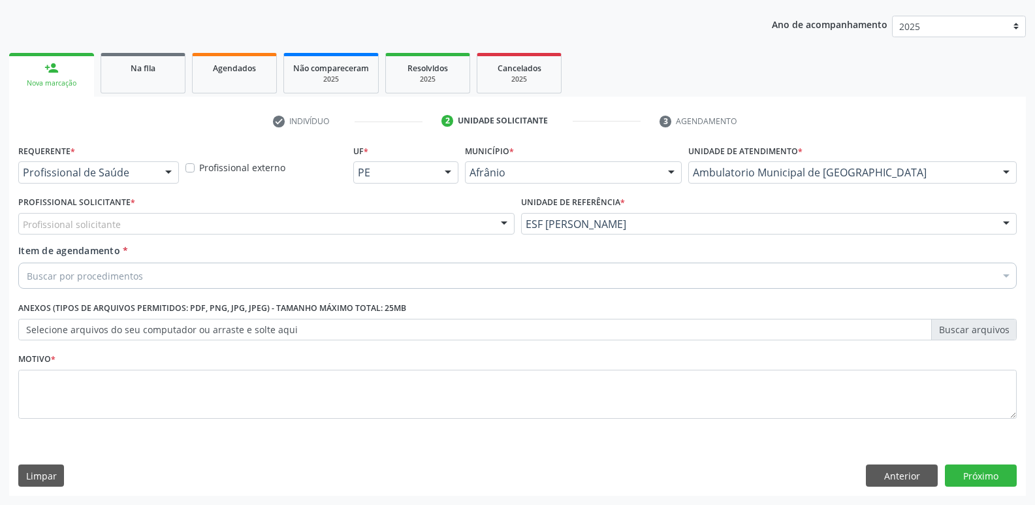
click at [297, 220] on div "Profissional solicitante" at bounding box center [266, 224] width 496 height 22
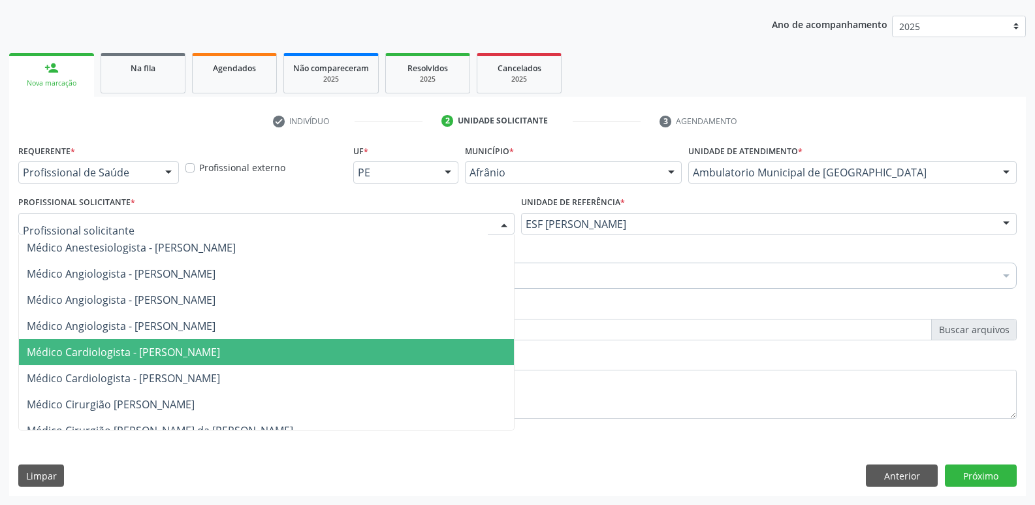
click at [220, 358] on span "Médico Cardiologista - [PERSON_NAME]" at bounding box center [123, 352] width 193 height 14
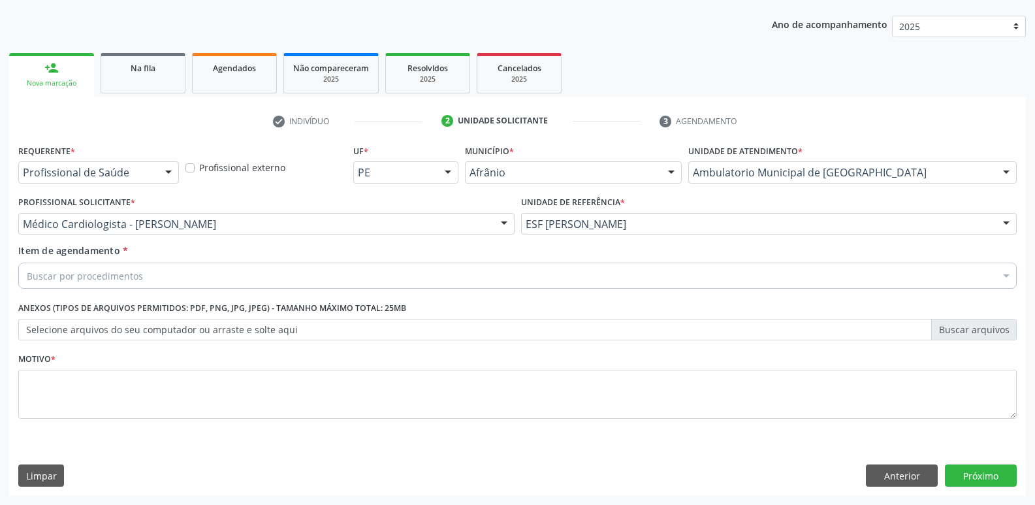
click at [243, 272] on div "Buscar por procedimentos" at bounding box center [517, 275] width 998 height 26
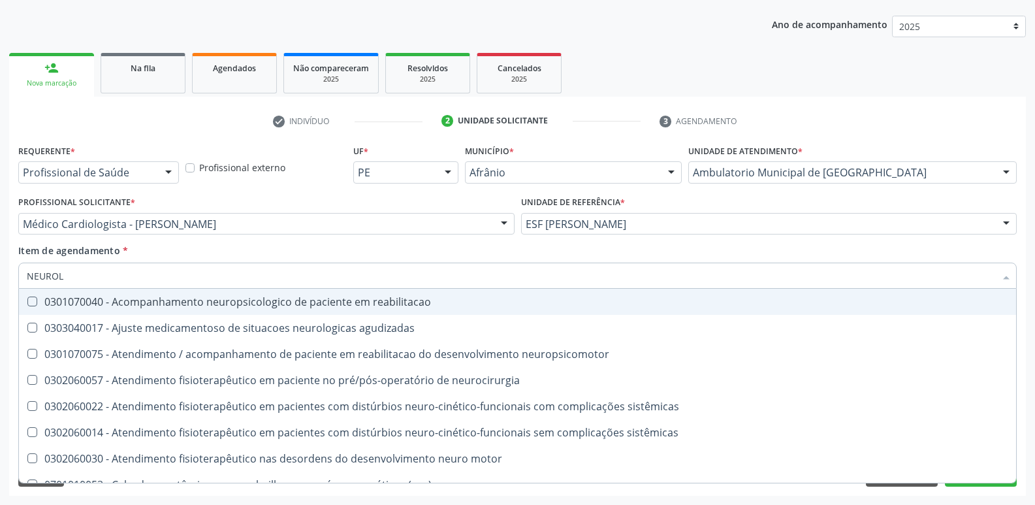
type input "NEUROLO"
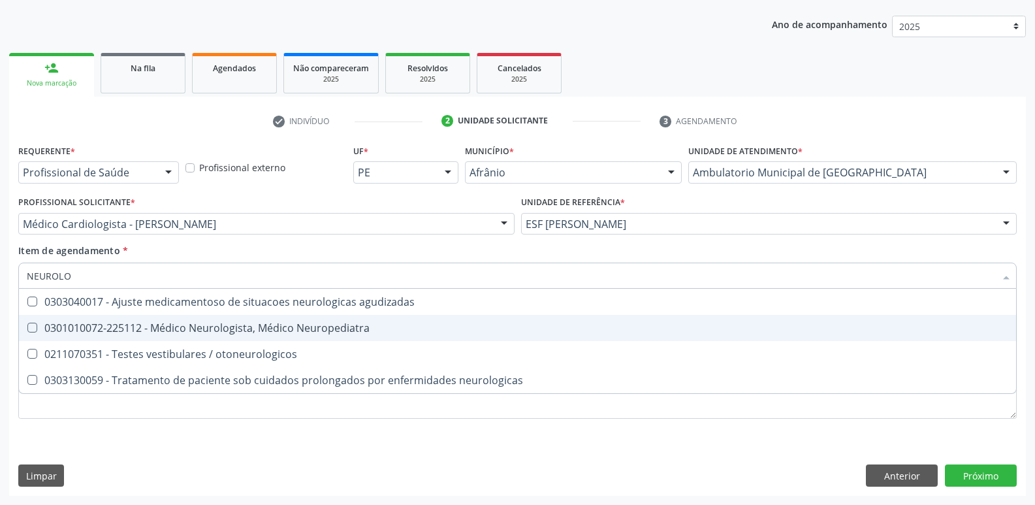
click at [255, 323] on div "0301010072-225112 - Médico Neurologista, Médico Neuropediatra" at bounding box center [517, 327] width 981 height 10
checkbox Neuropediatra "true"
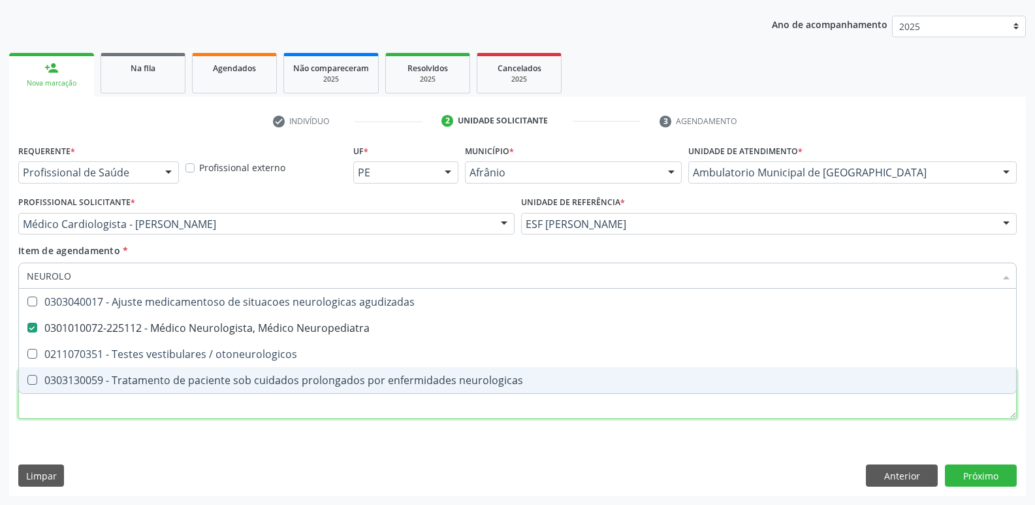
click at [275, 405] on div "Requerente * Profissional de Saúde Profissional de Saúde Paciente Nenhum result…" at bounding box center [517, 289] width 998 height 296
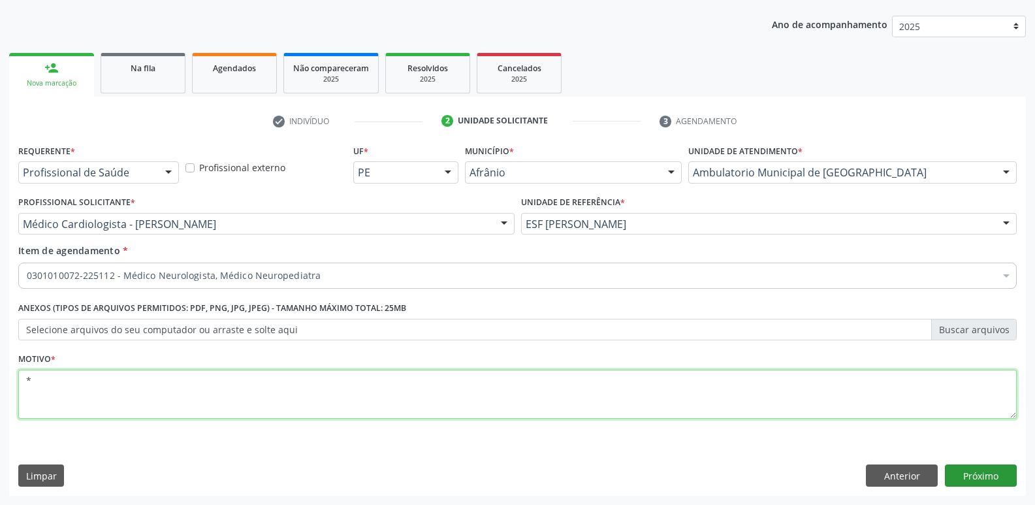
type textarea "*"
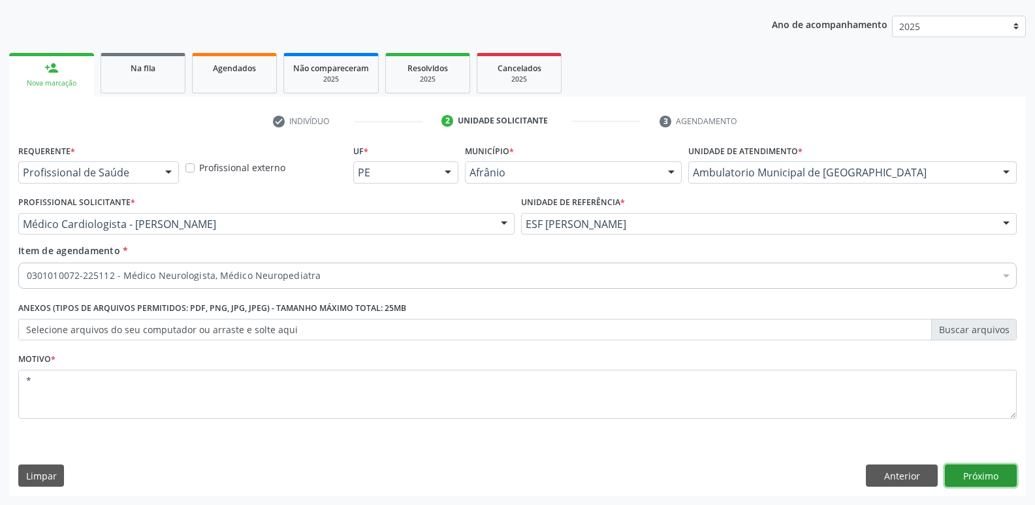
click at [981, 475] on button "Próximo" at bounding box center [981, 475] width 72 height 22
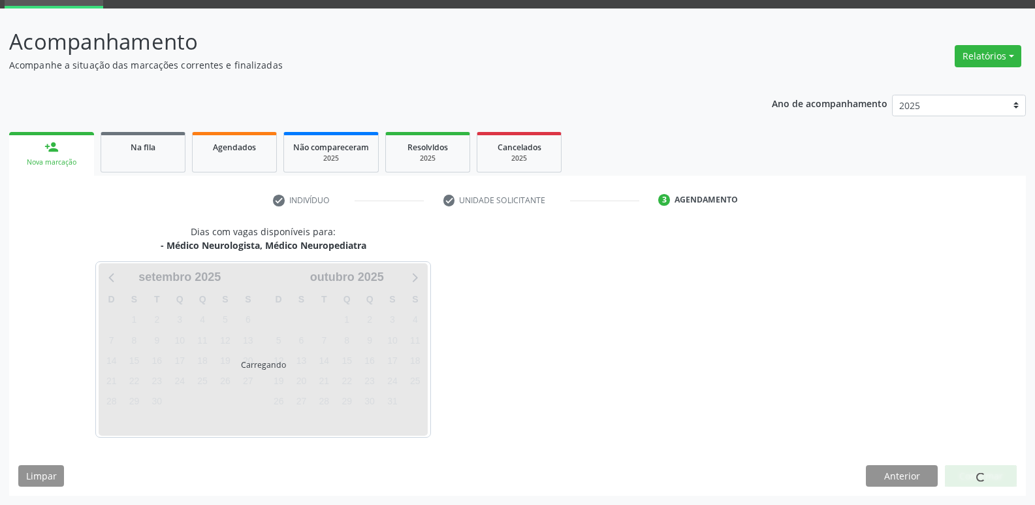
scroll to position [63, 0]
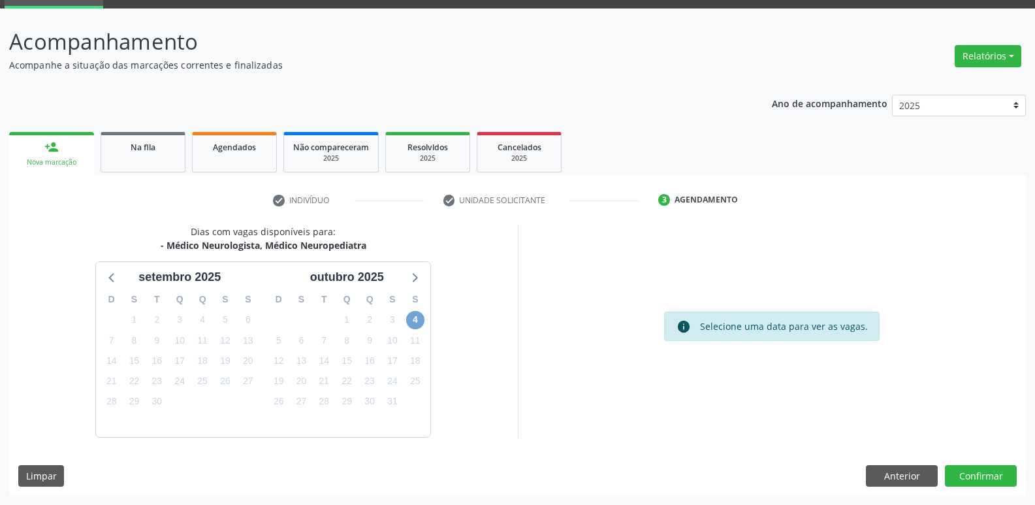
click at [418, 317] on span "4" at bounding box center [415, 320] width 18 height 18
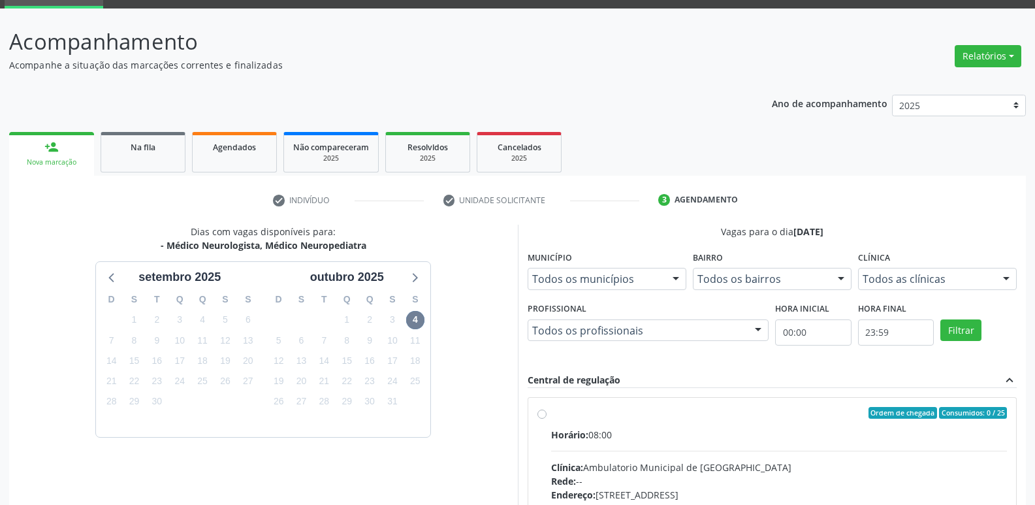
click at [617, 416] on div "Ordem de chegada Consumidos: 0 / 25" at bounding box center [779, 413] width 456 height 12
click at [546, 416] on input "Ordem de chegada Consumidos: 0 / 25 Horário: 08:00 Clínica: Ambulatorio Municip…" at bounding box center [541, 413] width 9 height 12
radio input "true"
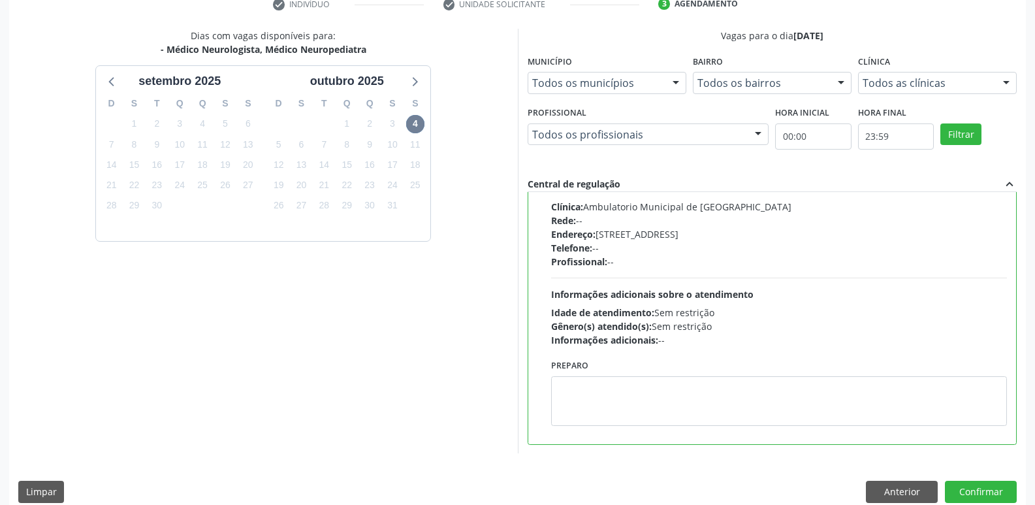
scroll to position [275, 0]
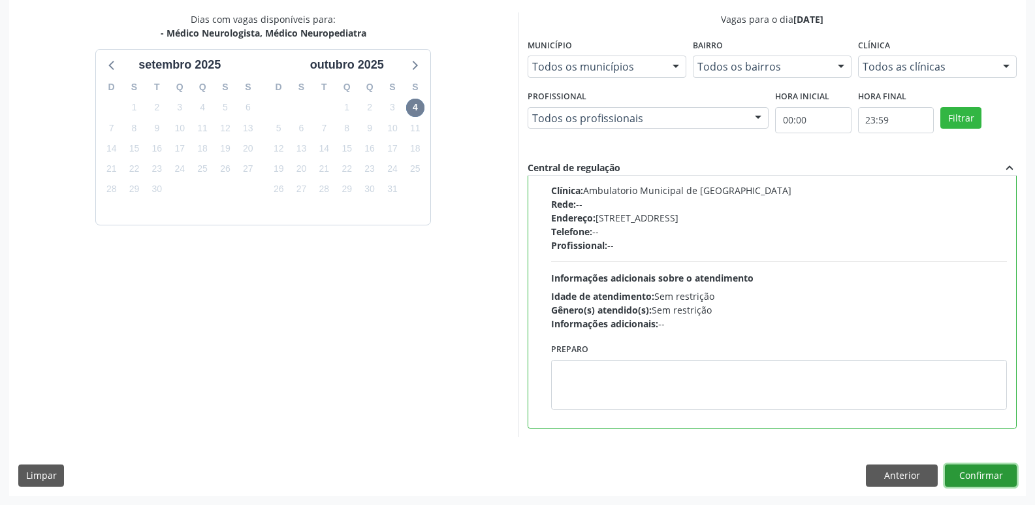
click at [971, 476] on button "Confirmar" at bounding box center [981, 475] width 72 height 22
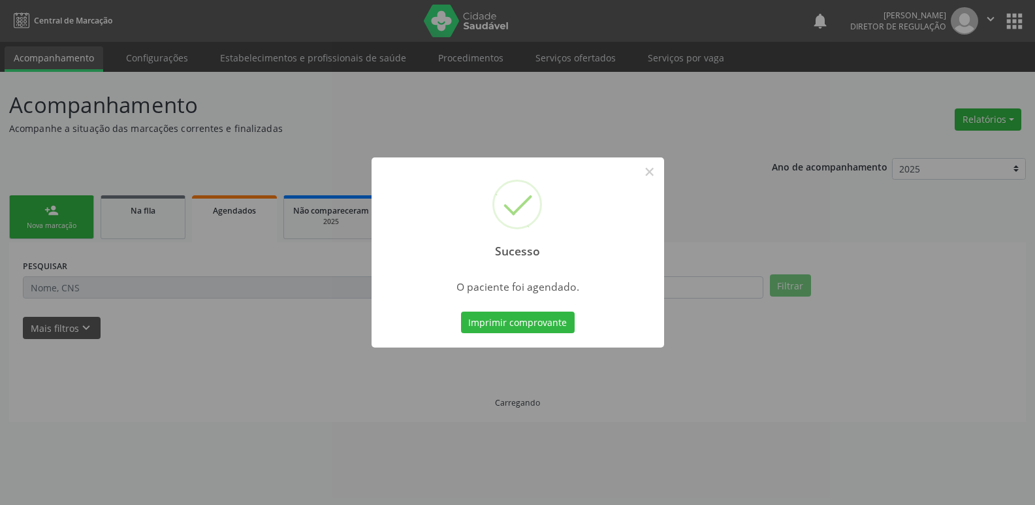
scroll to position [0, 0]
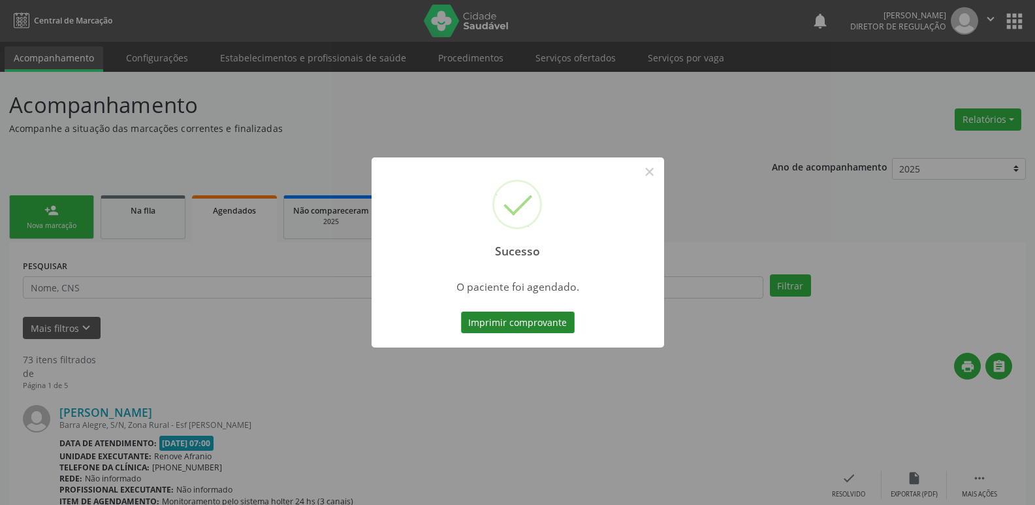
click at [539, 320] on button "Imprimir comprovante" at bounding box center [518, 322] width 114 height 22
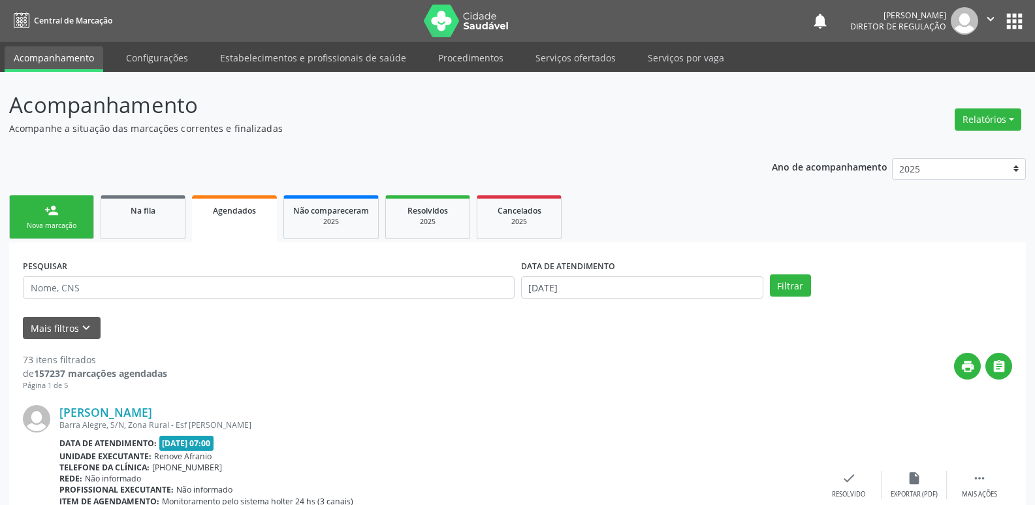
click at [63, 230] on div "Nova marcação" at bounding box center [51, 226] width 65 height 10
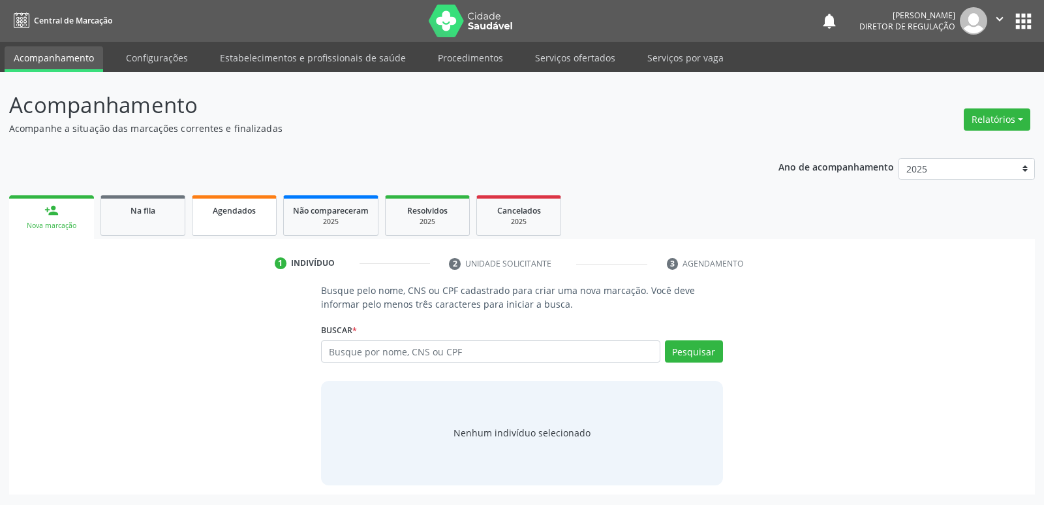
click at [236, 214] on span "Agendados" at bounding box center [234, 210] width 43 height 11
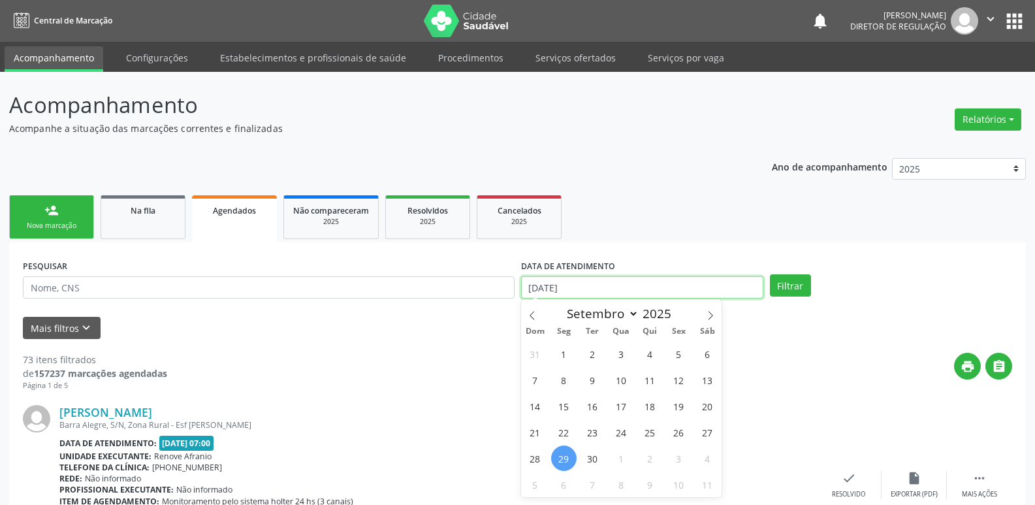
click at [604, 289] on input "[DATE]" at bounding box center [642, 287] width 242 height 22
click at [592, 431] on span "23" at bounding box center [592, 431] width 25 height 25
type input "[DATE]"
click at [592, 431] on span "23" at bounding box center [592, 431] width 25 height 25
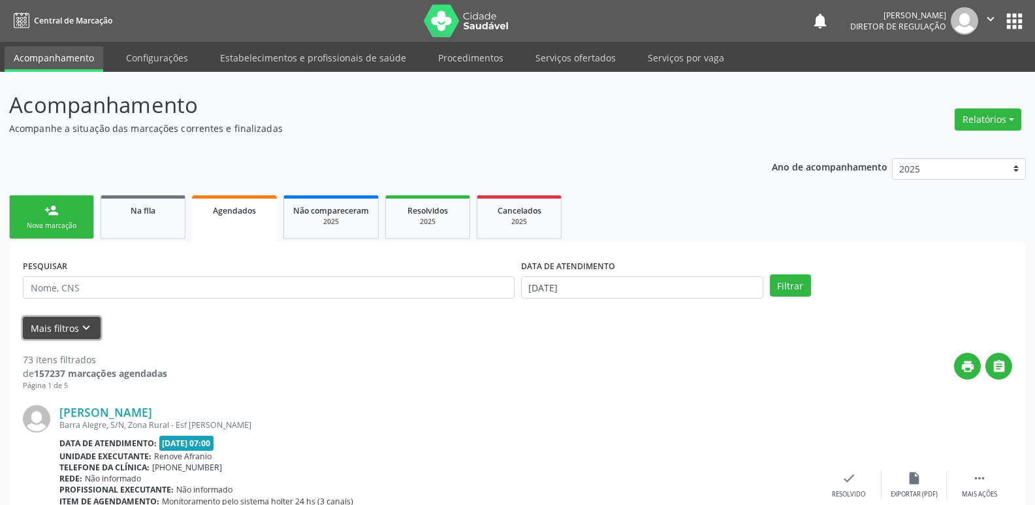
click at [84, 323] on icon "keyboard_arrow_down" at bounding box center [86, 327] width 14 height 14
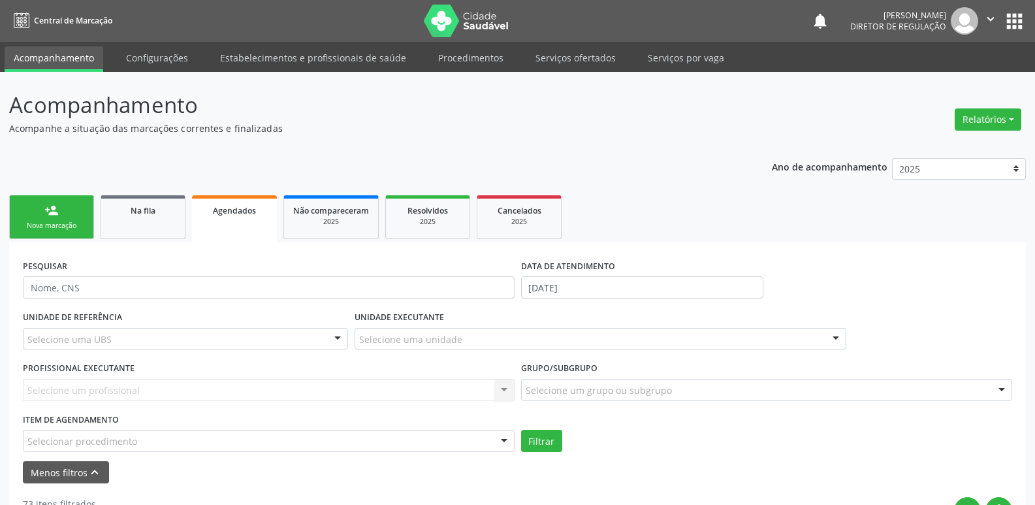
click at [243, 437] on div "Selecionar procedimento" at bounding box center [269, 440] width 492 height 22
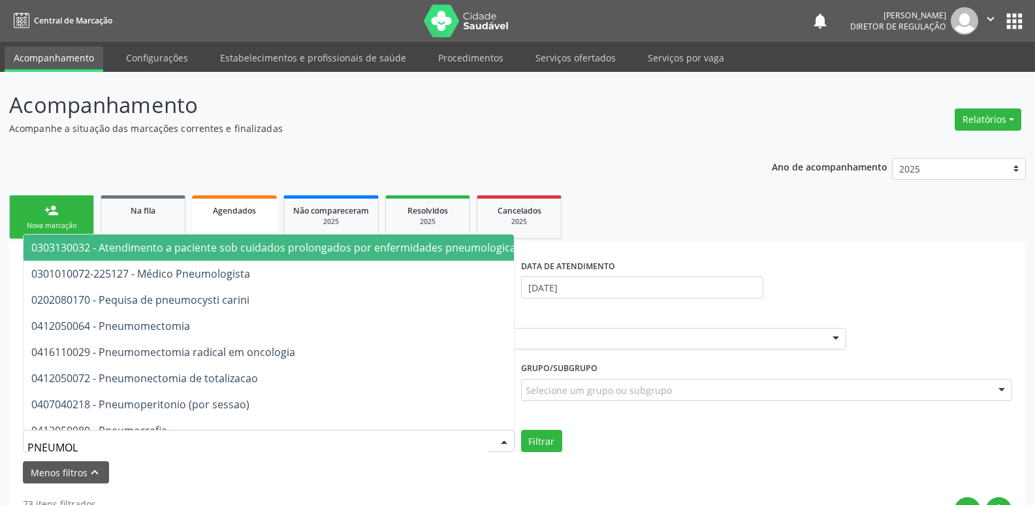
type input "PNEUMOLO"
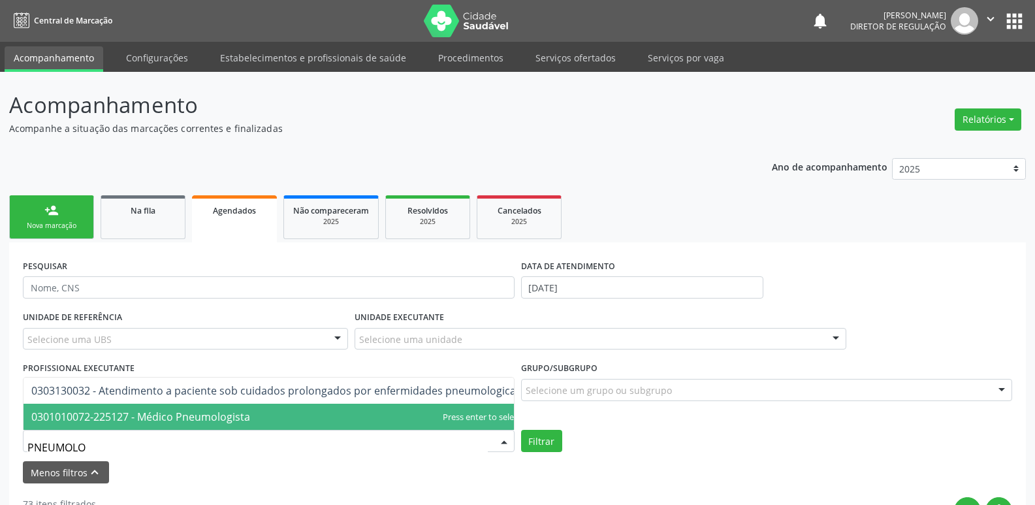
click at [244, 412] on span "0301010072-225127 - Médico Pneumologista" at bounding box center [140, 416] width 219 height 14
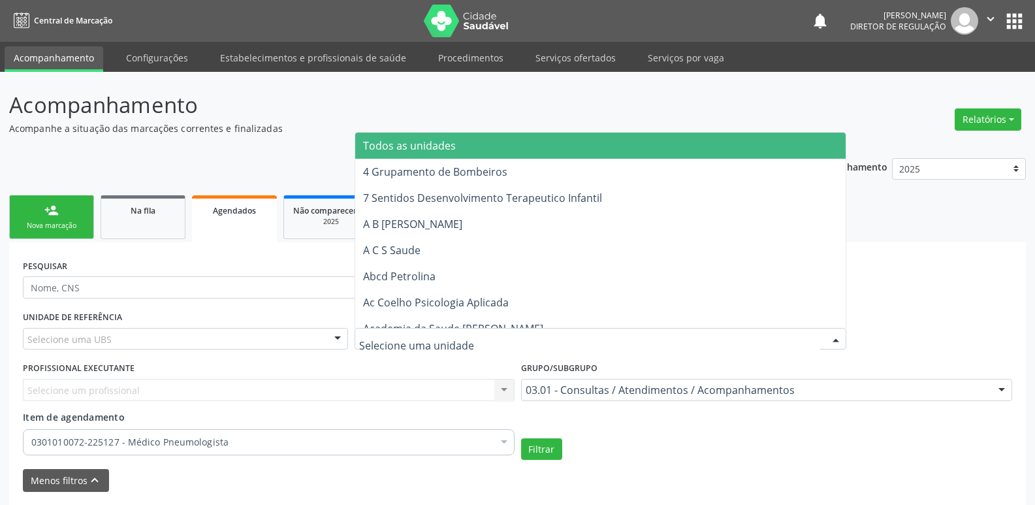
click at [460, 334] on div at bounding box center [600, 339] width 492 height 22
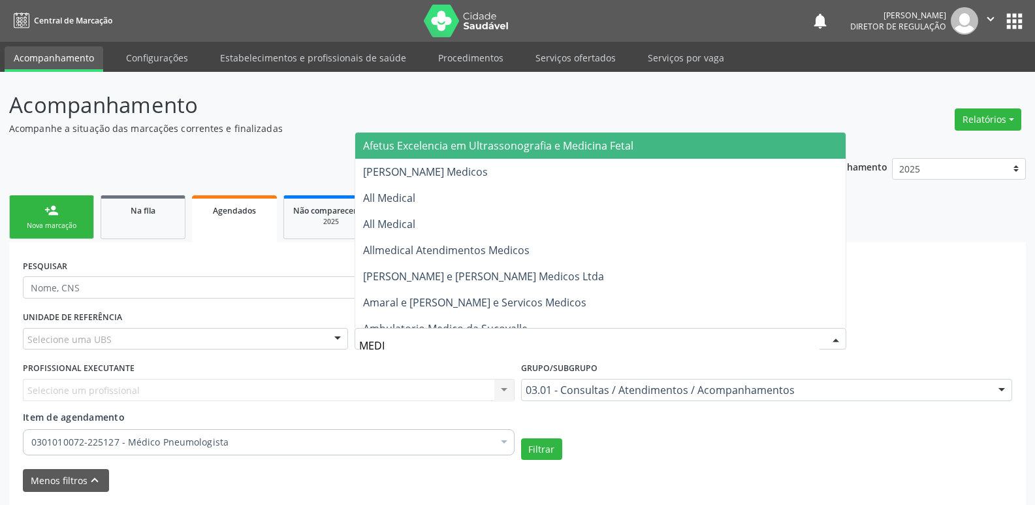
type input "MEDIV"
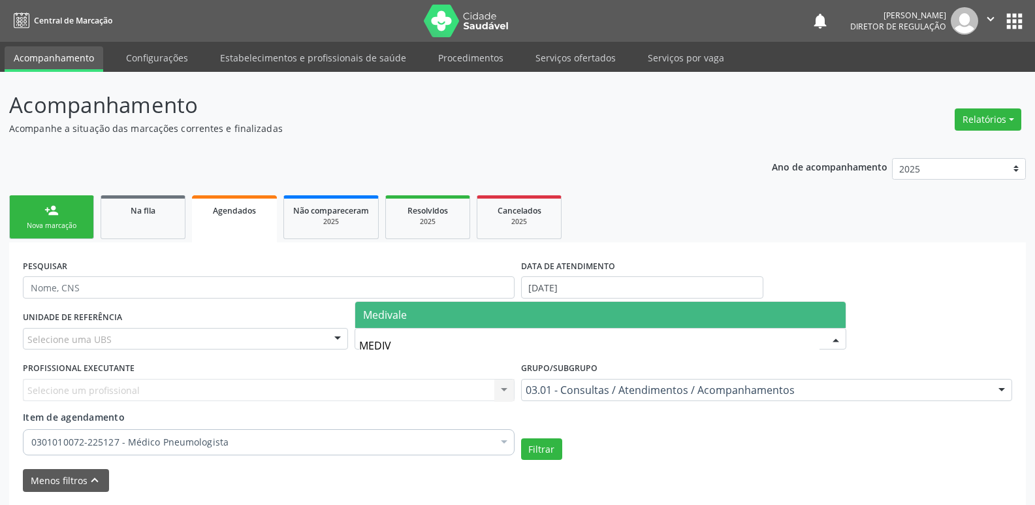
click at [448, 318] on span "Medivale" at bounding box center [600, 315] width 490 height 26
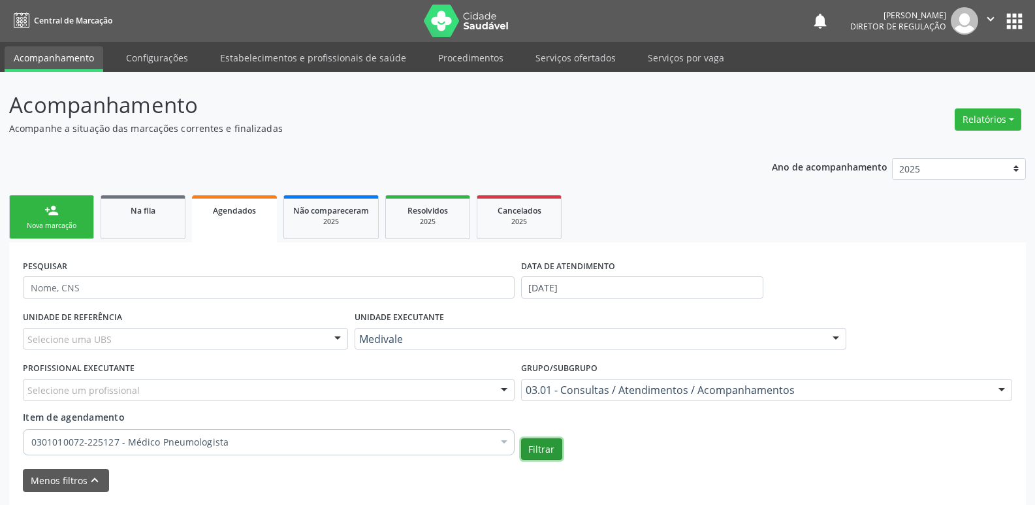
click at [543, 448] on button "Filtrar" at bounding box center [541, 449] width 41 height 22
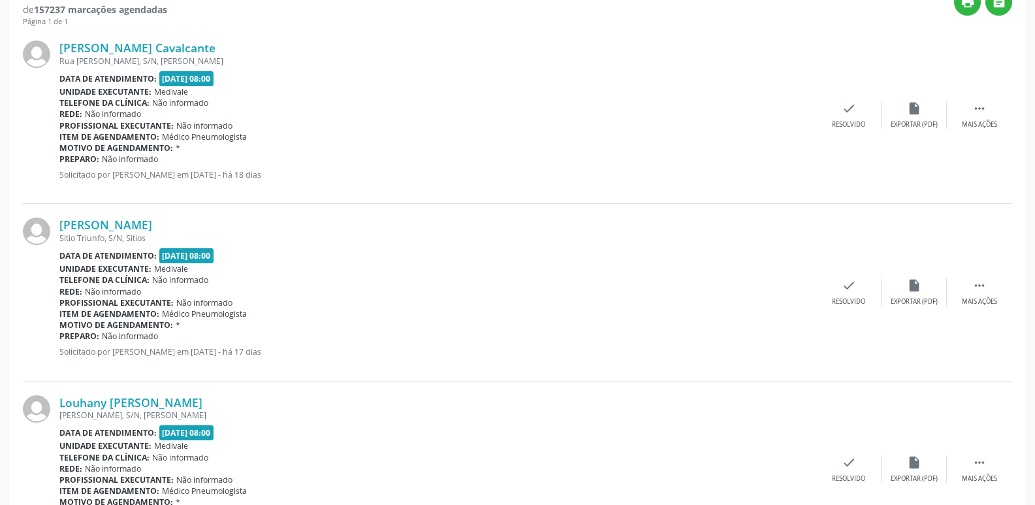
scroll to position [59, 0]
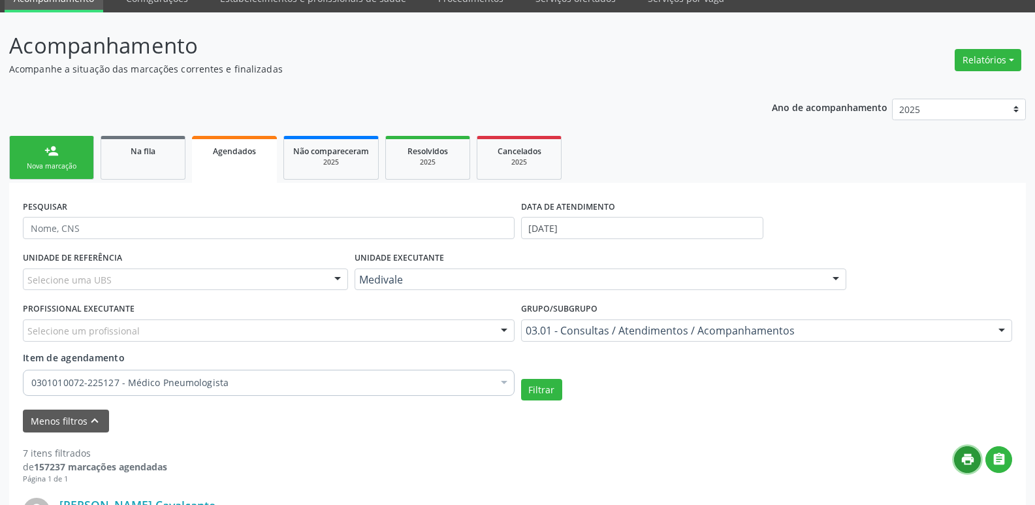
click at [971, 458] on icon "print" at bounding box center [967, 459] width 14 height 14
